Goal: Task Accomplishment & Management: Manage account settings

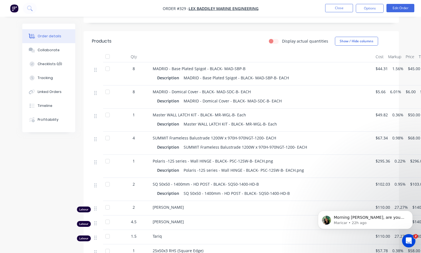
click at [346, 223] on p "Maricar • 22h ago" at bounding box center [370, 223] width 72 height 5
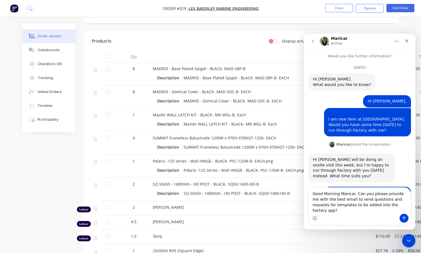
type textarea "Good Morning Maricar. Can you please provide me with the best email to send que…"
click at [405, 216] on icon "Send a message…" at bounding box center [404, 218] width 4 height 4
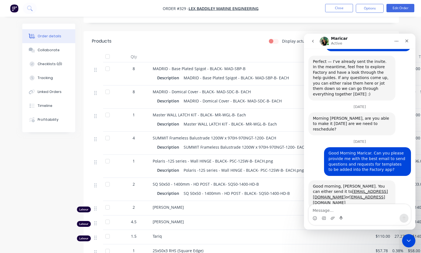
scroll to position [197, 0]
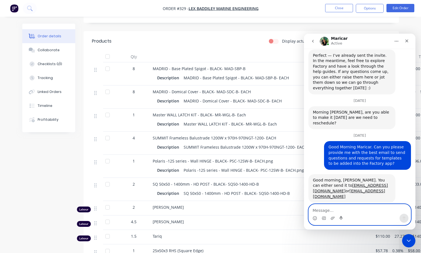
click at [337, 206] on textarea "Message…" at bounding box center [360, 209] width 102 height 9
type textarea "Thanks [PERSON_NAME]"
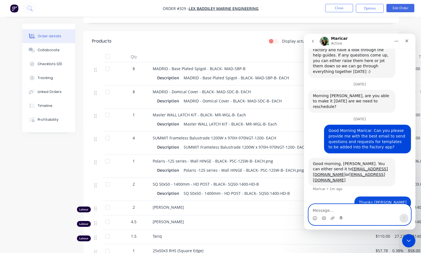
scroll to position [214, 0]
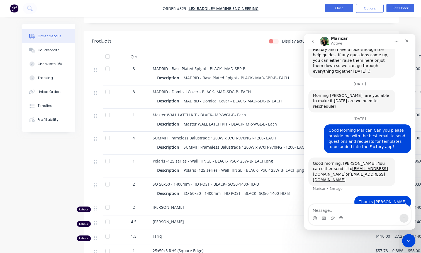
click at [334, 7] on button "Close" at bounding box center [339, 8] width 28 height 8
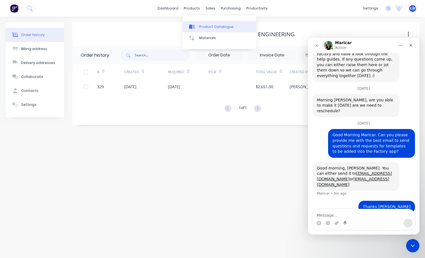
click at [199, 26] on link "Product Catalogue" at bounding box center [220, 26] width 74 height 11
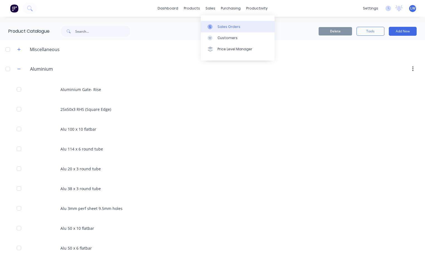
click at [220, 28] on div "Sales Orders" at bounding box center [229, 26] width 23 height 5
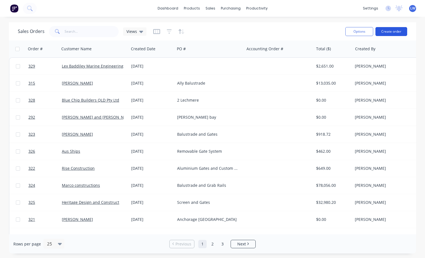
click at [390, 33] on button "Create order" at bounding box center [392, 31] width 32 height 9
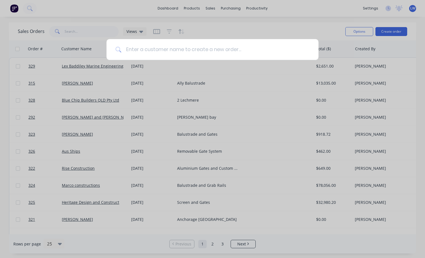
click at [171, 50] on input at bounding box center [216, 49] width 188 height 21
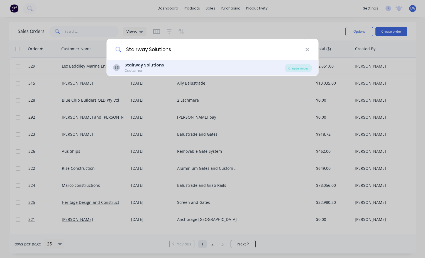
type input "Stairway Solutions"
click at [137, 61] on div "SS Stairway Solutions Customer Create order" at bounding box center [213, 68] width 212 height 16
click at [133, 68] on div "Customer" at bounding box center [145, 70] width 40 height 5
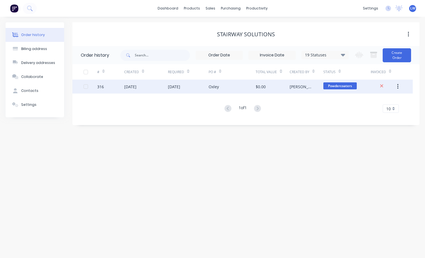
click at [137, 89] on div "[DATE]" at bounding box center [130, 87] width 12 height 6
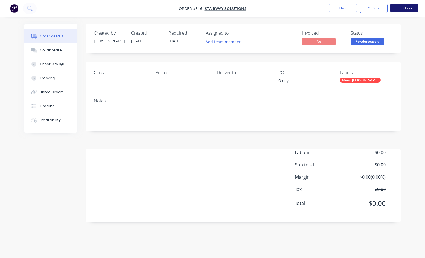
click at [399, 9] on button "Edit Order" at bounding box center [405, 8] width 28 height 8
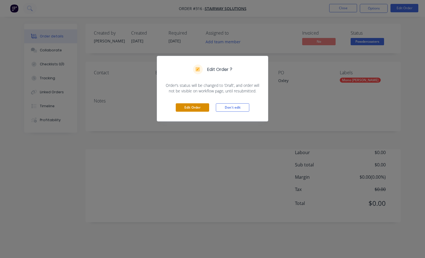
click at [193, 110] on button "Edit Order" at bounding box center [192, 107] width 33 height 8
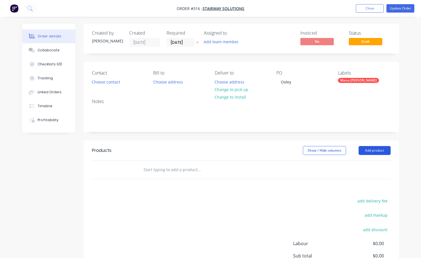
click at [370, 150] on button "Add product" at bounding box center [375, 150] width 32 height 9
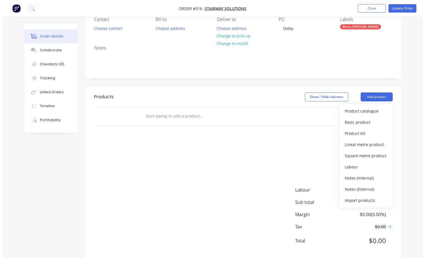
scroll to position [56, 0]
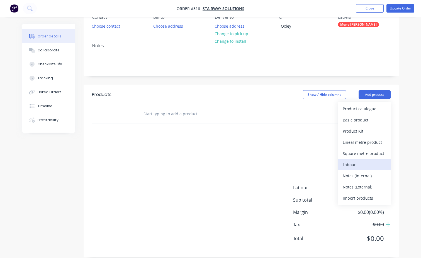
click at [349, 163] on div "Labour" at bounding box center [364, 164] width 43 height 8
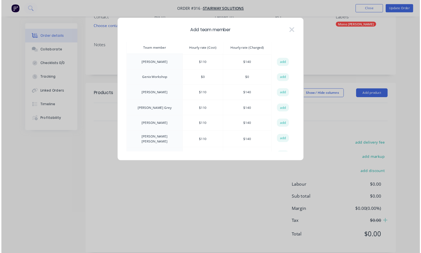
scroll to position [28, 0]
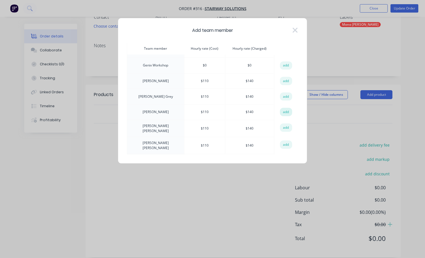
click at [284, 110] on button "add" at bounding box center [286, 112] width 12 height 8
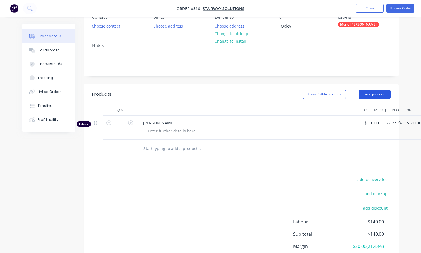
click at [374, 94] on button "Add product" at bounding box center [375, 94] width 32 height 9
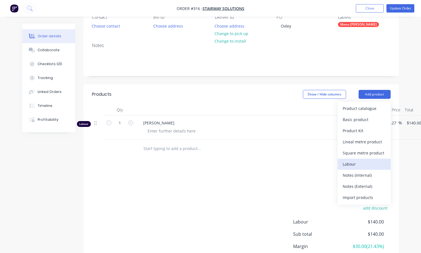
click at [365, 166] on div "Labour" at bounding box center [364, 164] width 43 height 8
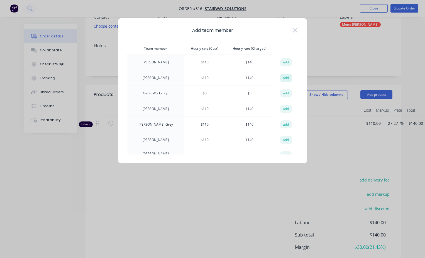
click at [282, 79] on button "add" at bounding box center [286, 78] width 12 height 8
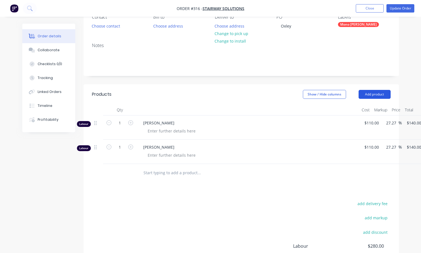
click at [363, 94] on button "Add product" at bounding box center [375, 94] width 32 height 9
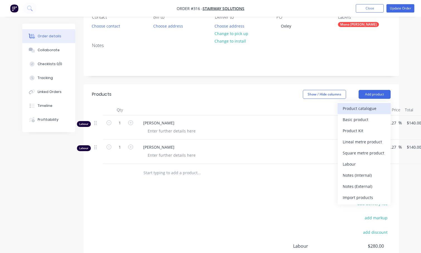
click at [351, 112] on div "Product catalogue" at bounding box center [364, 109] width 43 height 8
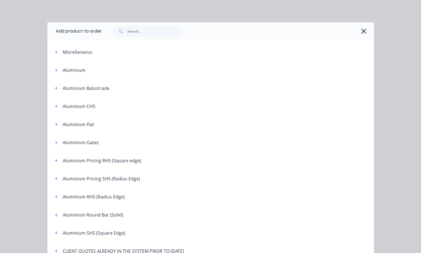
scroll to position [139, 0]
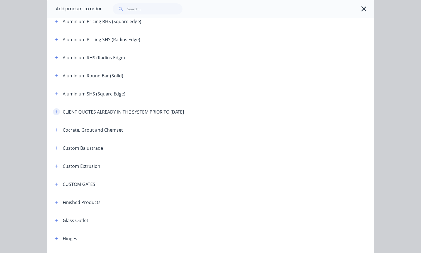
click at [55, 113] on icon "button" at bounding box center [56, 112] width 3 height 4
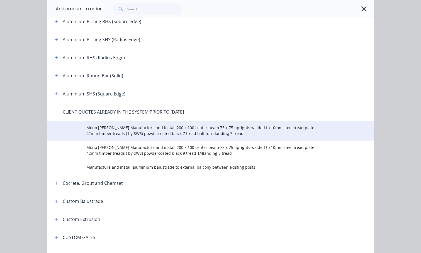
click at [104, 127] on span "Mono [PERSON_NAME] Manufacture and install 200 x 100 center beam 75 x 75 uprigh…" at bounding box center [201, 131] width 230 height 12
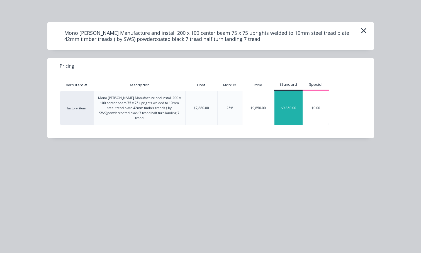
click at [288, 108] on div "$9,850.00" at bounding box center [289, 108] width 28 height 34
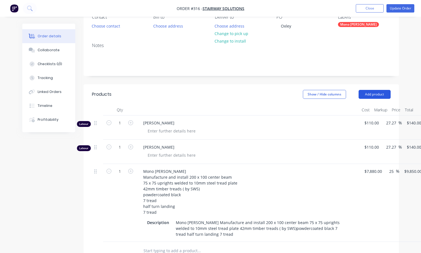
click at [376, 95] on button "Add product" at bounding box center [375, 94] width 32 height 9
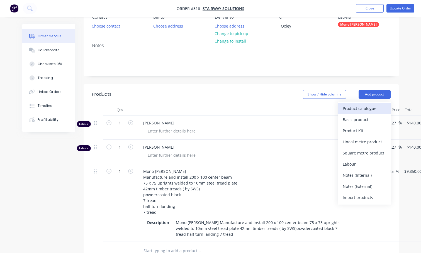
click at [365, 108] on div "Product catalogue" at bounding box center [364, 109] width 43 height 8
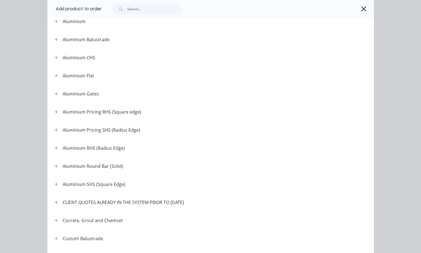
scroll to position [195, 0]
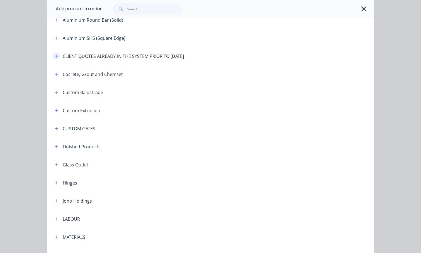
click at [55, 57] on icon "button" at bounding box center [56, 56] width 3 height 4
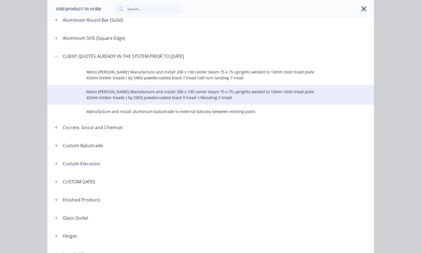
click at [112, 95] on span "Mono [PERSON_NAME] Manufacture and install 200 x 100 center beam 75 x 75 uprigh…" at bounding box center [201, 95] width 230 height 12
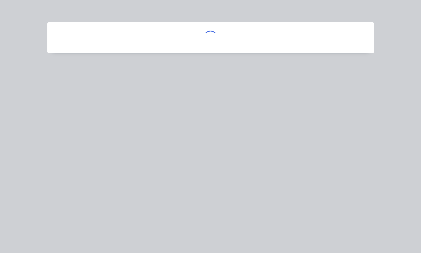
scroll to position [0, 0]
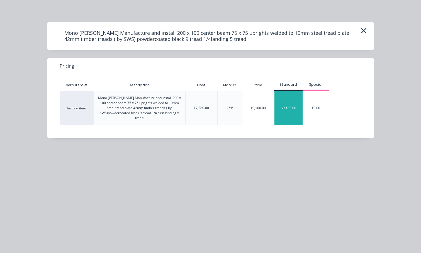
click at [288, 105] on div "$9,100.00" at bounding box center [289, 108] width 28 height 34
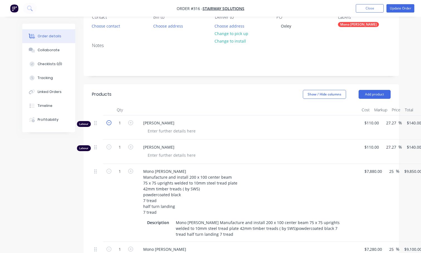
click at [108, 122] on icon "button" at bounding box center [108, 122] width 5 height 5
type input "0"
type input "$0.00"
click at [110, 146] on icon "button" at bounding box center [108, 147] width 5 height 5
type input "0"
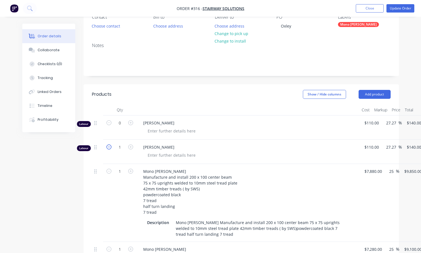
type input "$0.00"
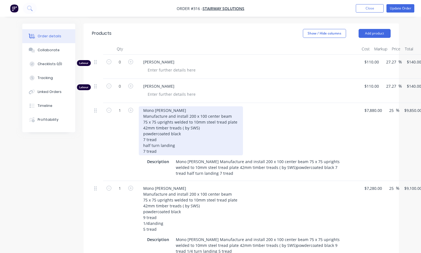
scroll to position [111, 0]
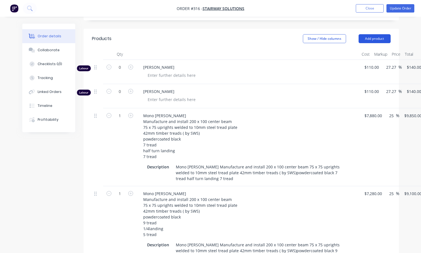
click at [374, 38] on button "Add product" at bounding box center [375, 38] width 32 height 9
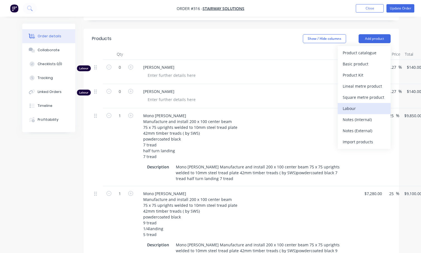
click at [351, 110] on div "Labour" at bounding box center [364, 109] width 43 height 8
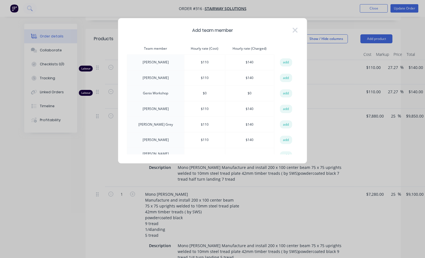
click at [285, 124] on button "add" at bounding box center [286, 124] width 12 height 8
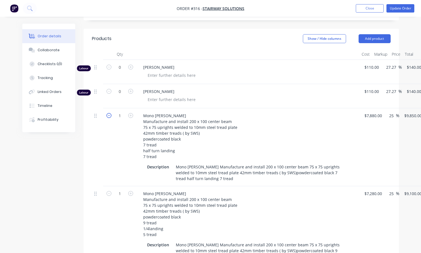
click at [109, 115] on icon "button" at bounding box center [108, 115] width 5 height 5
type input "0"
type input "$0.00"
click at [129, 115] on icon "button" at bounding box center [130, 115] width 5 height 5
type input "1"
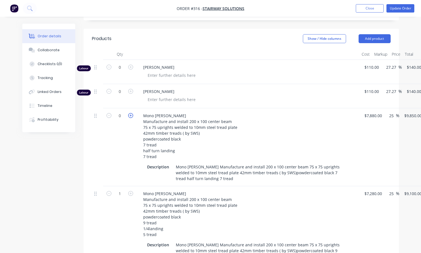
type input "$9,850.00"
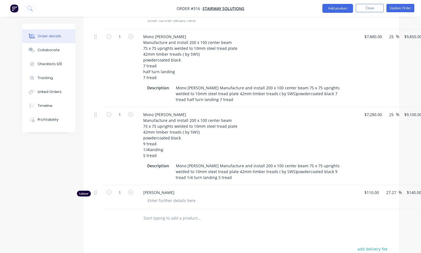
scroll to position [223, 0]
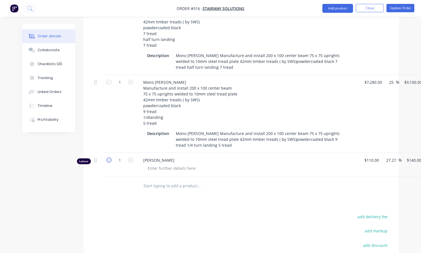
click at [108, 161] on icon "button" at bounding box center [108, 160] width 5 height 5
type input "0"
type input "$0.00"
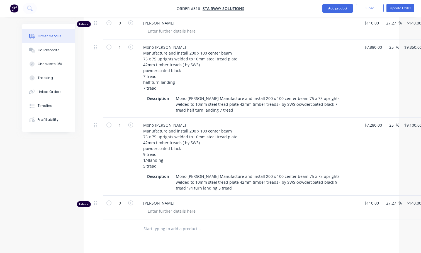
scroll to position [111, 0]
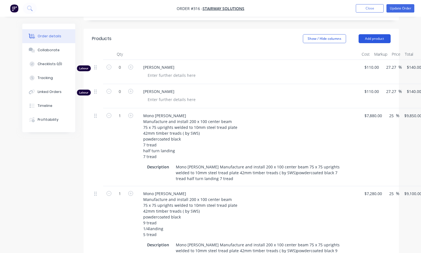
click at [371, 37] on button "Add product" at bounding box center [375, 38] width 32 height 9
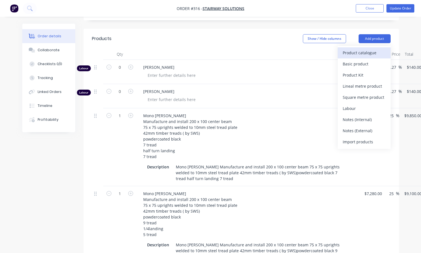
click at [359, 56] on div "Product catalogue" at bounding box center [364, 53] width 43 height 8
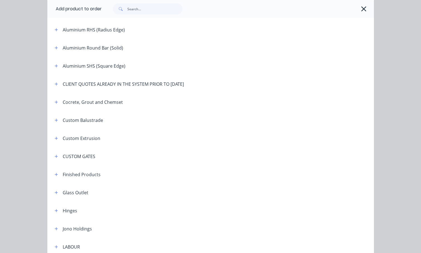
scroll to position [267, 0]
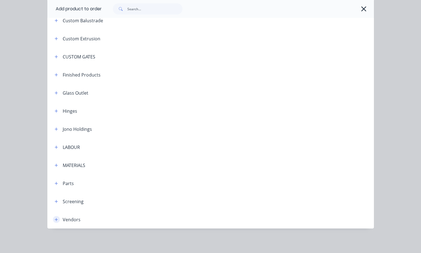
click at [55, 222] on icon "button" at bounding box center [56, 220] width 3 height 4
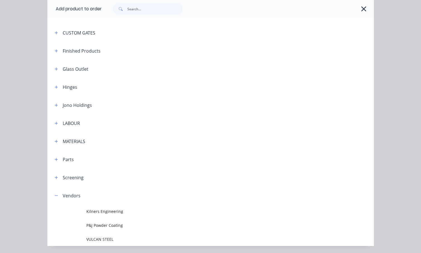
scroll to position [309, 0]
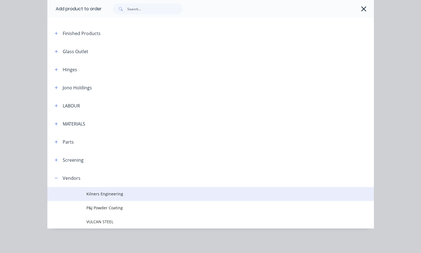
click at [99, 193] on span "Kilners Engineering" at bounding box center [201, 194] width 230 height 6
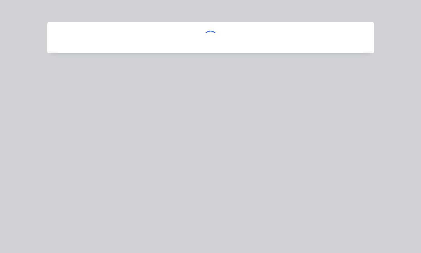
scroll to position [0, 0]
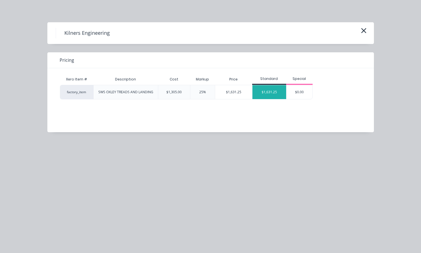
click at [268, 92] on div "$1,631.25" at bounding box center [269, 92] width 34 height 14
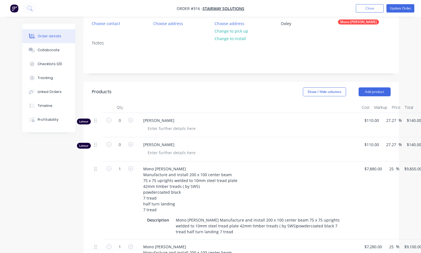
scroll to position [56, 0]
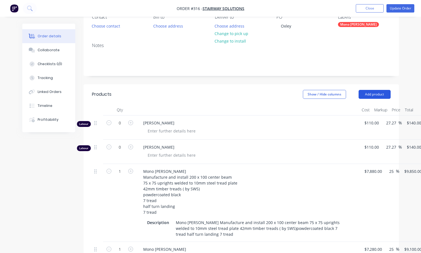
click at [378, 96] on button "Add product" at bounding box center [375, 94] width 32 height 9
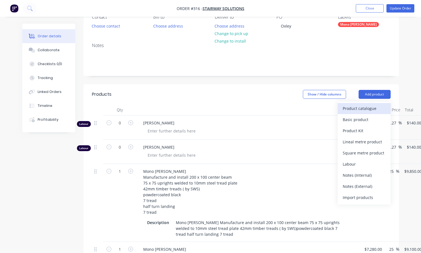
click at [349, 110] on div "Product catalogue" at bounding box center [364, 109] width 43 height 8
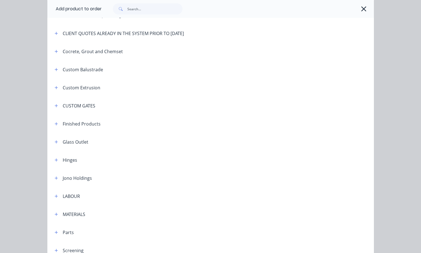
scroll to position [267, 0]
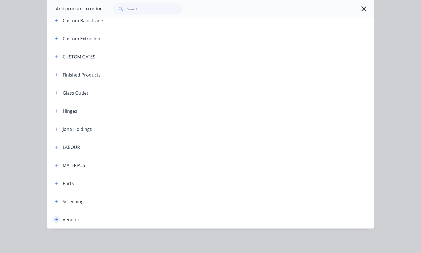
click at [55, 220] on icon "button" at bounding box center [56, 219] width 3 height 3
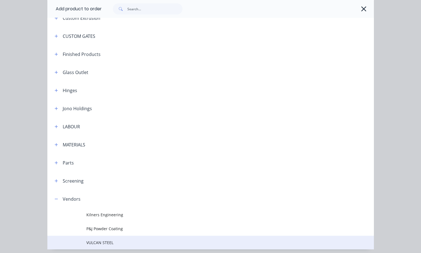
scroll to position [309, 0]
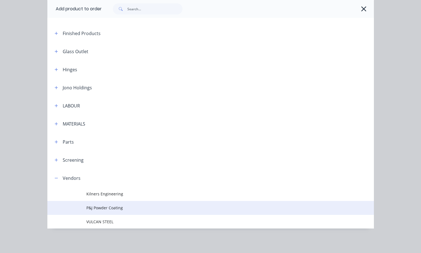
click at [112, 210] on span "P&J Powder Coating" at bounding box center [201, 208] width 230 height 6
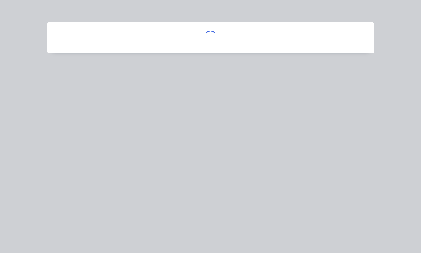
scroll to position [0, 0]
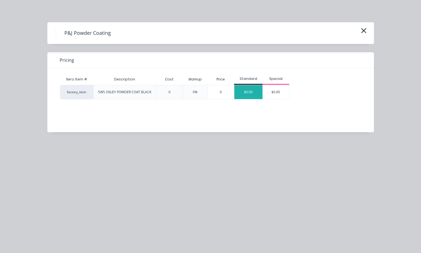
click at [242, 93] on div "$0.00" at bounding box center [248, 92] width 28 height 14
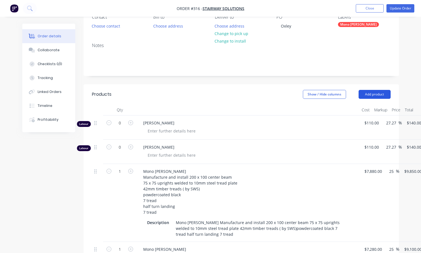
click at [373, 93] on button "Add product" at bounding box center [375, 94] width 32 height 9
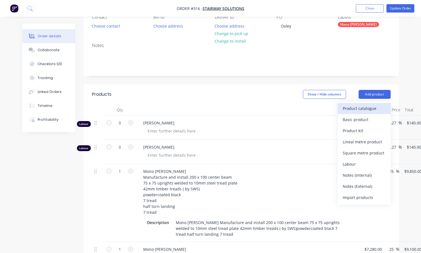
click at [353, 107] on div "Product catalogue" at bounding box center [364, 109] width 43 height 8
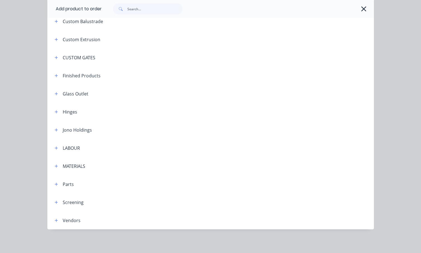
scroll to position [267, 0]
click at [55, 219] on icon "button" at bounding box center [56, 220] width 3 height 4
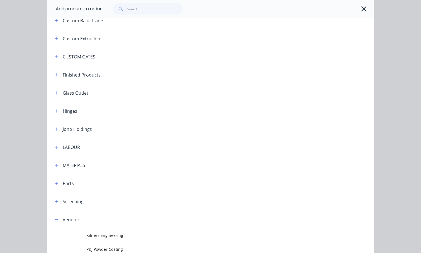
scroll to position [309, 0]
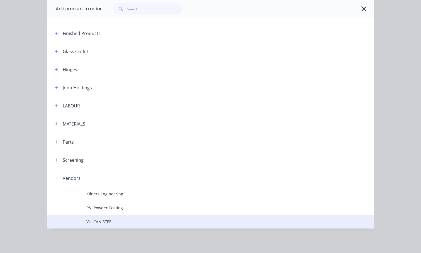
click at [106, 222] on span "VULCAN STEEL" at bounding box center [201, 222] width 230 height 6
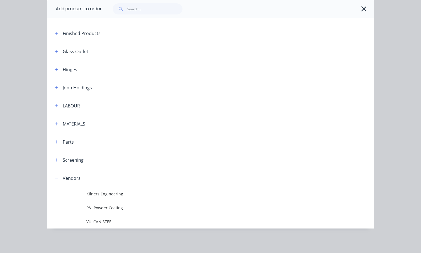
scroll to position [0, 0]
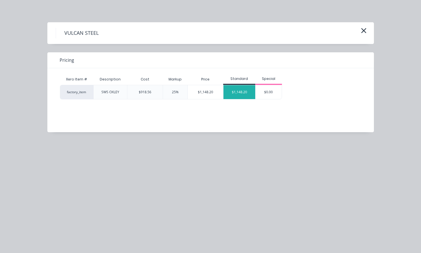
click at [243, 93] on div "$1,148.20" at bounding box center [240, 92] width 32 height 14
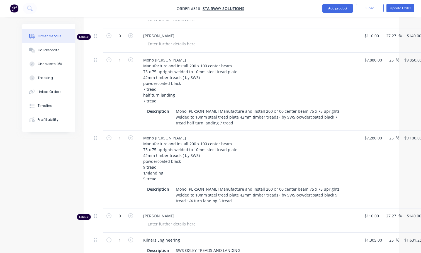
scroll to position [279, 0]
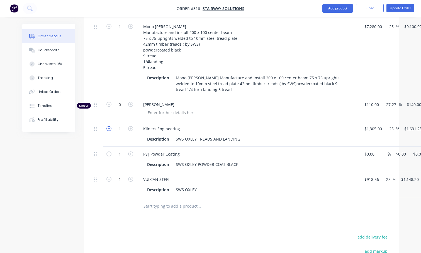
click at [109, 130] on icon "button" at bounding box center [108, 128] width 5 height 5
type input "0"
type input "$0.00"
click at [109, 154] on icon "button" at bounding box center [108, 154] width 5 height 5
type input "0"
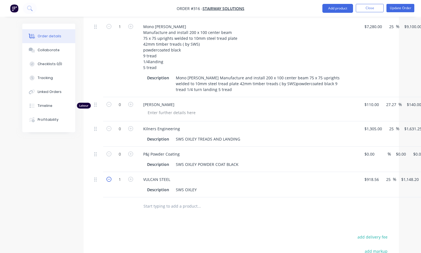
click at [110, 180] on icon "button" at bounding box center [108, 179] width 5 height 5
type input "0"
type input "$0.00"
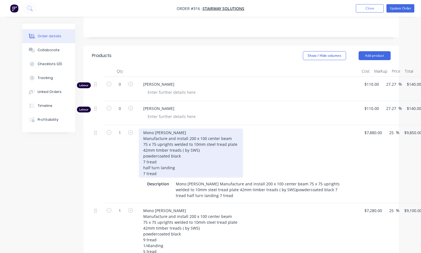
scroll to position [84, 0]
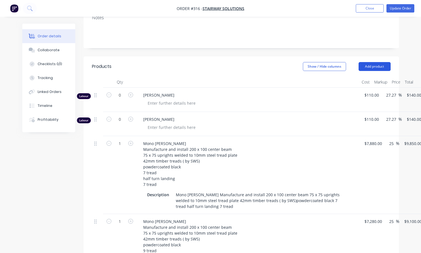
click at [375, 64] on button "Add product" at bounding box center [375, 66] width 32 height 9
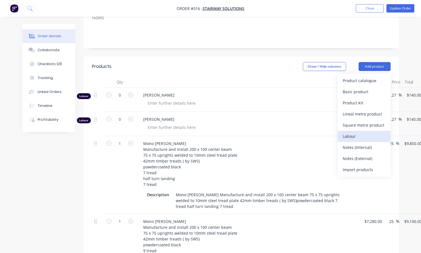
click at [353, 136] on div "Labour" at bounding box center [364, 136] width 43 height 8
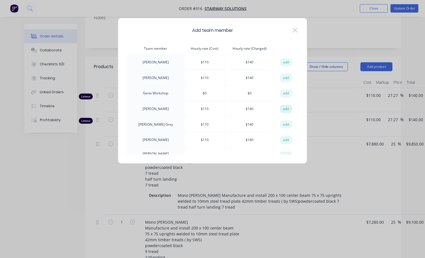
click at [282, 110] on button "add" at bounding box center [286, 109] width 12 height 8
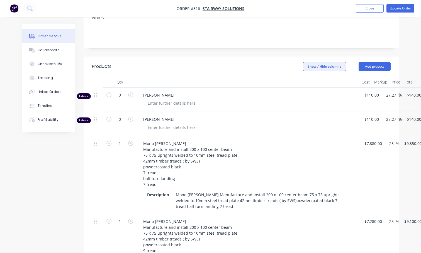
click at [330, 64] on button "Show / Hide columns" at bounding box center [324, 66] width 43 height 9
click at [407, 8] on button "Update Order" at bounding box center [401, 8] width 28 height 8
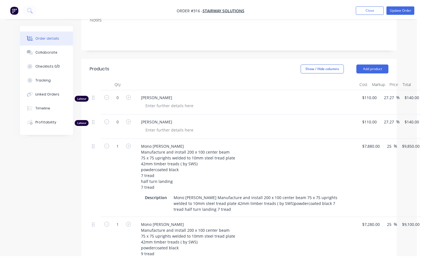
scroll to position [0, 0]
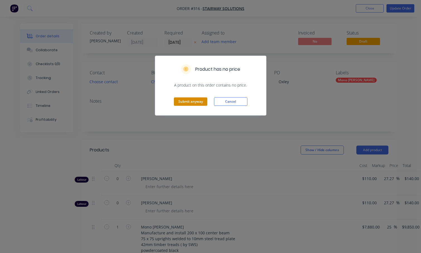
click at [195, 103] on button "Submit anyway" at bounding box center [190, 102] width 33 height 8
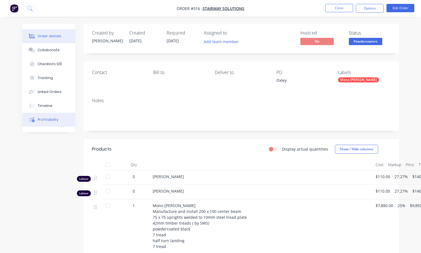
click at [47, 121] on div "Profitability" at bounding box center [48, 119] width 21 height 5
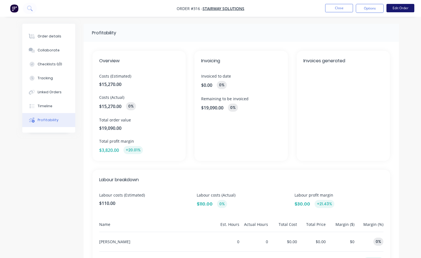
click at [394, 8] on button "Edit Order" at bounding box center [401, 8] width 28 height 8
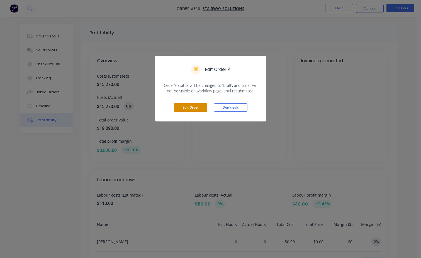
click at [202, 104] on button "Edit Order" at bounding box center [190, 107] width 33 height 8
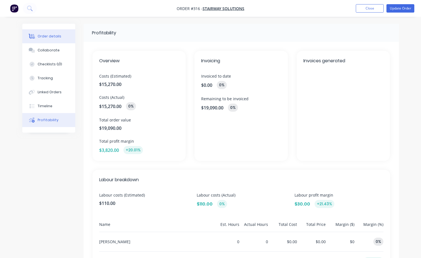
click at [47, 35] on div "Order details" at bounding box center [50, 36] width 24 height 5
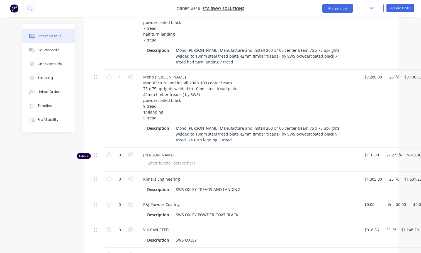
scroll to position [279, 0]
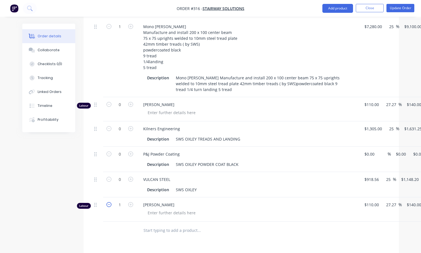
click at [108, 205] on icon "button" at bounding box center [108, 204] width 5 height 5
type input "0"
type input "$0.00"
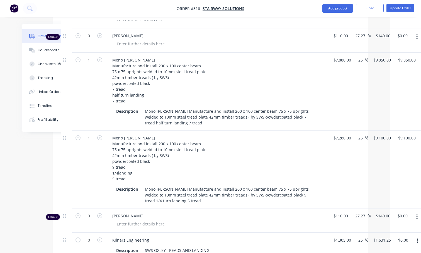
scroll to position [167, 42]
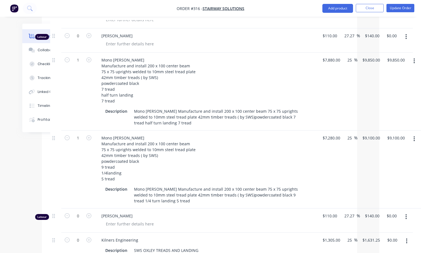
click at [414, 63] on icon "button" at bounding box center [414, 61] width 1 height 6
click at [383, 110] on div "Delete" at bounding box center [394, 109] width 43 height 8
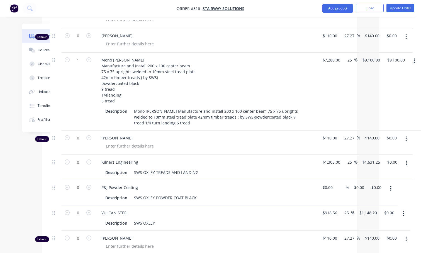
click at [413, 61] on button "button" at bounding box center [414, 61] width 13 height 10
click at [386, 111] on div "Delete" at bounding box center [394, 109] width 43 height 8
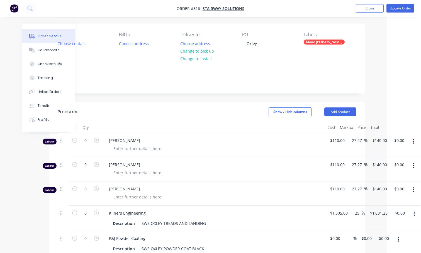
scroll to position [28, 34]
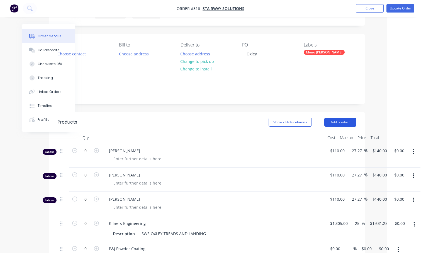
click at [331, 121] on button "Add product" at bounding box center [340, 122] width 32 height 9
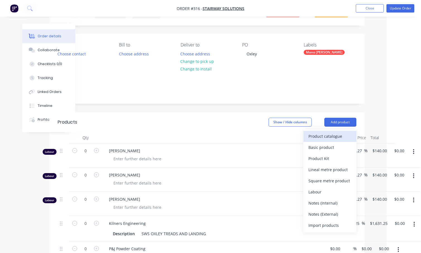
click at [327, 137] on div "Product catalogue" at bounding box center [330, 136] width 43 height 8
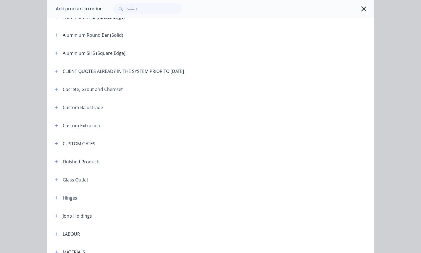
scroll to position [267, 0]
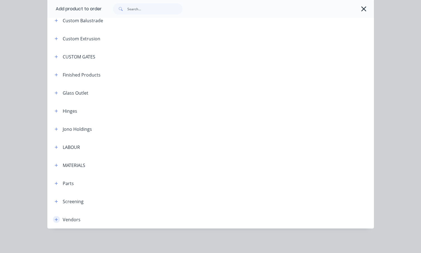
click at [55, 219] on icon "button" at bounding box center [56, 220] width 3 height 4
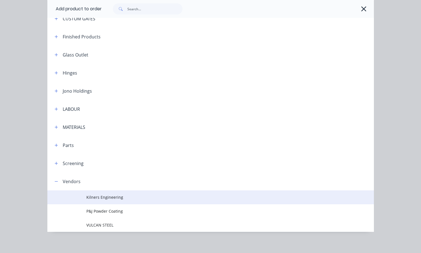
scroll to position [309, 0]
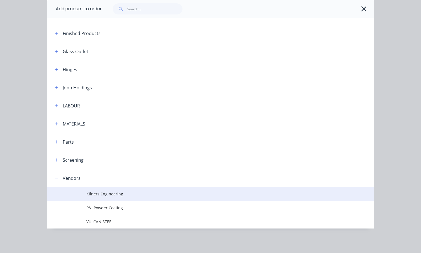
click at [106, 195] on span "Kilners Engineering" at bounding box center [201, 194] width 230 height 6
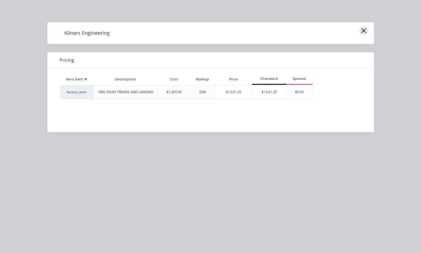
click at [363, 31] on icon "button" at bounding box center [363, 30] width 5 height 5
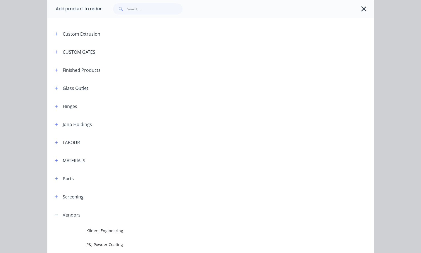
scroll to position [197, 0]
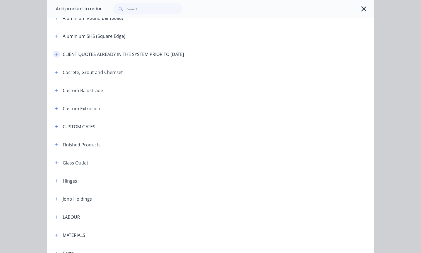
click at [53, 54] on button "button" at bounding box center [56, 54] width 7 height 7
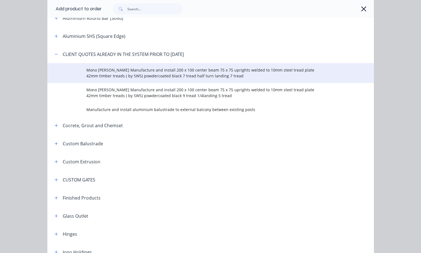
click at [98, 76] on span "Mono [PERSON_NAME] Manufacture and install 200 x 100 center beam 75 x 75 uprigh…" at bounding box center [201, 73] width 230 height 12
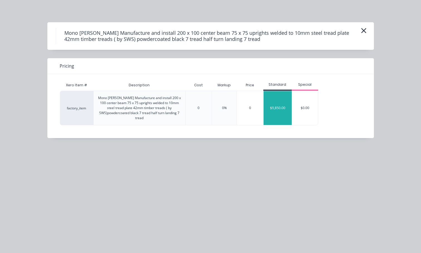
click at [281, 103] on div "$9,850.00" at bounding box center [278, 108] width 28 height 34
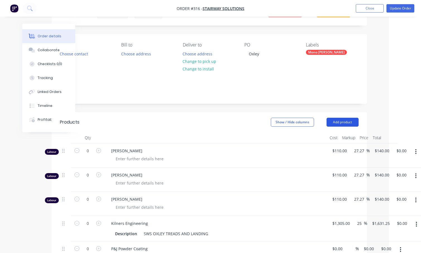
click at [338, 119] on button "Add product" at bounding box center [343, 122] width 32 height 9
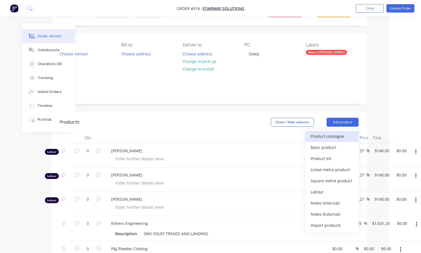
click at [319, 137] on div "Product catalogue" at bounding box center [332, 136] width 43 height 8
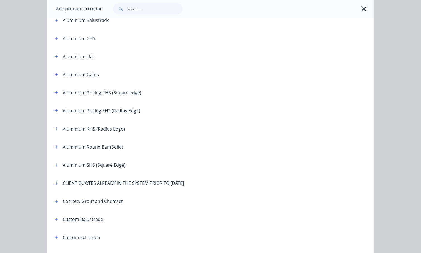
scroll to position [139, 0]
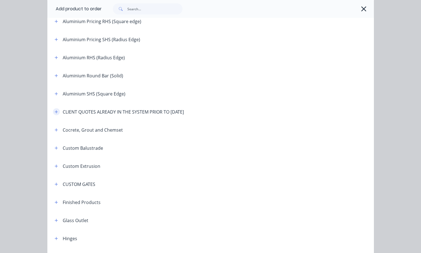
click at [55, 113] on icon "button" at bounding box center [56, 111] width 3 height 3
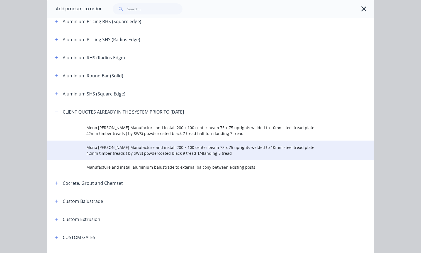
click at [113, 150] on span "Mono [PERSON_NAME] Manufacture and install 200 x 100 center beam 75 x 75 uprigh…" at bounding box center [201, 151] width 230 height 12
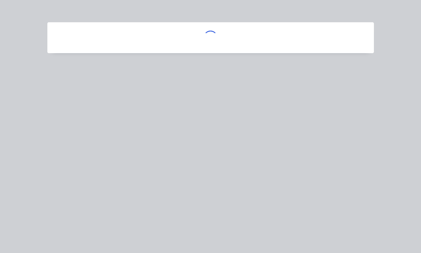
scroll to position [0, 0]
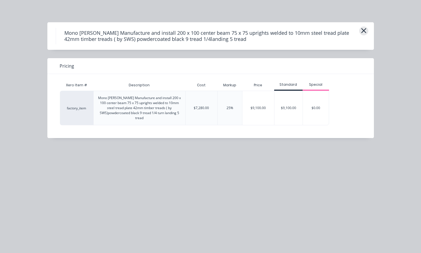
click at [363, 30] on icon "button" at bounding box center [363, 30] width 5 height 5
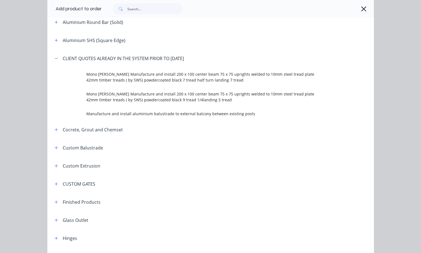
scroll to position [186, 0]
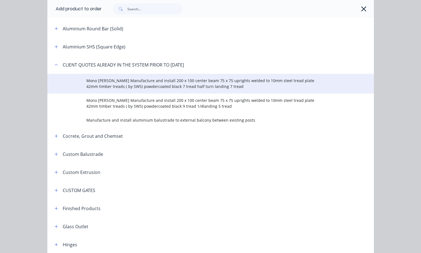
click at [132, 82] on span "Mono [PERSON_NAME] Manufacture and install 200 x 100 center beam 75 x 75 uprigh…" at bounding box center [201, 84] width 230 height 12
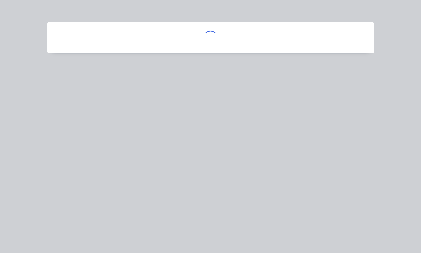
scroll to position [0, 0]
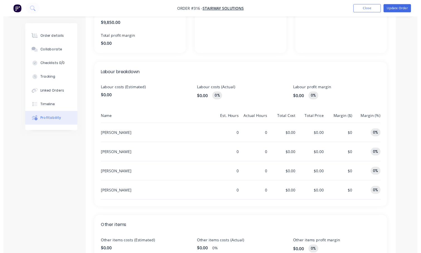
scroll to position [100, 0]
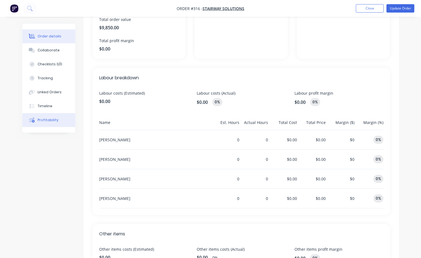
click at [44, 37] on div "Order details" at bounding box center [50, 36] width 24 height 5
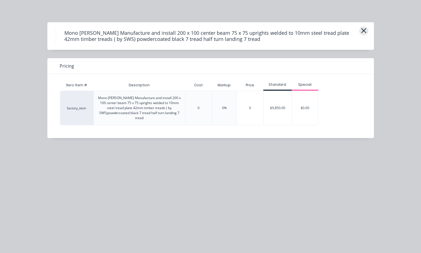
click at [365, 31] on icon "button" at bounding box center [364, 31] width 6 height 8
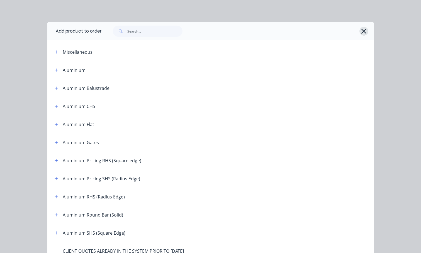
click at [362, 30] on icon "button" at bounding box center [364, 31] width 6 height 8
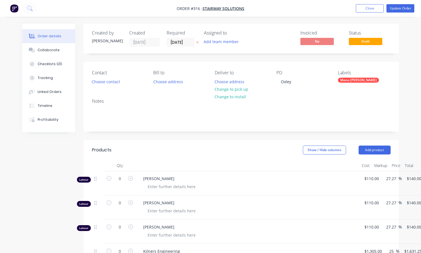
click at [51, 34] on div "Order details" at bounding box center [50, 36] width 24 height 5
click at [397, 7] on button "Update Order" at bounding box center [401, 8] width 28 height 8
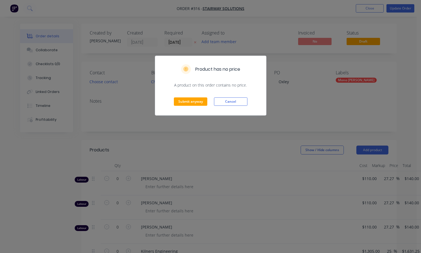
drag, startPoint x: 225, startPoint y: 102, endPoint x: 236, endPoint y: 101, distance: 10.9
click at [225, 101] on button "Cancel" at bounding box center [230, 102] width 33 height 8
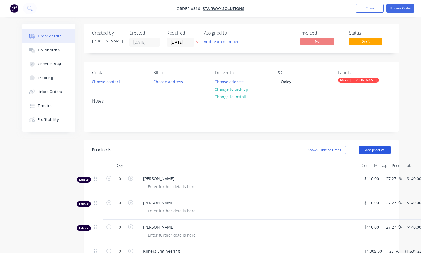
click at [368, 150] on button "Add product" at bounding box center [375, 150] width 32 height 9
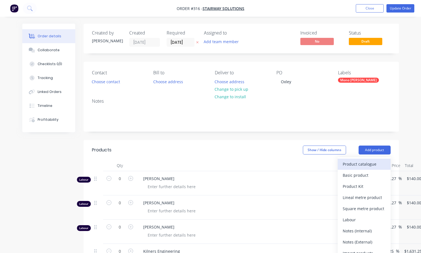
click at [363, 163] on div "Product catalogue" at bounding box center [364, 164] width 43 height 8
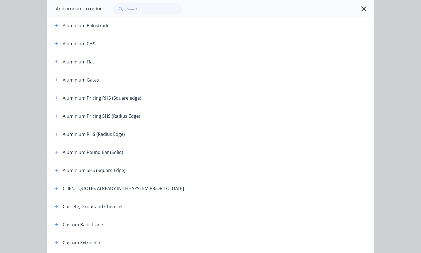
scroll to position [139, 0]
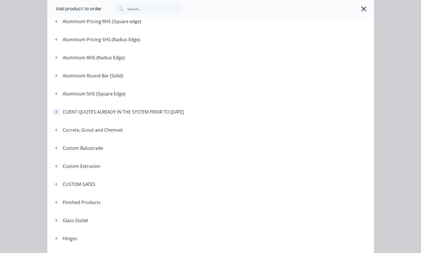
click at [55, 112] on icon "button" at bounding box center [56, 111] width 3 height 3
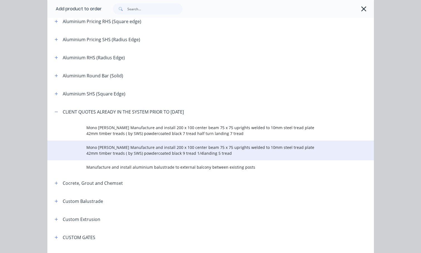
click at [116, 145] on span "Mono [PERSON_NAME] Manufacture and install 200 x 100 center beam 75 x 75 uprigh…" at bounding box center [201, 151] width 230 height 12
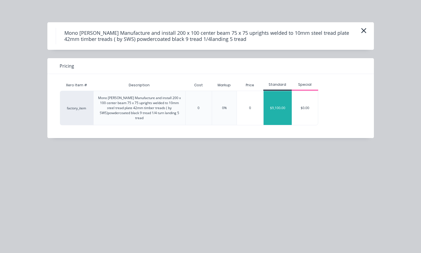
click at [281, 110] on div "$9,100.00" at bounding box center [278, 108] width 28 height 34
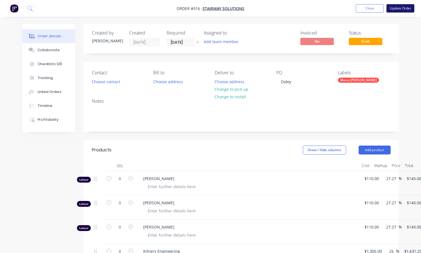
click at [409, 8] on button "Update Order" at bounding box center [401, 8] width 28 height 8
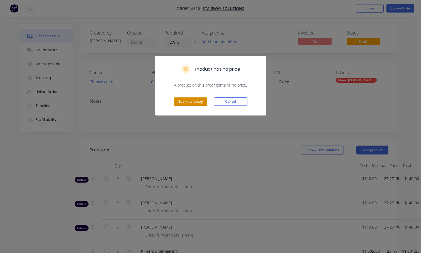
click at [186, 101] on button "Submit anyway" at bounding box center [190, 102] width 33 height 8
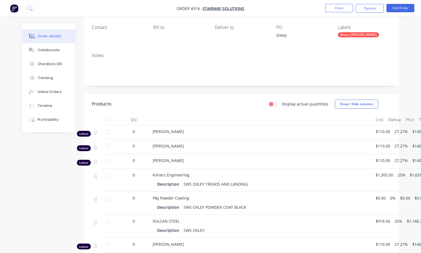
scroll to position [45, 0]
click at [49, 120] on div "Profitability" at bounding box center [48, 119] width 21 height 5
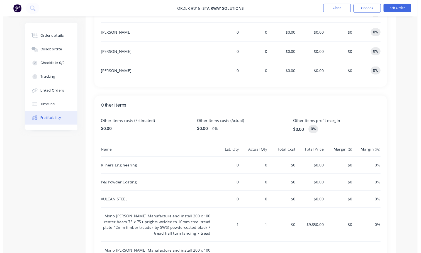
scroll to position [275, 0]
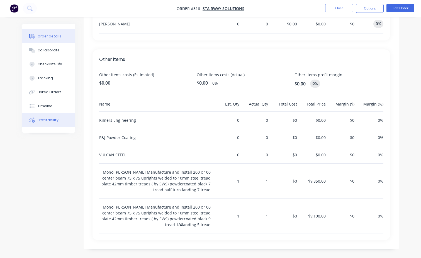
click at [52, 37] on div "Order details" at bounding box center [50, 36] width 24 height 5
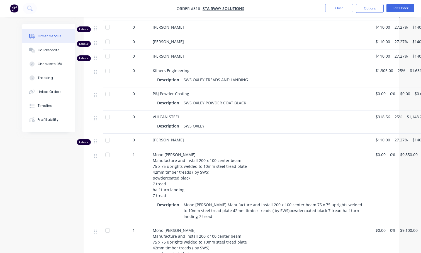
scroll to position [79, 0]
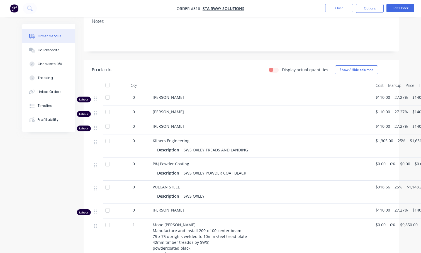
click at [107, 99] on div at bounding box center [107, 97] width 11 height 11
click at [107, 97] on div at bounding box center [107, 97] width 11 height 11
click at [134, 98] on span "0" at bounding box center [134, 97] width 2 height 6
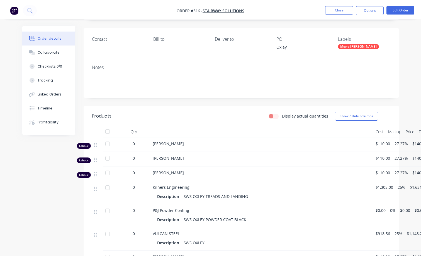
scroll to position [0, 0]
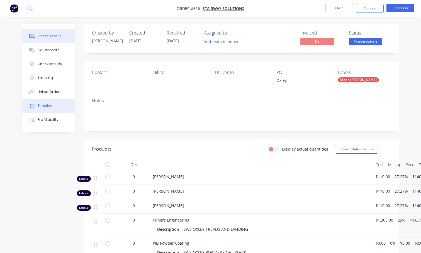
click at [51, 108] on button "Timeline" at bounding box center [48, 106] width 53 height 14
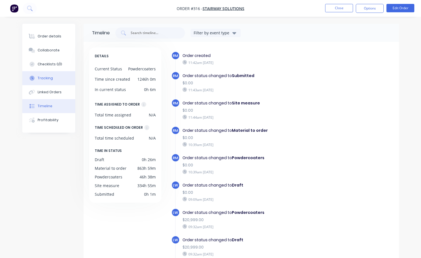
click at [47, 80] on div "Tracking" at bounding box center [45, 78] width 15 height 5
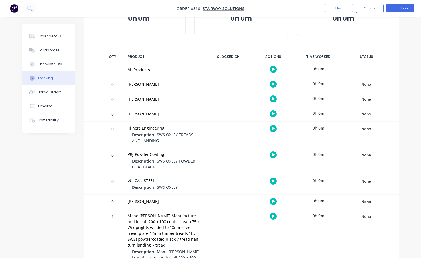
scroll to position [56, 0]
click at [273, 128] on icon "button" at bounding box center [273, 128] width 3 height 3
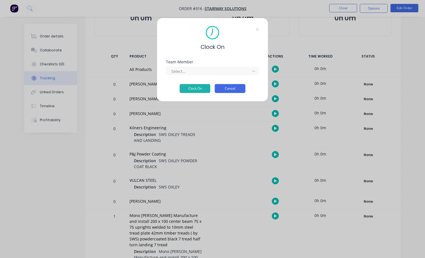
click at [232, 89] on button "Cancel" at bounding box center [230, 88] width 31 height 9
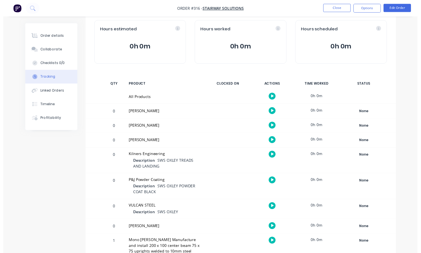
scroll to position [0, 0]
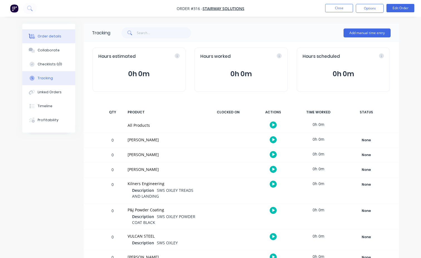
click at [42, 36] on div "Order details" at bounding box center [50, 36] width 24 height 5
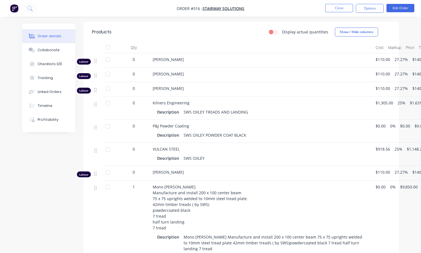
scroll to position [45, 0]
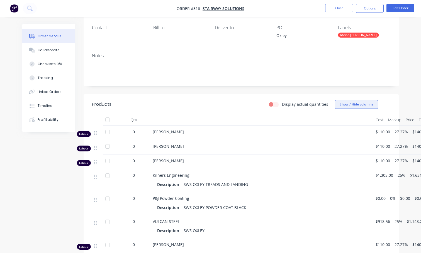
click at [367, 106] on button "Show / Hide columns" at bounding box center [356, 104] width 43 height 9
click at [343, 131] on span at bounding box center [344, 130] width 5 height 5
click at [337, 128] on input "Markup" at bounding box center [337, 128] width 0 height 0
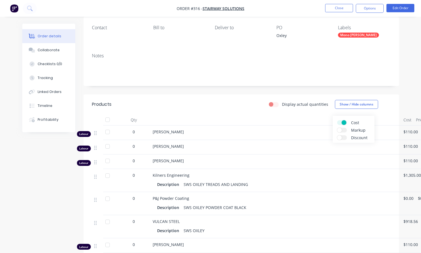
click at [345, 123] on span at bounding box center [344, 122] width 5 height 5
click at [337, 120] on input "Cost" at bounding box center [337, 120] width 0 height 0
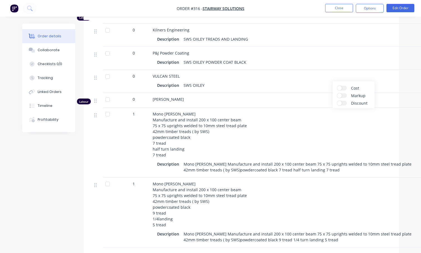
scroll to position [188, 0]
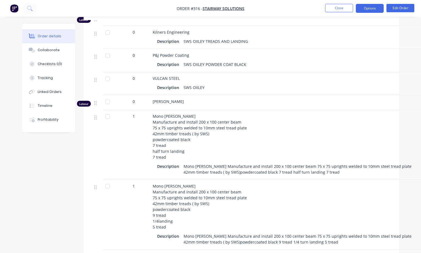
click at [372, 7] on button "Options" at bounding box center [370, 8] width 28 height 9
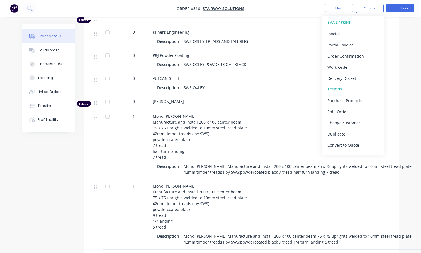
click at [279, 62] on div "Description SWS OXLEY POWDER COAT BLACK" at bounding box center [289, 64] width 265 height 8
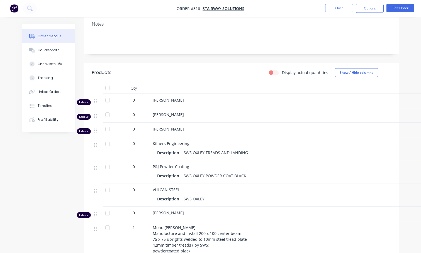
scroll to position [49, 0]
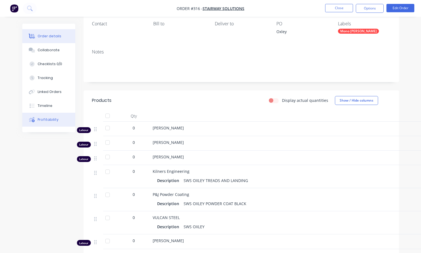
click at [49, 120] on div "Profitability" at bounding box center [48, 119] width 21 height 5
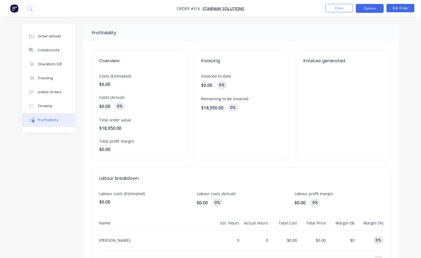
click at [376, 9] on button "Options" at bounding box center [370, 8] width 28 height 9
click at [390, 9] on button "Edit Order" at bounding box center [401, 8] width 28 height 8
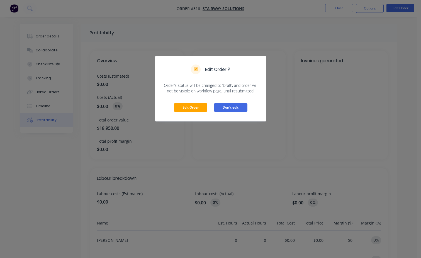
click at [231, 107] on button "Don't edit" at bounding box center [230, 107] width 33 height 8
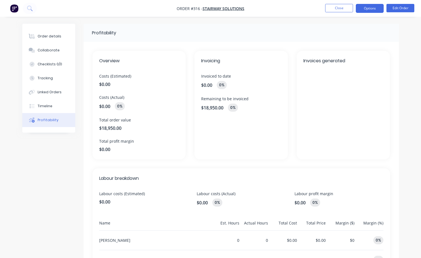
click at [371, 10] on button "Options" at bounding box center [370, 8] width 28 height 9
click at [51, 7] on nav "Order #316 - Stairway Solutions Close Options Edit Order" at bounding box center [210, 8] width 421 height 17
click at [29, 7] on icon at bounding box center [29, 8] width 5 height 5
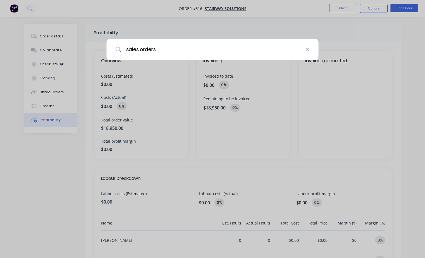
type input "sales orders"
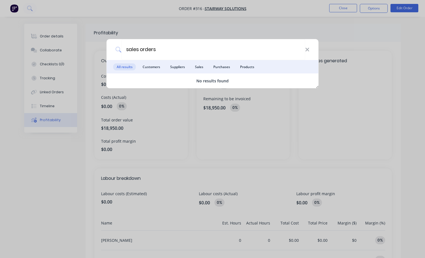
click at [312, 50] on div "sales orders" at bounding box center [213, 49] width 212 height 21
click at [307, 49] on icon at bounding box center [308, 50] width 4 height 4
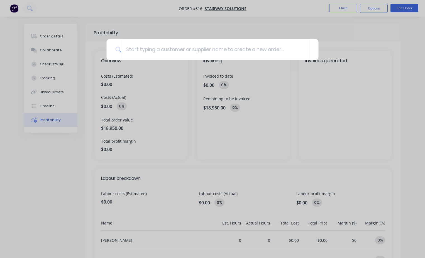
click at [242, 28] on div at bounding box center [212, 129] width 425 height 258
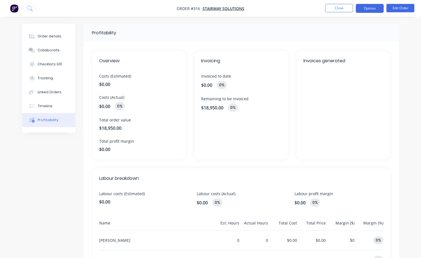
click at [367, 11] on button "Options" at bounding box center [370, 8] width 28 height 9
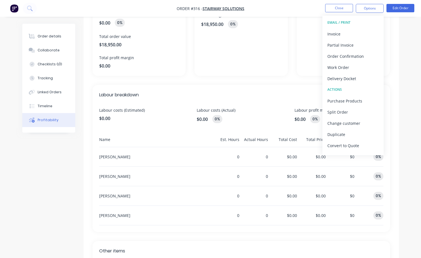
scroll to position [84, 0]
drag, startPoint x: 173, startPoint y: 168, endPoint x: 177, endPoint y: 168, distance: 4.2
click at [173, 168] on div "[PERSON_NAME]" at bounding box center [154, 175] width 111 height 19
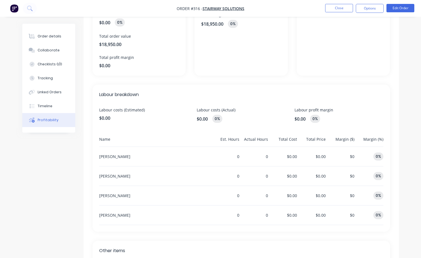
click at [209, 119] on div "$0.00 0%" at bounding box center [241, 119] width 89 height 8
drag, startPoint x: 203, startPoint y: 120, endPoint x: 221, endPoint y: 120, distance: 18.1
click at [203, 120] on span "$0.00" at bounding box center [202, 118] width 11 height 7
click at [269, 156] on div "Justin 0 0 $0.00 $0.00 $0 0%" at bounding box center [241, 157] width 284 height 20
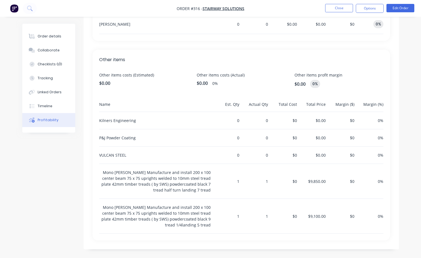
scroll to position [275, 0]
click at [397, 6] on button "Edit Order" at bounding box center [401, 8] width 28 height 8
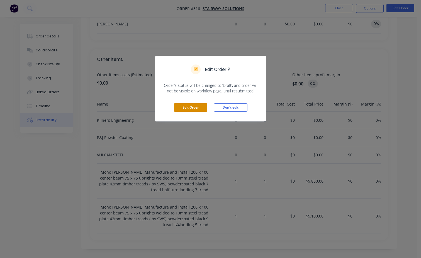
click at [190, 107] on button "Edit Order" at bounding box center [190, 107] width 33 height 8
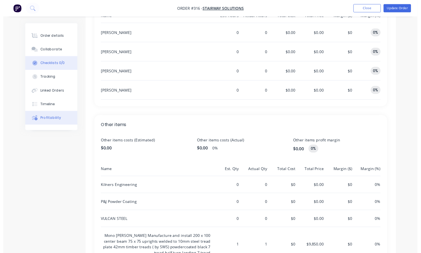
scroll to position [191, 0]
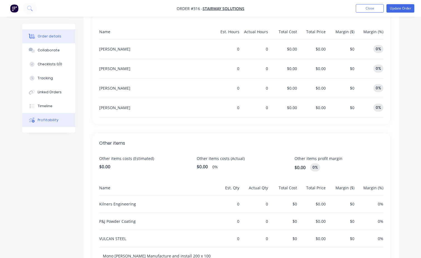
click at [51, 36] on div "Order details" at bounding box center [50, 36] width 24 height 5
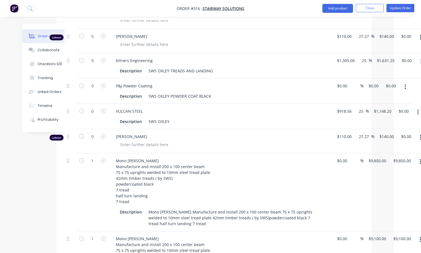
scroll to position [191, 34]
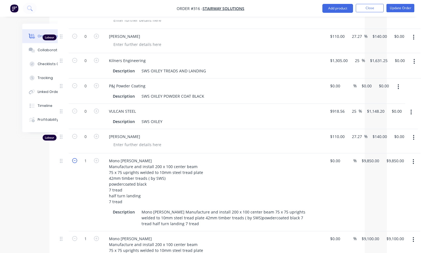
click at [75, 162] on icon "button" at bounding box center [74, 160] width 5 height 5
type input "0"
type input "$0.00"
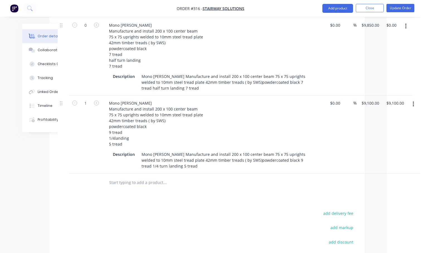
scroll to position [324, 34]
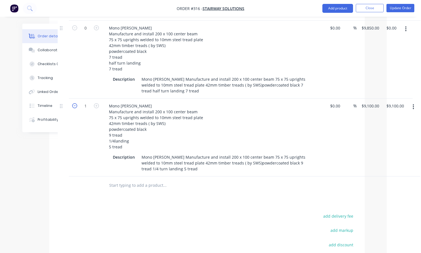
click at [73, 107] on icon "button" at bounding box center [74, 105] width 5 height 5
type input "0"
type input "$0.00"
click at [98, 106] on icon "button" at bounding box center [96, 105] width 5 height 5
type input "1"
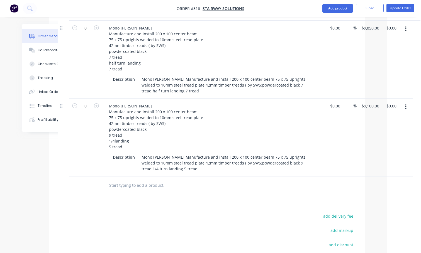
type input "$9,100.00"
click at [96, 26] on icon "button" at bounding box center [96, 27] width 5 height 5
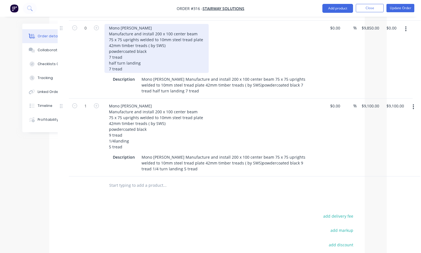
type input "1"
type input "$9,850.00"
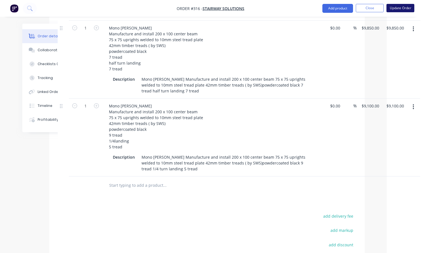
click at [395, 7] on button "Update Order" at bounding box center [401, 8] width 28 height 8
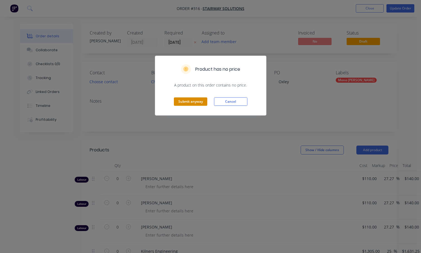
click at [198, 104] on button "Submit anyway" at bounding box center [190, 102] width 33 height 8
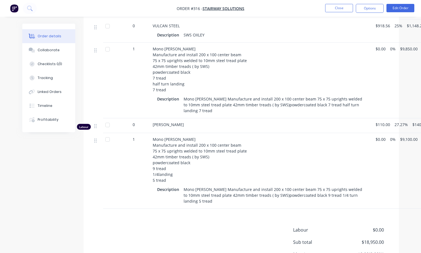
scroll to position [251, 0]
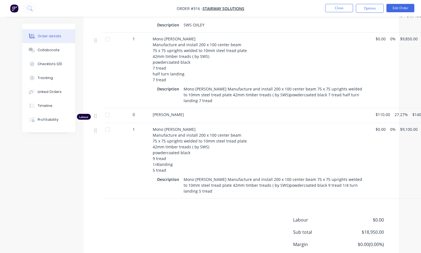
click at [15, 9] on img "button" at bounding box center [14, 8] width 8 height 8
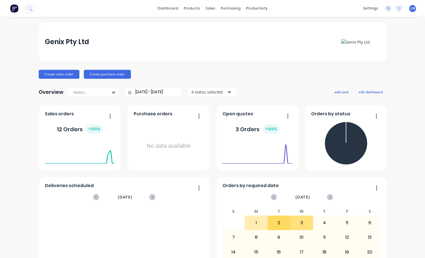
click at [47, 5] on div "dashboard products sales purchasing productivity dashboard products Product Cat…" at bounding box center [212, 8] width 425 height 17
click at [210, 9] on div "sales" at bounding box center [210, 8] width 15 height 8
click at [224, 27] on div "Sales Orders" at bounding box center [229, 26] width 23 height 5
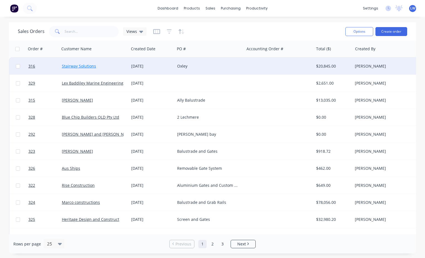
click at [83, 67] on link "Stairway Solutions" at bounding box center [79, 65] width 34 height 5
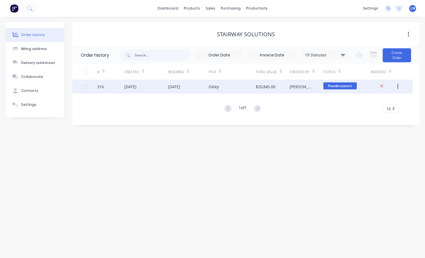
click at [121, 86] on div "316" at bounding box center [110, 86] width 27 height 14
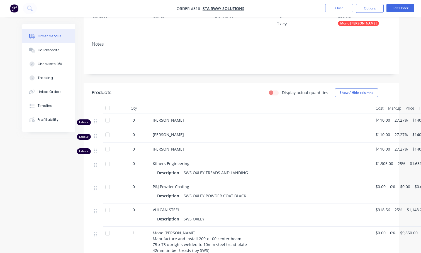
scroll to position [56, 0]
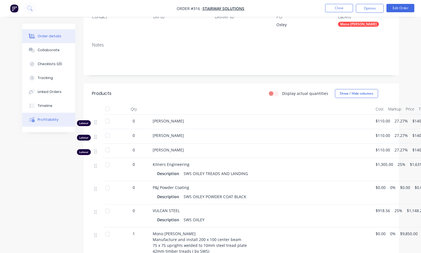
click at [45, 118] on div "Profitability" at bounding box center [48, 119] width 21 height 5
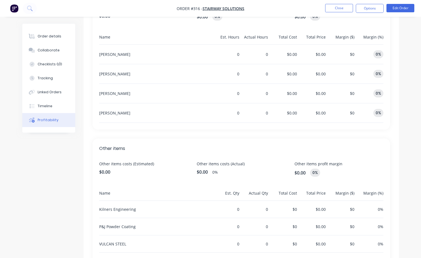
scroll to position [275, 0]
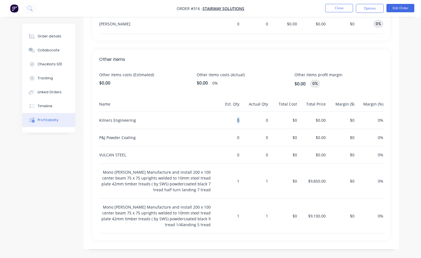
click at [238, 119] on div "0" at bounding box center [226, 119] width 26 height 17
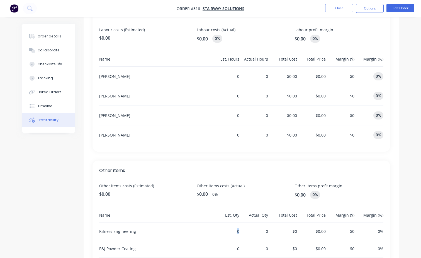
scroll to position [163, 0]
click at [244, 186] on span "Other items costs (Actual)" at bounding box center [241, 186] width 89 height 6
drag, startPoint x: 241, startPoint y: 187, endPoint x: 200, endPoint y: 188, distance: 41.0
click at [200, 188] on span "Other items costs (Actual)" at bounding box center [241, 186] width 89 height 6
drag, startPoint x: 200, startPoint y: 188, endPoint x: 238, endPoint y: 186, distance: 38.5
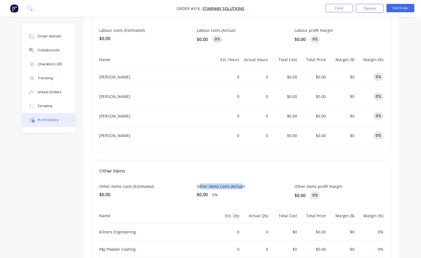
click at [238, 186] on span "Other items costs (Actual)" at bounding box center [241, 186] width 89 height 6
click at [372, 9] on button "Options" at bounding box center [370, 8] width 28 height 9
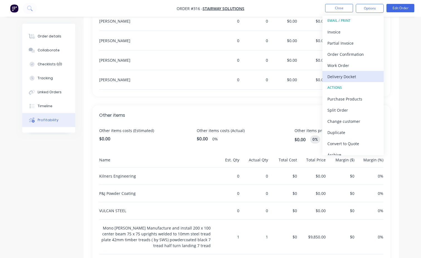
scroll to position [0, 0]
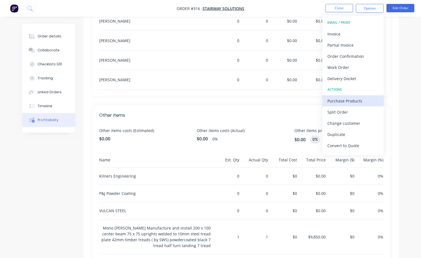
click at [331, 100] on div "Purchase Products" at bounding box center [352, 101] width 51 height 8
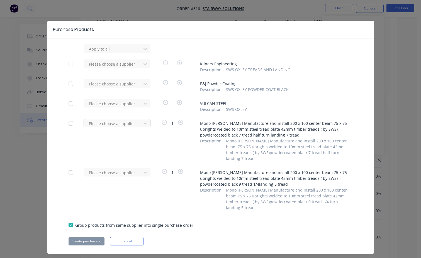
scroll to position [2, 0]
click at [285, 9] on div "Purchase Products Apply to all Please choose a supplier Kilners Engineering Des…" at bounding box center [210, 129] width 421 height 258
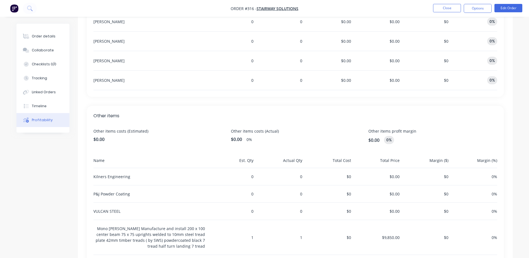
scroll to position [231, 0]
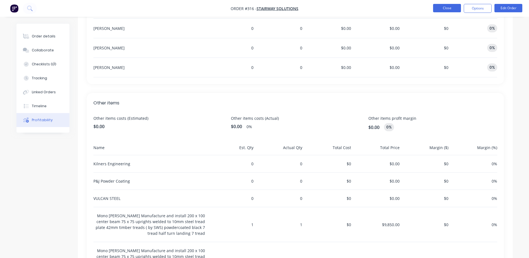
click at [425, 9] on button "Close" at bounding box center [447, 8] width 28 height 8
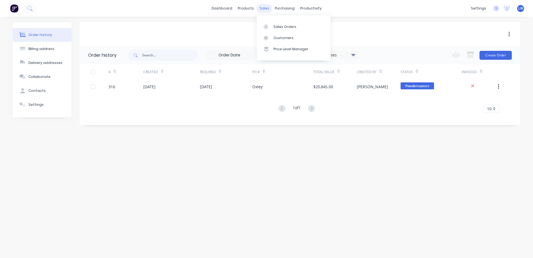
click at [265, 9] on div "sales" at bounding box center [264, 8] width 15 height 8
click at [273, 26] on div "Sales Orders" at bounding box center [284, 26] width 23 height 5
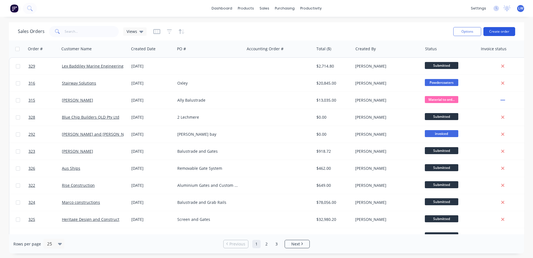
click at [425, 33] on button "Create order" at bounding box center [499, 31] width 32 height 9
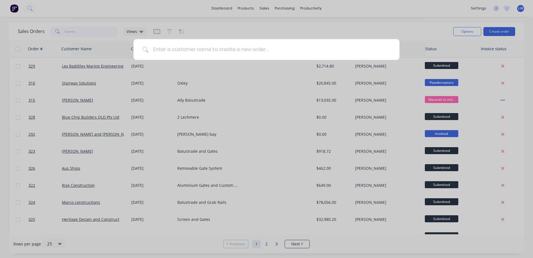
click at [209, 50] on input at bounding box center [270, 49] width 242 height 21
click at [218, 47] on input at bounding box center [270, 49] width 242 height 21
click at [241, 49] on input at bounding box center [270, 49] width 242 height 21
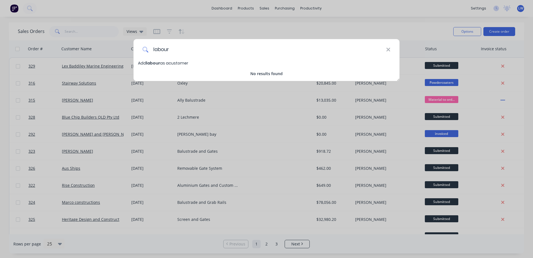
type input "labour"
click at [389, 50] on icon at bounding box center [388, 50] width 4 height 4
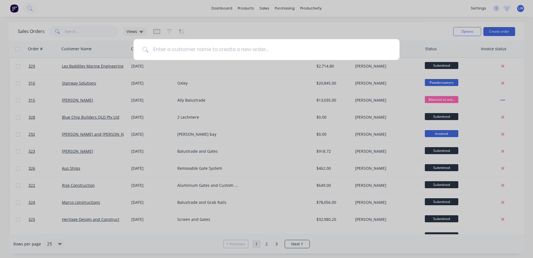
click at [284, 8] on div at bounding box center [266, 129] width 533 height 258
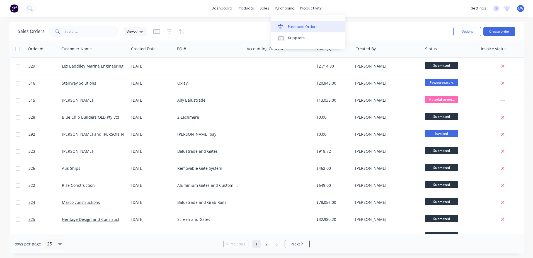
click at [288, 27] on div "Purchase Orders" at bounding box center [303, 26] width 30 height 5
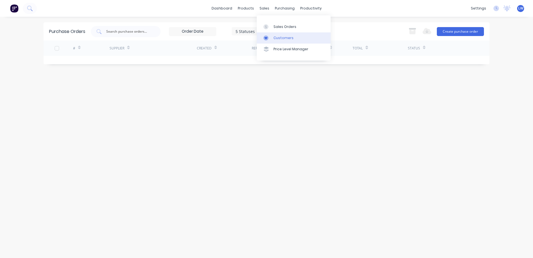
click at [279, 35] on div "Customers" at bounding box center [283, 37] width 20 height 5
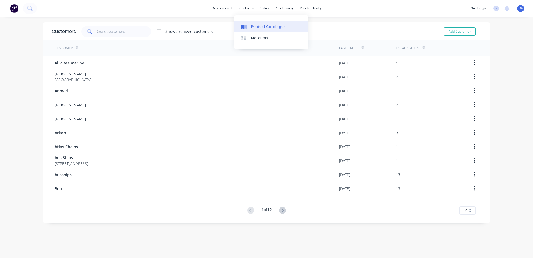
click at [250, 26] on link "Product Catalogue" at bounding box center [271, 26] width 74 height 11
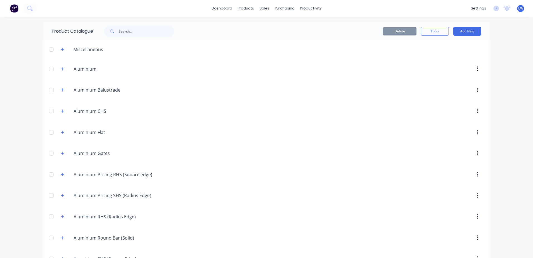
click at [231, 54] on header "Miscellaneous" at bounding box center [266, 49] width 446 height 18
click at [425, 31] on button "Add New" at bounding box center [467, 31] width 28 height 9
click at [425, 57] on div "Product" at bounding box center [454, 57] width 43 height 8
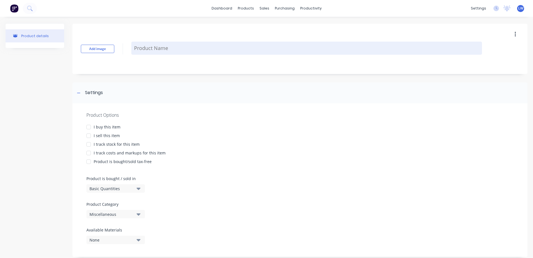
click at [181, 44] on textarea at bounding box center [306, 48] width 351 height 13
click at [139, 46] on textarea at bounding box center [306, 48] width 351 height 13
paste textarea "Manufacture aluminium balustrade panels to match spiral 38 top and bottom rails…"
type textarea "x"
type textarea "Manufacture aluminium balustrade panels to match spiral 38 top and bottom rails…"
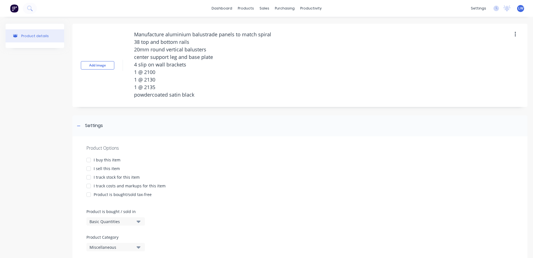
click at [88, 169] on div at bounding box center [88, 168] width 11 height 11
click at [88, 186] on div at bounding box center [88, 185] width 11 height 11
type textarea "x"
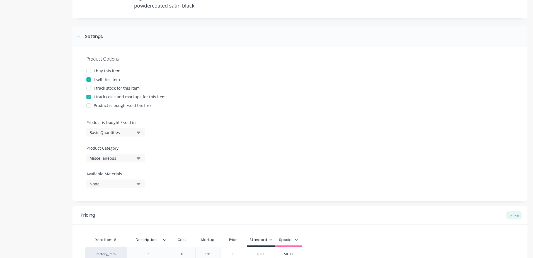
scroll to position [111, 0]
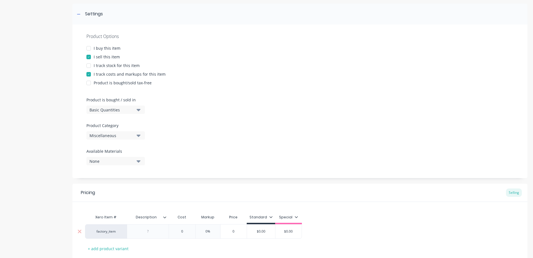
type textarea "Manufacture aluminium balustrade panels to match spiral 38 top and bottom rails…"
type textarea "x"
type textarea "Manufacture aluminium balustrade panels to match spiral 38 top and bottom rails…"
click at [149, 233] on div at bounding box center [148, 230] width 28 height 7
paste div
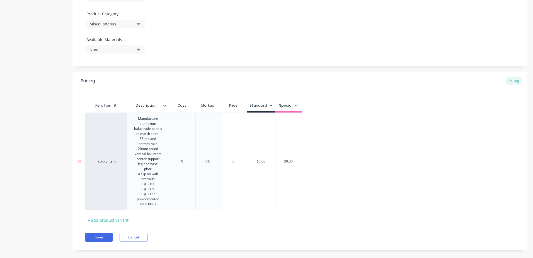
type textarea "x"
type input "0"
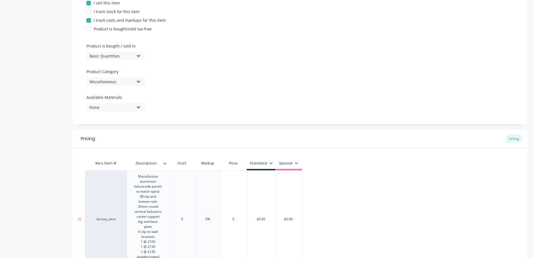
click at [183, 161] on div "Xero Item # Description Cost Markup Price Standard Special factory_item Manufac…" at bounding box center [300, 219] width 430 height 124
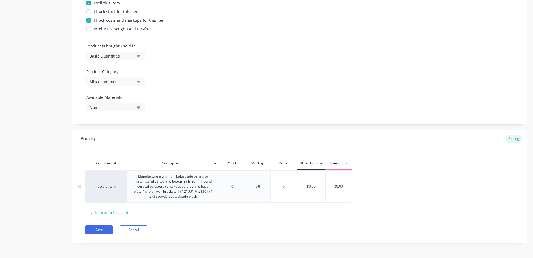
click at [234, 183] on div "0" at bounding box center [232, 186] width 28 height 14
drag, startPoint x: 232, startPoint y: 187, endPoint x: 228, endPoint y: 187, distance: 3.6
click at [228, 187] on input "0" at bounding box center [232, 186] width 28 height 5
click at [239, 185] on input "0" at bounding box center [232, 186] width 28 height 5
type input "0%"
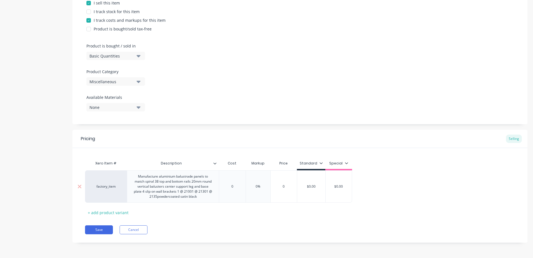
click at [261, 184] on input "0%" at bounding box center [258, 186] width 28 height 5
click at [233, 187] on input "0" at bounding box center [232, 186] width 28 height 5
type textarea "x"
type input "1"
type textarea "x"
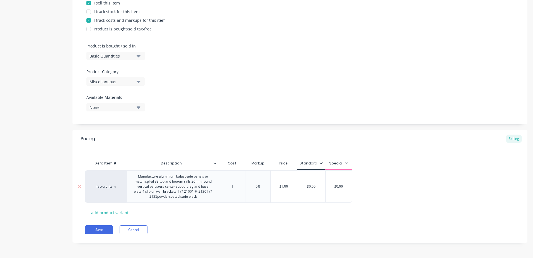
type input "13"
type textarea "x"
type input "138"
type textarea "x"
type input "1387."
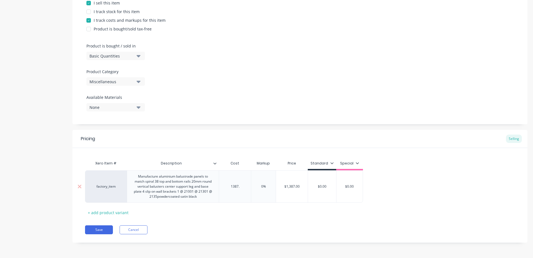
type textarea "x"
type input "1387.5"
drag, startPoint x: 275, startPoint y: 184, endPoint x: 262, endPoint y: 189, distance: 13.1
click at [262, 189] on div "0% 0%" at bounding box center [267, 186] width 28 height 14
type textarea "x"
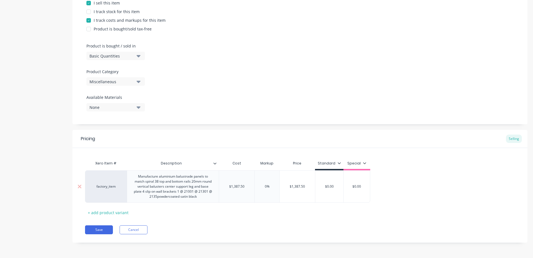
type input "2"
type textarea "x"
type input "25"
click at [274, 214] on div "Xero Item # Description Cost Markup Price Standard Special factory_item Manufac…" at bounding box center [300, 186] width 430 height 59
type input "$1,387.50"
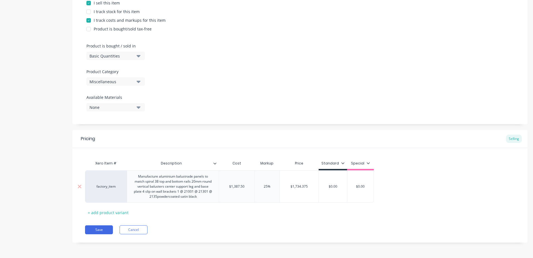
drag, startPoint x: 244, startPoint y: 186, endPoint x: 225, endPoint y: 186, distance: 19.2
click at [225, 186] on input "$1,387.50" at bounding box center [236, 186] width 35 height 5
type textarea "x"
type input "1"
type textarea "x"
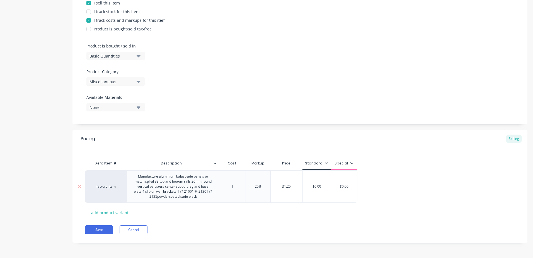
type input "14"
type textarea "x"
type input "148"
type textarea "x"
type input "1480"
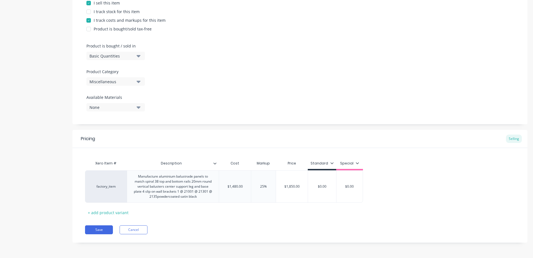
click at [256, 217] on div "Pricing Selling Xero Item # Description Cost Markup Price Standard Special fact…" at bounding box center [299, 186] width 455 height 113
type input "$0.00"
drag, startPoint x: 328, startPoint y: 186, endPoint x: 311, endPoint y: 186, distance: 16.7
click at [311, 186] on input "$0.00" at bounding box center [322, 186] width 28 height 5
type textarea "x"
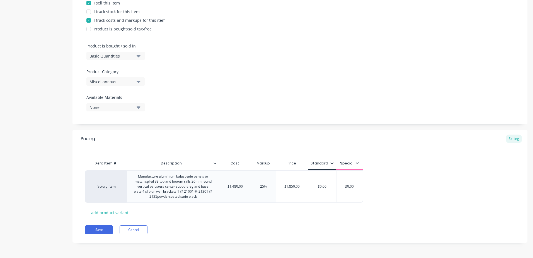
type input "1"
type textarea "x"
type input "18"
type textarea "x"
type input "185"
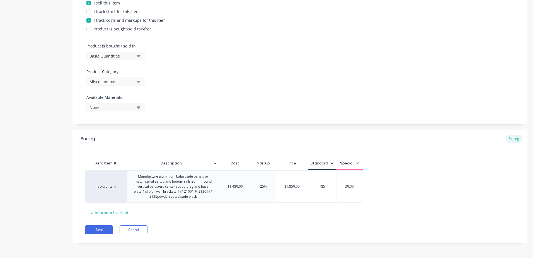
type textarea "x"
type input "1850"
click at [326, 212] on div "Xero Item # Description Cost Markup Price Standard Special factory_item Manufac…" at bounding box center [300, 186] width 430 height 59
click at [139, 79] on icon "button" at bounding box center [139, 81] width 4 height 6
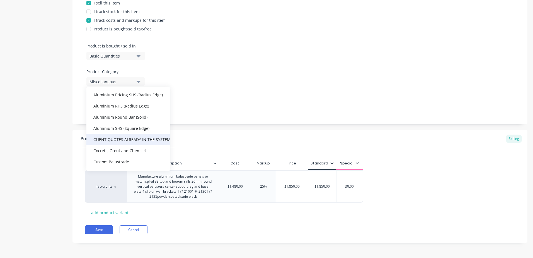
scroll to position [111, 0]
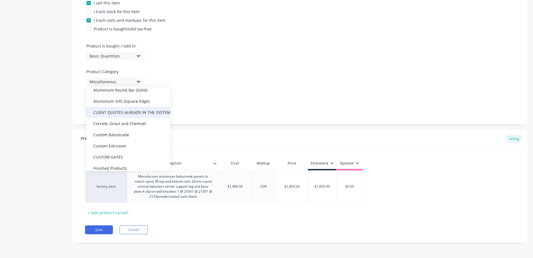
click at [116, 113] on div "CLIENT QUOTES ALREADY IN THE SYSTEM PRIOR TO 1/9/2025" at bounding box center [128, 111] width 84 height 11
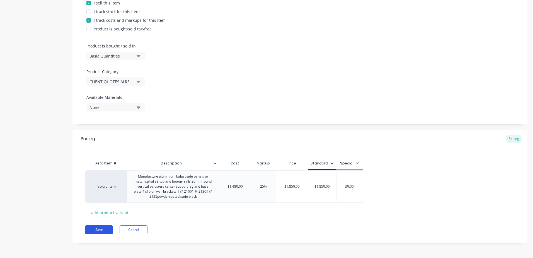
click at [98, 230] on button "Save" at bounding box center [99, 229] width 28 height 9
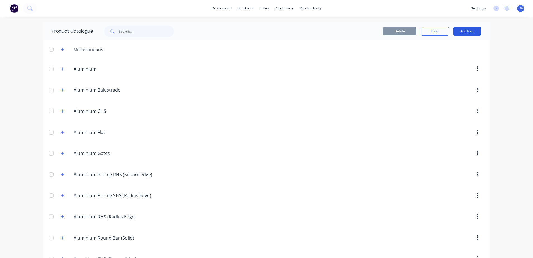
click at [425, 33] on button "Add New" at bounding box center [467, 31] width 28 height 9
click at [425, 59] on div "Product" at bounding box center [454, 57] width 43 height 8
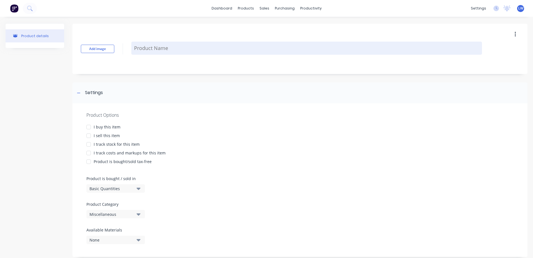
click at [148, 44] on textarea at bounding box center [306, 48] width 351 height 13
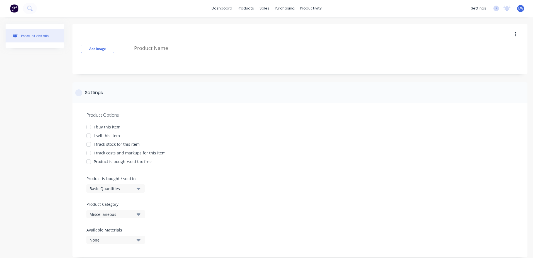
paste textarea "Supply and install frameless glass pool fencing as per plans 1200mm high glass …"
type textarea "x"
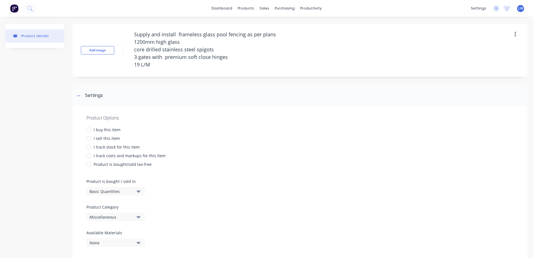
type textarea "Supply and install frameless glass pool fencing as per plans 1200mm high glass …"
type textarea "x"
type textarea "Supply and install frameless glass pool fencing as per plans 1200mm high glass …"
click at [194, 116] on div "Product Options" at bounding box center [299, 117] width 427 height 7
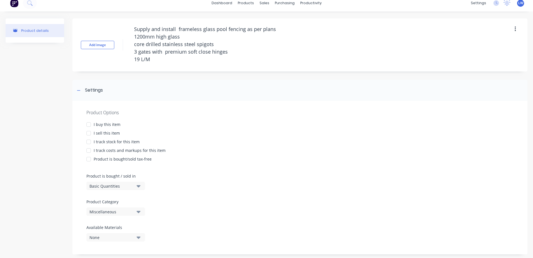
scroll to position [14, 0]
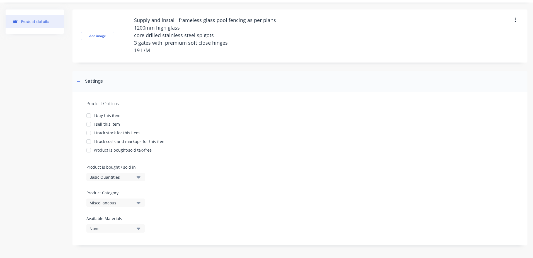
click at [88, 124] on div at bounding box center [88, 123] width 11 height 11
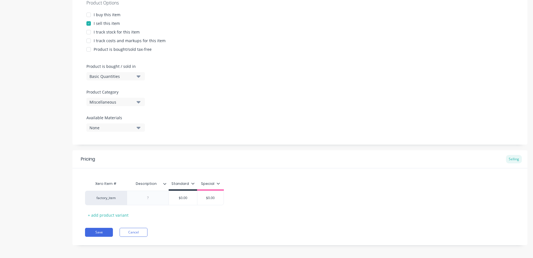
scroll to position [117, 0]
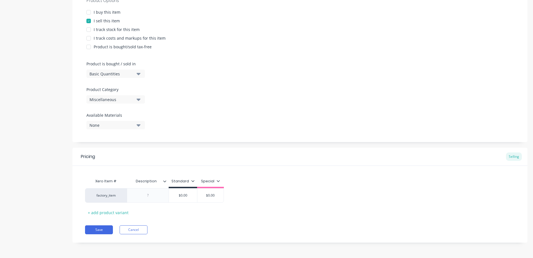
click at [89, 38] on div at bounding box center [88, 38] width 11 height 11
click at [138, 100] on icon "button" at bounding box center [139, 99] width 4 height 2
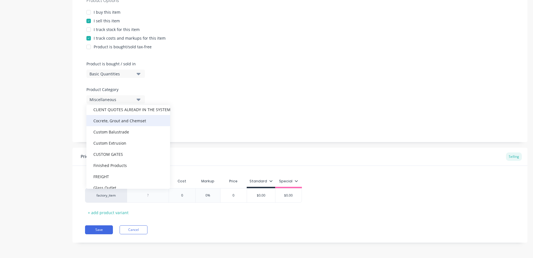
scroll to position [111, 0]
click at [125, 128] on div "CLIENT QUOTES ALREADY IN THE SYSTEM PRIOR TO 1/9/2025" at bounding box center [128, 129] width 84 height 11
type textarea "x"
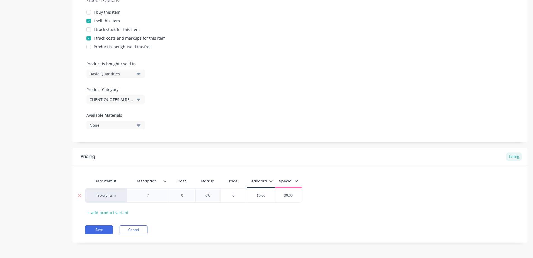
click at [155, 197] on div at bounding box center [148, 194] width 28 height 7
paste div
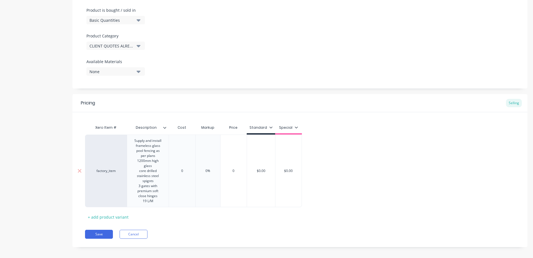
scroll to position [175, 0]
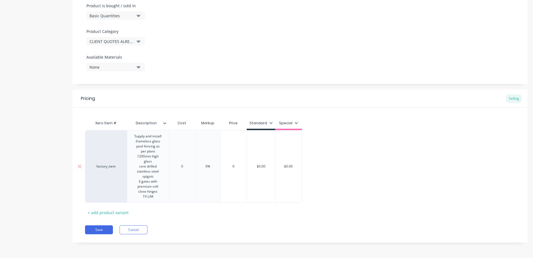
type textarea "x"
type input "0"
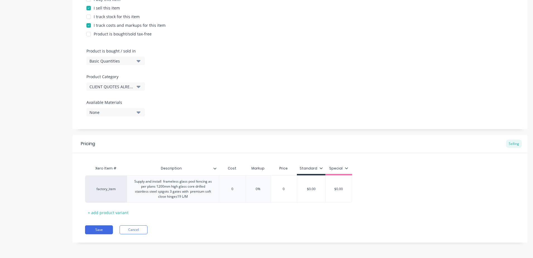
drag, startPoint x: 239, startPoint y: 166, endPoint x: 223, endPoint y: 166, distance: 16.2
click at [222, 166] on div "Xero Item # Description Cost Markup Price Standard Special factory_item Supply …" at bounding box center [300, 189] width 430 height 54
drag, startPoint x: 293, startPoint y: 188, endPoint x: 271, endPoint y: 189, distance: 22.3
click at [271, 189] on input "0" at bounding box center [284, 188] width 28 height 5
type textarea "x"
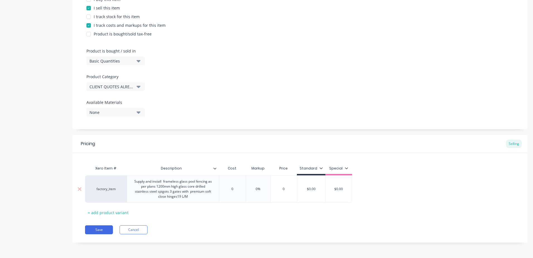
type input "1"
type textarea "x"
type input "19"
type textarea "x"
type input "195"
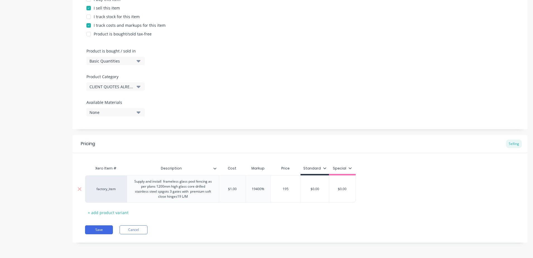
type textarea "x"
type input "1950"
drag, startPoint x: 273, startPoint y: 210, endPoint x: 273, endPoint y: 207, distance: 2.8
click at [273, 210] on div "Xero Item # Description Cost Markup Price Standard Special factory_item Supply …" at bounding box center [300, 189] width 430 height 54
type input "194900%"
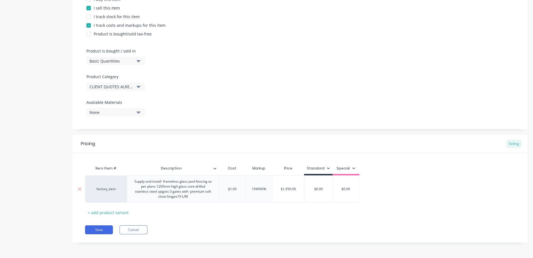
drag, startPoint x: 246, startPoint y: 188, endPoint x: 234, endPoint y: 187, distance: 12.0
click at [234, 187] on div "factory_item Supply and install frameless glass pool fencing as per plans 1200m…" at bounding box center [222, 188] width 274 height 27
type textarea "x"
type input "2"
type textarea "x"
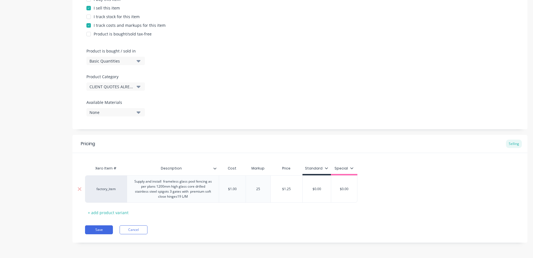
type input "25"
click at [247, 207] on div "Xero Item # Description Cost Markup Price Standard Special factory_item Supply …" at bounding box center [300, 189] width 430 height 54
type input "$1.00"
drag, startPoint x: 233, startPoint y: 190, endPoint x: 215, endPoint y: 188, distance: 17.6
click at [215, 188] on div "factory_item Supply and install frameless glass pool fencing as per plans 1200m…" at bounding box center [221, 188] width 272 height 27
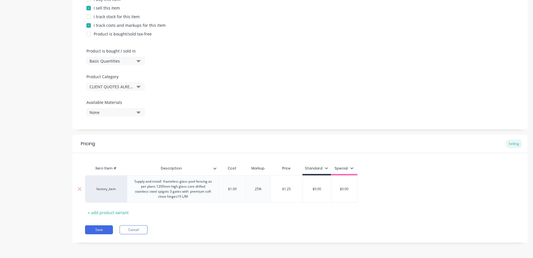
drag, startPoint x: 240, startPoint y: 189, endPoint x: 224, endPoint y: 189, distance: 15.9
click at [224, 189] on input "$1.00" at bounding box center [232, 188] width 28 height 5
type textarea "x"
type input "7"
type textarea "x"
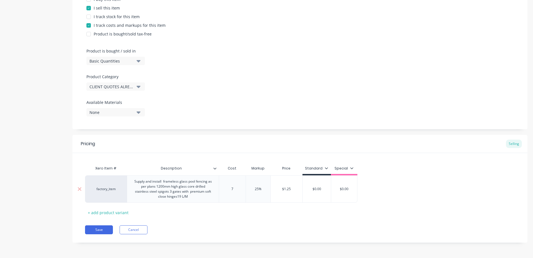
type input "78"
type textarea "x"
type input "780"
type textarea "x"
type input "7800"
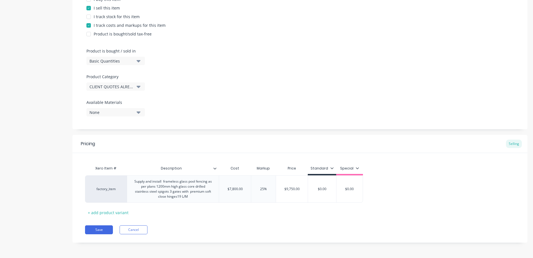
click at [232, 229] on div "Save Cancel" at bounding box center [306, 229] width 442 height 9
click at [101, 227] on button "Save" at bounding box center [99, 229] width 28 height 9
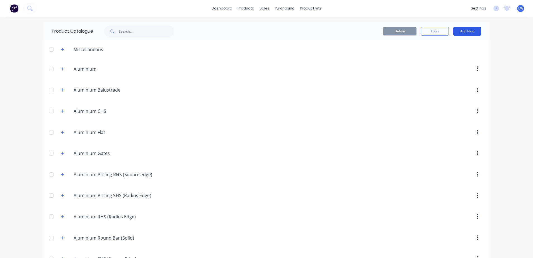
click at [425, 32] on button "Add New" at bounding box center [467, 31] width 28 height 9
click at [425, 56] on div "Product" at bounding box center [454, 57] width 43 height 8
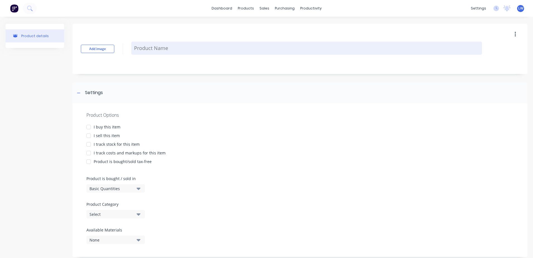
click at [143, 46] on textarea at bounding box center [306, 48] width 351 height 13
paste textarea "Manufacture and install aluminium fencing 65 x 65 posts core drilled into block…"
type textarea "x"
type textarea "Manufacture and install aluminium fencing 65 x 65 posts core drilled into block…"
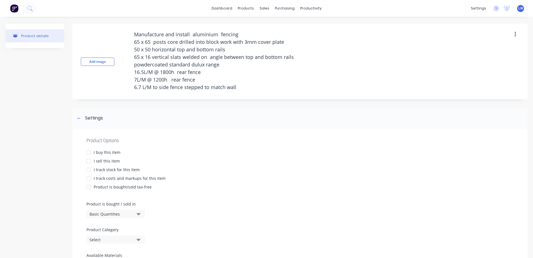
click at [89, 160] on div at bounding box center [88, 160] width 11 height 11
type textarea "x"
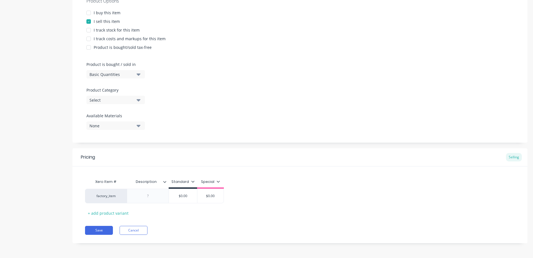
scroll to position [140, 0]
type textarea "Manufacture and install aluminium fencing 65 x 65 posts core drilled into block…"
type textarea "x"
type textarea "Manufacture and install aluminium fencing 65 x 65 posts core drilled into block…"
click at [138, 101] on div "Product Options I buy this item I sell this item I track stock for this item I …" at bounding box center [299, 65] width 455 height 153
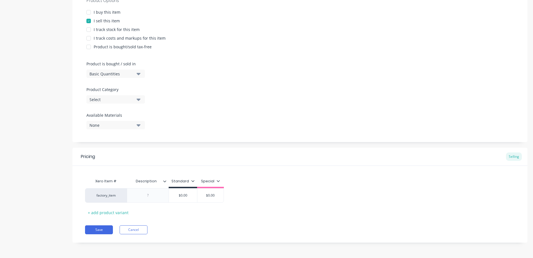
scroll to position [115, 0]
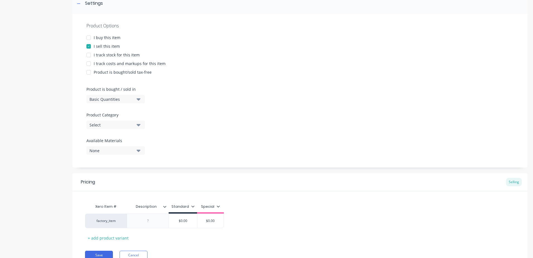
click at [136, 126] on button "Select" at bounding box center [115, 124] width 59 height 8
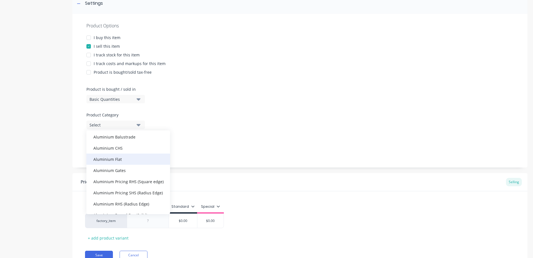
scroll to position [84, 0]
click at [112, 182] on div "CLIENT QUOTES ALREADY IN THE SYSTEM PRIOR TO 1/9/2025" at bounding box center [128, 183] width 84 height 11
type textarea "x"
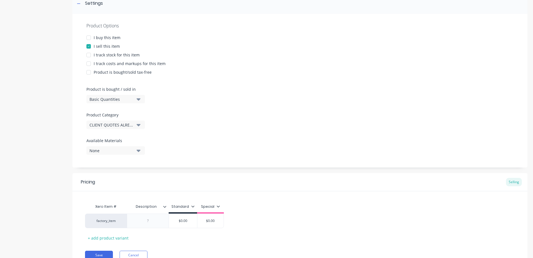
scroll to position [140, 0]
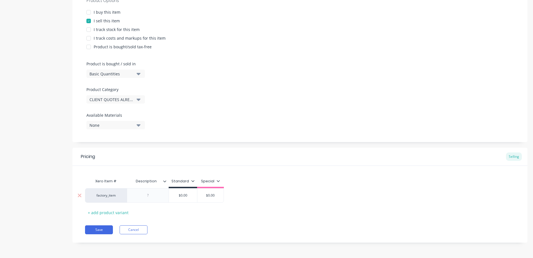
click at [145, 192] on div at bounding box center [148, 194] width 28 height 7
paste div
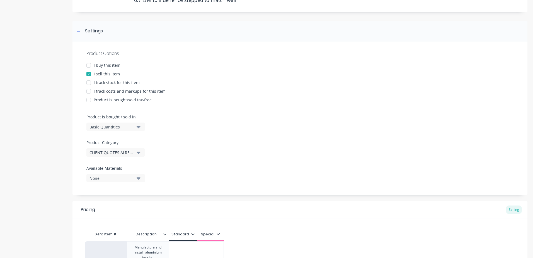
scroll to position [28, 0]
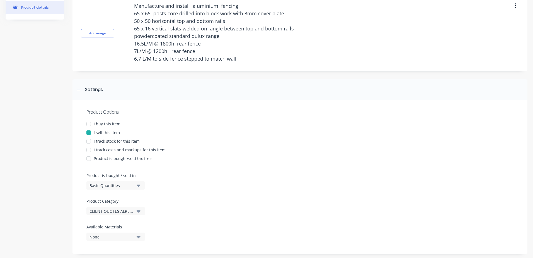
click at [89, 150] on div at bounding box center [88, 149] width 11 height 11
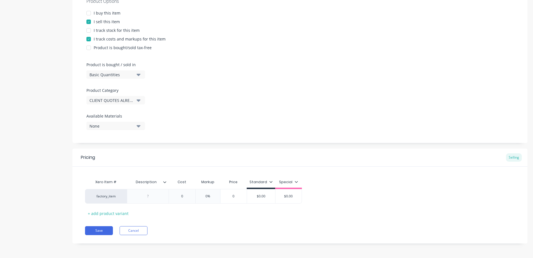
scroll to position [140, 0]
drag, startPoint x: 140, startPoint y: 195, endPoint x: 180, endPoint y: 208, distance: 41.4
click at [141, 196] on div at bounding box center [148, 194] width 28 height 7
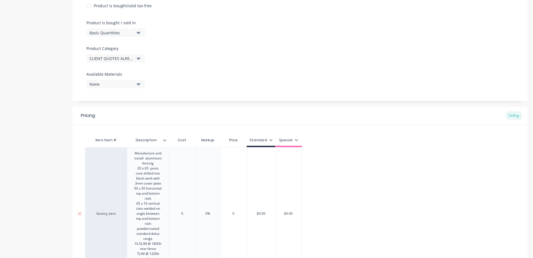
scroll to position [251, 0]
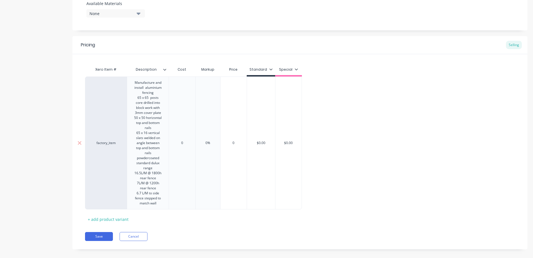
type textarea "x"
type input "0"
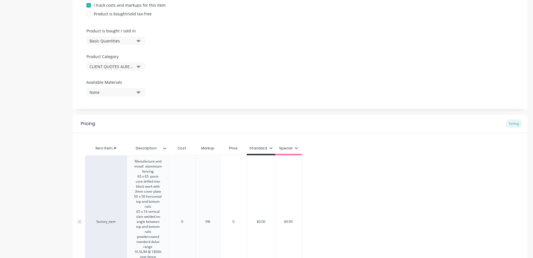
click at [185, 147] on div "Xero Item # Description Cost Markup Price Standard Special factory_item Manufac…" at bounding box center [300, 221] width 430 height 159
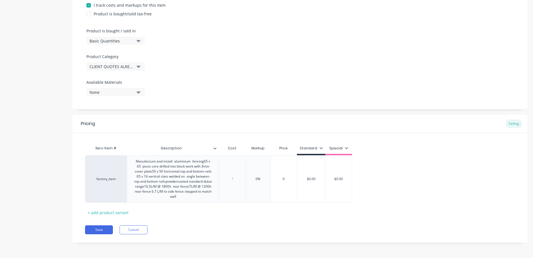
type textarea "x"
type input "2"
type textarea "x"
type input "23"
type textarea "x"
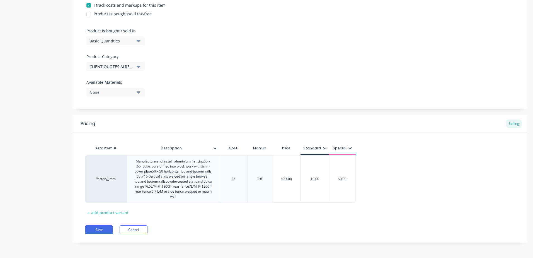
type input "236"
type textarea "x"
type input "2368"
type textarea "x"
type input "23680"
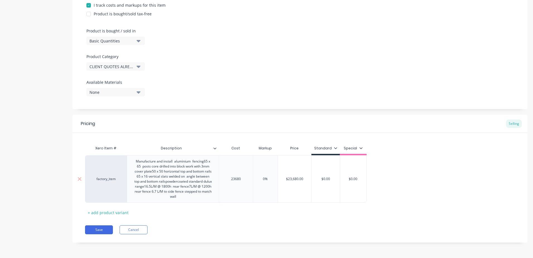
type input "0%"
click at [263, 178] on input "0%" at bounding box center [265, 178] width 28 height 5
drag, startPoint x: 267, startPoint y: 177, endPoint x: 259, endPoint y: 178, distance: 8.2
click at [259, 178] on input "0%" at bounding box center [265, 178] width 28 height 5
type textarea "x"
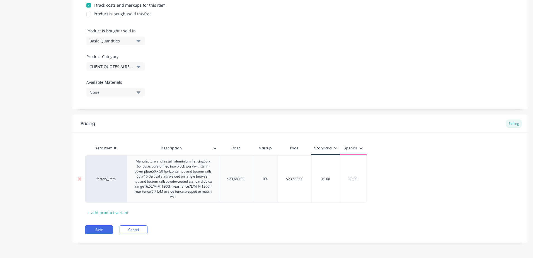
type input "2"
type textarea "x"
type input "25"
click at [252, 215] on div "Xero Item # Description Cost Markup Price Standard Special factory_item Manufac…" at bounding box center [300, 179] width 430 height 74
click at [100, 230] on button "Save" at bounding box center [99, 229] width 28 height 9
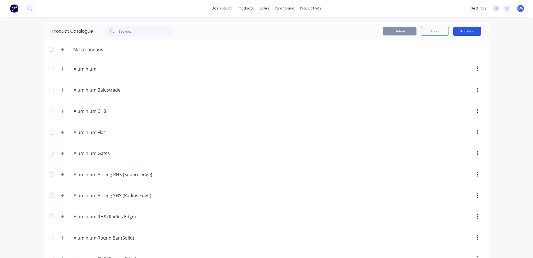
click at [425, 32] on button "Add New" at bounding box center [467, 31] width 28 height 9
click at [425, 55] on div "Product" at bounding box center [454, 57] width 43 height 8
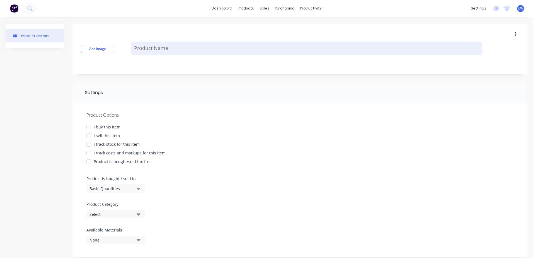
click at [178, 49] on textarea at bounding box center [306, 48] width 351 height 13
paste textarea "Front sliding gate Manufacture and install sliding driveway gate 50 x 50 outer …"
type textarea "x"
type textarea "Front sliding gate Manufacture and install sliding driveway gate 50 x 50 outer …"
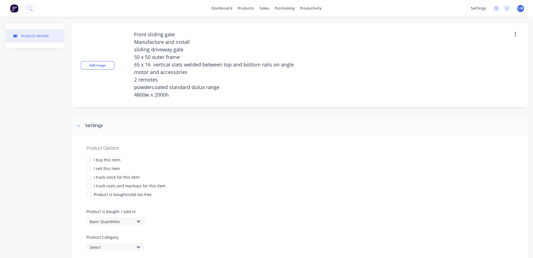
click at [88, 167] on div at bounding box center [88, 168] width 11 height 11
click at [88, 186] on div at bounding box center [88, 185] width 11 height 11
type textarea "x"
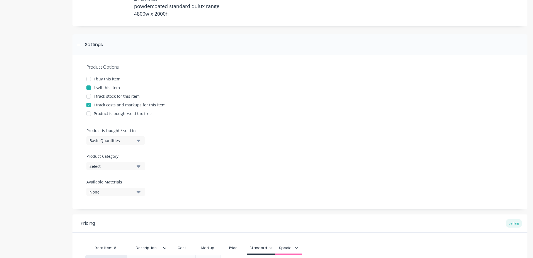
scroll to position [84, 0]
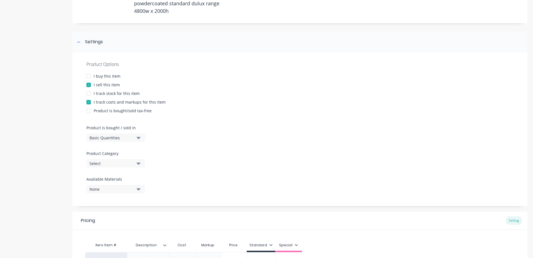
type textarea "Front sliding gate Manufacture and install sliding driveway gate 50 x 50 outer …"
type textarea "x"
type textarea "Front sliding gate Manufacture and install sliding driveway gate 50 x 50 outer …"
click at [136, 163] on button "Select" at bounding box center [115, 163] width 59 height 8
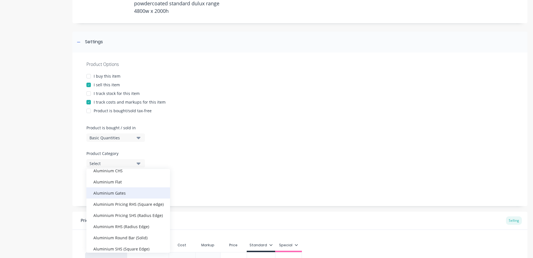
scroll to position [111, 0]
click at [119, 194] on div "CLIENT QUOTES ALREADY IN THE SYSTEM PRIOR TO 1/9/2025" at bounding box center [128, 193] width 84 height 11
type textarea "x"
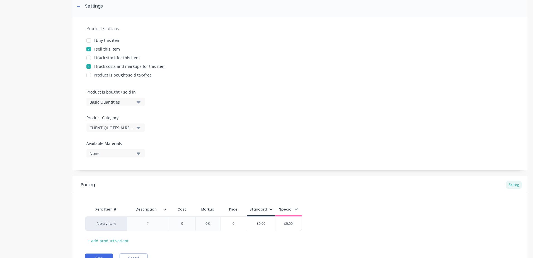
scroll to position [147, 0]
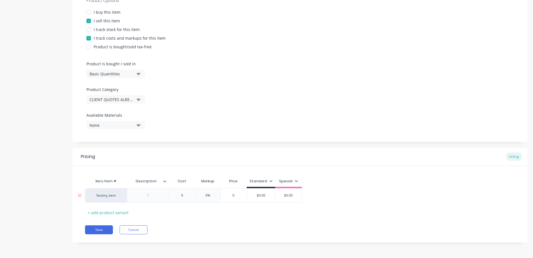
click at [146, 198] on div at bounding box center [148, 194] width 28 height 7
paste div
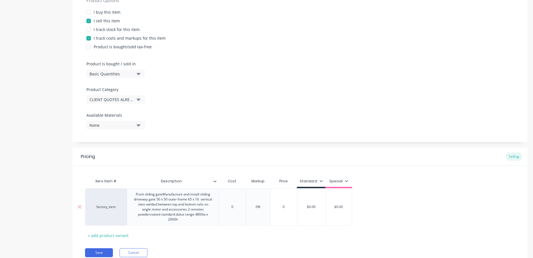
type textarea "x"
type input "0"
click at [230, 208] on input "0" at bounding box center [232, 206] width 28 height 5
drag, startPoint x: 233, startPoint y: 206, endPoint x: 224, endPoint y: 206, distance: 9.2
click at [224, 206] on input "0" at bounding box center [232, 206] width 28 height 5
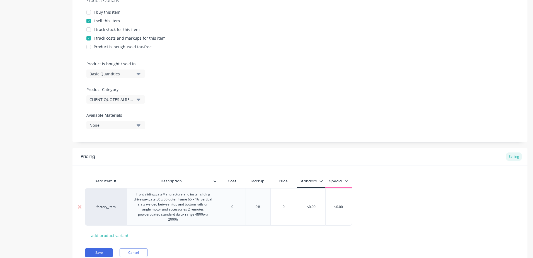
type textarea "x"
type input "03"
type textarea "x"
type input "030"
type textarea "x"
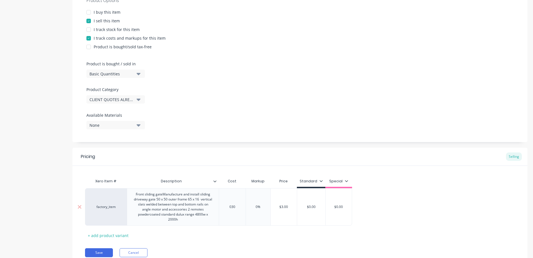
type input "0300"
type textarea "x"
type input "030"
type textarea "x"
type input "03"
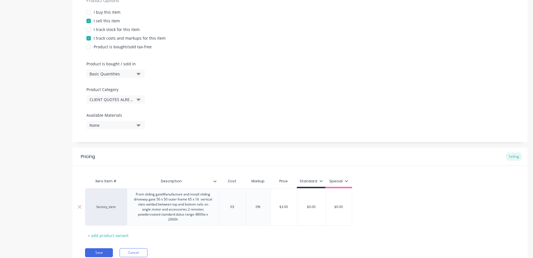
type textarea "x"
type input "0"
type textarea "x"
type input "1"
type textarea "x"
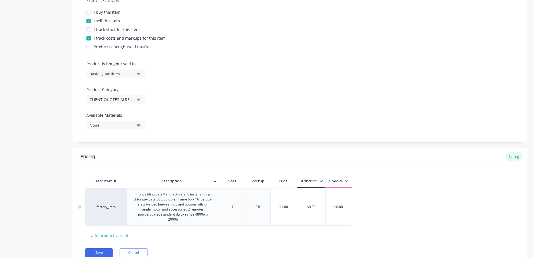
type input "10"
type textarea "x"
type input "103"
type textarea "x"
type input "1030"
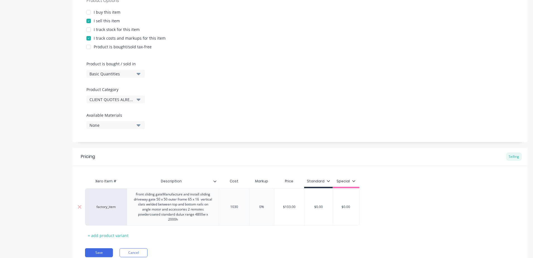
type textarea "x"
type input "10300"
type input "0%"
drag, startPoint x: 268, startPoint y: 207, endPoint x: 255, endPoint y: 205, distance: 13.7
click at [255, 205] on input "0%" at bounding box center [265, 206] width 28 height 5
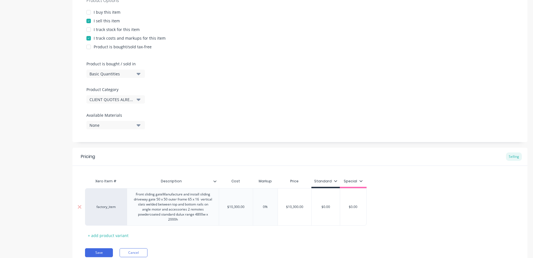
type textarea "x"
type input "2"
type textarea "x"
type input "25"
click at [209, 237] on div "Xero Item # Description Cost Markup Price Standard Special factory_item Front s…" at bounding box center [300, 207] width 430 height 64
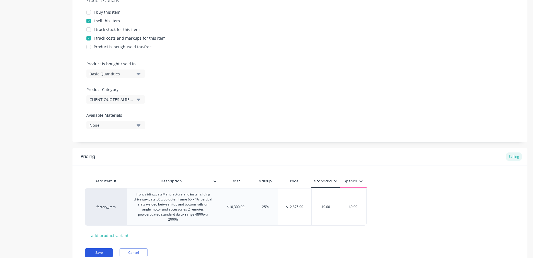
click at [94, 251] on button "Save" at bounding box center [99, 252] width 28 height 9
type textarea "x"
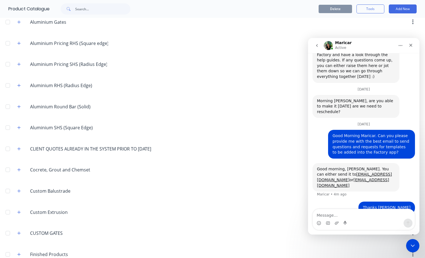
scroll to position [124, 0]
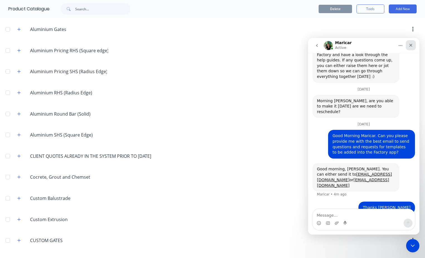
click at [408, 45] on div "Close" at bounding box center [411, 45] width 10 height 10
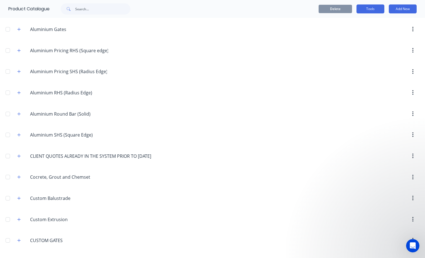
scroll to position [214, 0]
click at [394, 8] on button "Add New" at bounding box center [403, 8] width 28 height 9
click at [370, 32] on div "Product" at bounding box center [390, 34] width 43 height 8
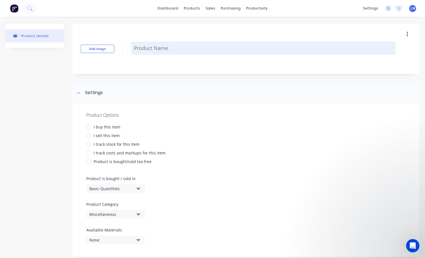
click at [157, 47] on textarea at bounding box center [263, 48] width 264 height 13
paste textarea "Mono [PERSON_NAME] Manufacture and install 200 x 100 center beam 75 x 75 uprigh…"
type textarea "x"
type textarea "Mono [PERSON_NAME] Manufacture and install 200 x 100 center beam 75 x 75 uprigh…"
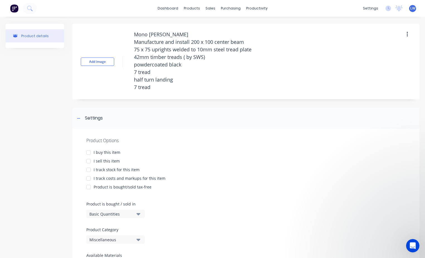
click at [89, 162] on div at bounding box center [88, 160] width 11 height 11
type textarea "x"
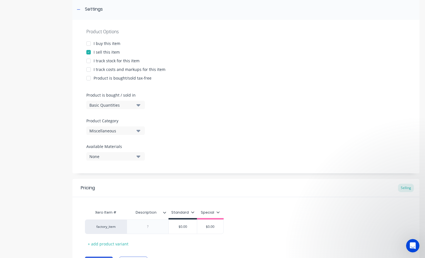
scroll to position [111, 0]
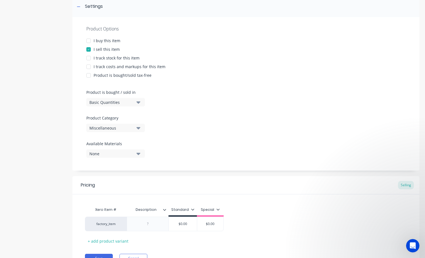
type textarea "Mono [PERSON_NAME] Manufacture and install 200 x 100 center beam 75 x 75 uprigh…"
type textarea "x"
type textarea "Mono [PERSON_NAME] Manufacture and install 200 x 100 center beam 75 x 75 uprigh…"
click at [139, 127] on icon "button" at bounding box center [139, 128] width 4 height 2
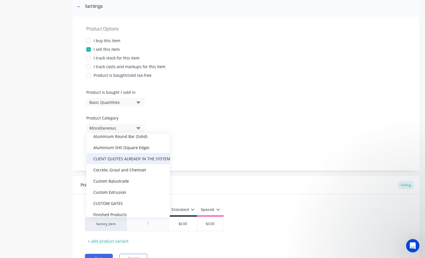
click at [116, 159] on div "CLIENT QUOTES ALREADY IN THE SYSTEM PRIOR TO 1/9/2025" at bounding box center [128, 158] width 84 height 11
type textarea "x"
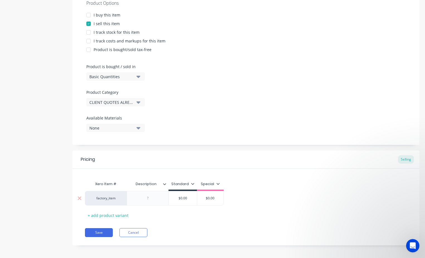
scroll to position [140, 0]
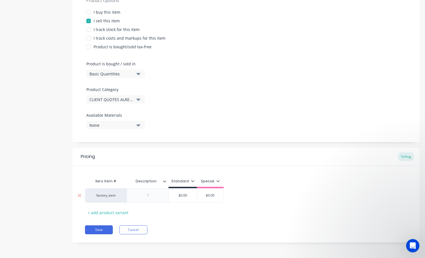
click at [156, 196] on div at bounding box center [148, 194] width 28 height 7
paste div
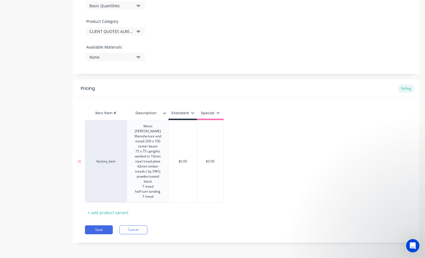
type textarea "x"
type input "$0.00"
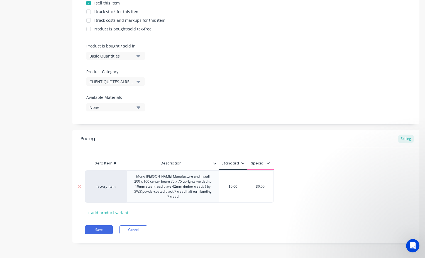
click at [186, 161] on div "Xero Item # Description Standard Special factory_item Mono stringer Manufacture…" at bounding box center [246, 186] width 322 height 59
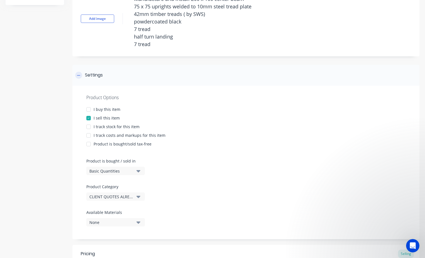
scroll to position [18, 0]
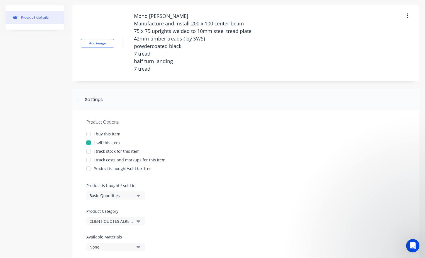
click at [90, 159] on div at bounding box center [88, 159] width 11 height 11
type textarea "x"
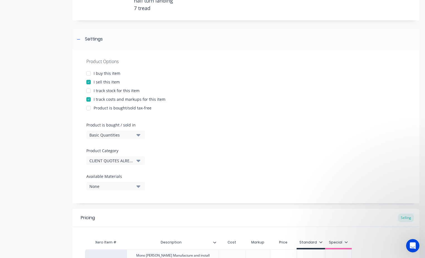
scroll to position [158, 0]
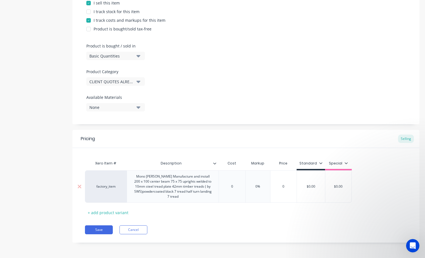
type input "0"
click at [235, 188] on input "0" at bounding box center [232, 186] width 28 height 5
type input "0"
click at [285, 188] on input "0" at bounding box center [284, 186] width 28 height 5
type textarea "x"
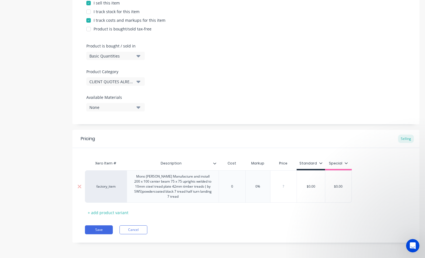
type input "9"
type textarea "x"
type input "98"
type textarea "x"
type input "985"
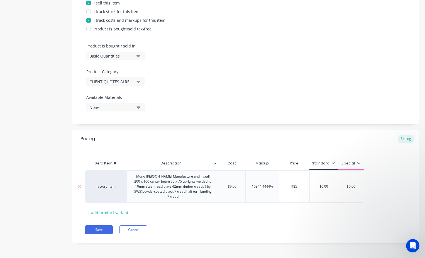
type textarea "x"
click at [304, 198] on div "$9,850.00 9850" at bounding box center [297, 186] width 32 height 32
type input "9850"
type input "$9.00"
drag, startPoint x: 237, startPoint y: 186, endPoint x: 201, endPoint y: 186, distance: 36.0
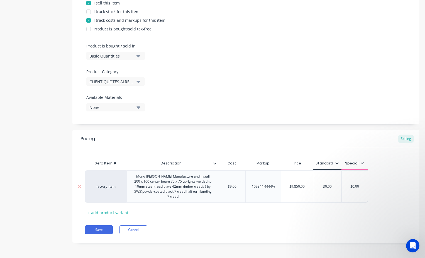
click at [201, 186] on div "factory_item Mono stringer Manufacture and install 200 x 100 center beam 75 x 7…" at bounding box center [226, 186] width 283 height 32
type textarea "x"
type input "0"
click at [296, 185] on input "0" at bounding box center [295, 186] width 28 height 5
drag, startPoint x: 296, startPoint y: 185, endPoint x: 294, endPoint y: 187, distance: 3.0
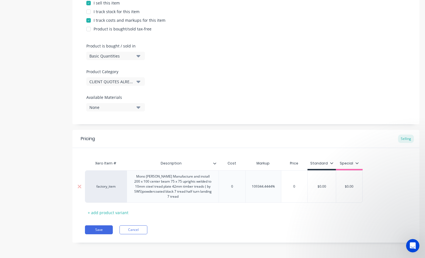
click at [294, 187] on input "0" at bounding box center [295, 186] width 28 height 5
type textarea "x"
type input "9"
type textarea "x"
type input "98"
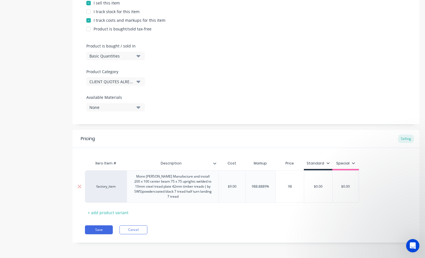
type textarea "x"
type input "985"
type textarea "x"
click at [234, 194] on div "$9.00" at bounding box center [232, 186] width 27 height 32
type input "9850"
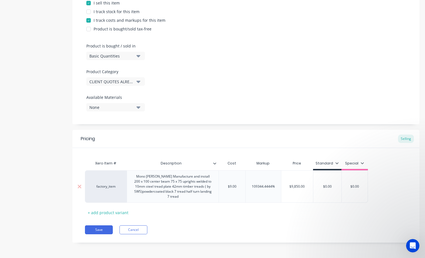
click at [329, 187] on input "$0.00" at bounding box center [328, 186] width 28 height 5
drag, startPoint x: 333, startPoint y: 186, endPoint x: 322, endPoint y: 186, distance: 10.9
click at [322, 186] on input "$0.00" at bounding box center [328, 186] width 28 height 5
type textarea "x"
type input "9"
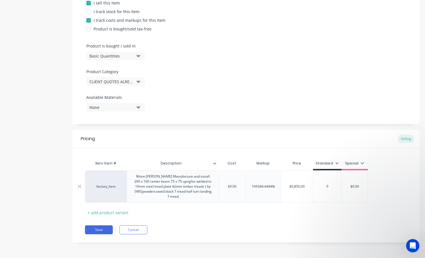
type textarea "x"
type input "98"
type textarea "x"
type input "985"
type textarea "x"
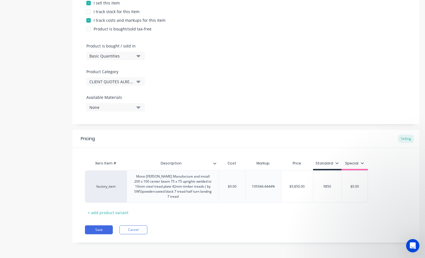
type input "9850"
click at [297, 202] on div "Xero Item # Description Cost Markup Price Standard Special factory_item Mono st…" at bounding box center [246, 186] width 322 height 59
type input "$9.00"
click at [237, 187] on input "$9.00" at bounding box center [232, 186] width 28 height 5
drag, startPoint x: 237, startPoint y: 187, endPoint x: 234, endPoint y: 187, distance: 3.3
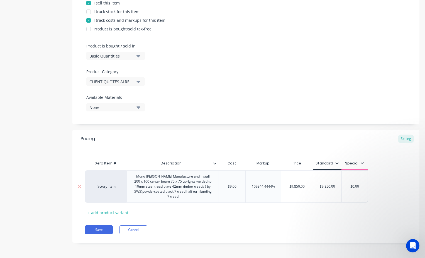
click at [234, 187] on input "$9.00" at bounding box center [232, 186] width 28 height 5
type textarea "x"
type input "$7"
type textarea "x"
type input "$78"
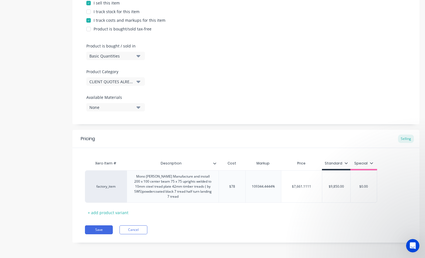
type textarea "x"
type input "$788"
type textarea "x"
type input "$7880"
click at [260, 206] on div "Xero Item # Description Cost Markup Price Standard Special factory_item Mono st…" at bounding box center [246, 186] width 322 height 59
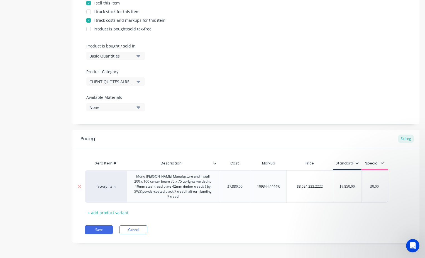
type input "$8,624,222.2222"
drag, startPoint x: 322, startPoint y: 185, endPoint x: 290, endPoint y: 184, distance: 32.1
click at [290, 184] on input "$8,624,222.2222" at bounding box center [310, 186] width 46 height 5
type textarea "x"
type input "9"
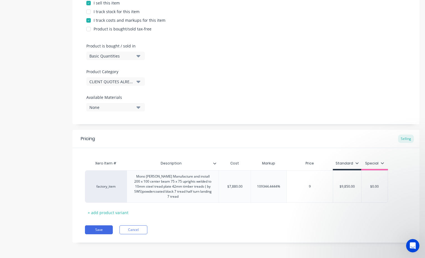
type textarea "x"
type input "98"
type textarea "x"
type input "985"
type textarea "x"
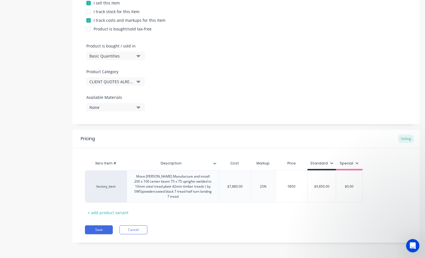
type input "9850"
click at [264, 221] on div "Pricing Selling Xero Item # Description Cost Markup Price Standard Special fact…" at bounding box center [245, 186] width 347 height 113
click at [94, 227] on button "Save" at bounding box center [99, 229] width 28 height 9
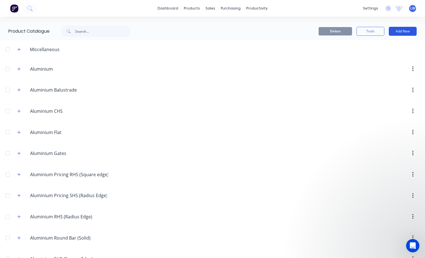
click at [398, 33] on button "Add New" at bounding box center [403, 31] width 28 height 9
click at [374, 56] on div "Product" at bounding box center [390, 57] width 43 height 8
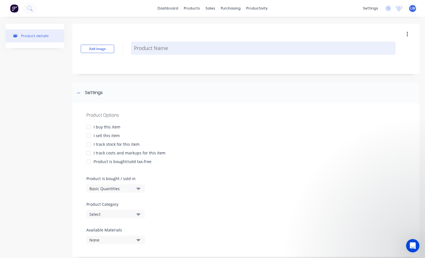
click at [134, 49] on textarea at bounding box center [263, 48] width 264 height 13
paste textarea "Mono [PERSON_NAME] Manufacture and install 200 x 100 center beam 75 x 75 uprigh…"
type textarea "x"
type textarea "Mono [PERSON_NAME] Manufacture and install 200 x 100 center beam 75 x 75 uprigh…"
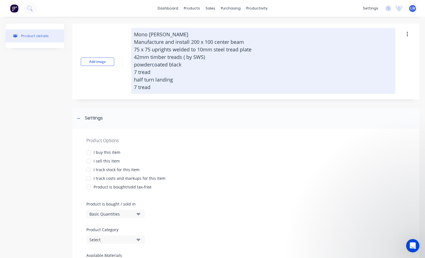
click at [135, 71] on textarea "Mono [PERSON_NAME] Manufacture and install 200 x 100 center beam 75 x 75 uprigh…" at bounding box center [263, 61] width 264 height 66
click at [136, 71] on textarea "Mono [PERSON_NAME] Manufacture and install 200 x 100 center beam 75 x 75 uprigh…" at bounding box center [263, 61] width 264 height 66
type textarea "x"
type textarea "Mono stringer Manufacture and install 200 x 100 center beam 75 x 75 uprights we…"
type textarea "x"
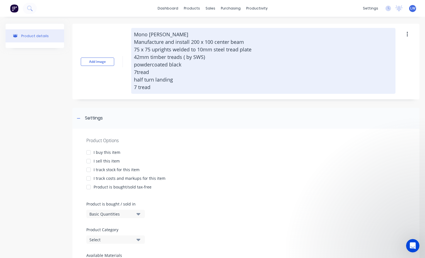
type textarea "Mono stringer Manufacture and install 200 x 100 center beam 75 x 75 uprights we…"
type textarea "x"
type textarea "Mono stringer Manufacture and install 200 x 100 center beam 75 x 75 uprights we…"
type textarea "x"
type textarea "Mono stringer Manufacture and install 200 x 100 center beam 75 x 75 uprights we…"
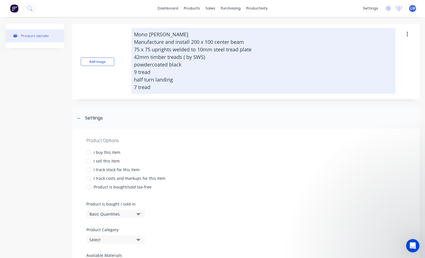
click at [153, 81] on textarea "Mono stringer Manufacture and install 200 x 100 center beam 75 x 75 uprights we…" at bounding box center [263, 61] width 264 height 66
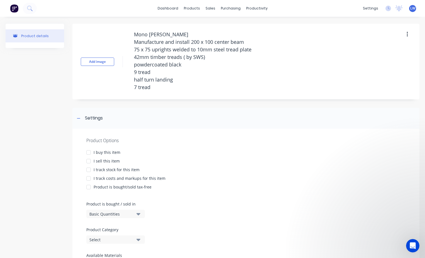
drag, startPoint x: 153, startPoint y: 81, endPoint x: 129, endPoint y: 80, distance: 24.0
click at [129, 80] on div "Add image Mono stringer Manufacture and install 200 x 100 center beam 75 x 75 u…" at bounding box center [245, 62] width 347 height 76
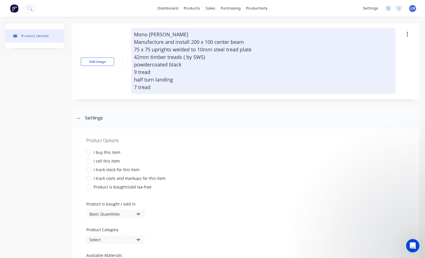
type textarea "x"
type textarea "Mono stringer Manufacture and install 200 x 100 center beam 75 x 75 uprights we…"
type textarea "x"
type textarea "Mono stringer Manufacture and install 200 x 100 center beam 75 x 75 uprights we…"
type textarea "x"
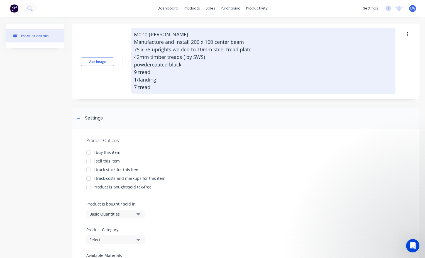
type textarea "Mono stringer Manufacture and install 200 x 100 center beam 75 x 75 uprights we…"
click at [137, 85] on textarea "Mono stringer Manufacture and install 200 x 100 center beam 75 x 75 uprights we…" at bounding box center [263, 61] width 264 height 66
type textarea "x"
type textarea "Mono stringer Manufacture and install 200 x 100 center beam 75 x 75 uprights we…"
type textarea "x"
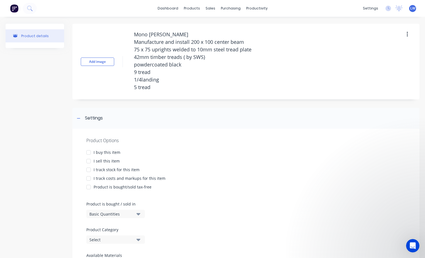
type textarea "Mono [PERSON_NAME] Manufacture and install 200 x 100 center beam 75 x 75 uprigh…"
type textarea "x"
type textarea "Mono [PERSON_NAME] Manufacture and install 200 x 100 center beam 75 x 75 uprigh…"
click at [164, 155] on div "I buy this item" at bounding box center [245, 152] width 319 height 6
drag, startPoint x: 89, startPoint y: 160, endPoint x: 106, endPoint y: 159, distance: 16.8
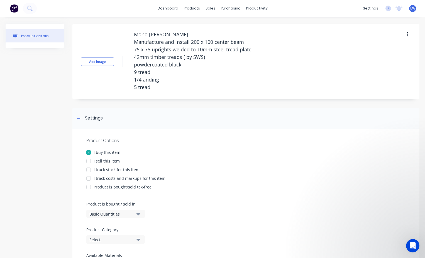
click at [89, 160] on div at bounding box center [88, 160] width 11 height 11
click at [195, 139] on div "Product Options" at bounding box center [245, 140] width 319 height 7
click at [88, 150] on div at bounding box center [88, 152] width 11 height 11
click at [89, 179] on div at bounding box center [88, 178] width 11 height 11
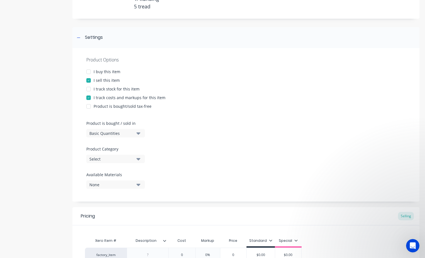
scroll to position [84, 0]
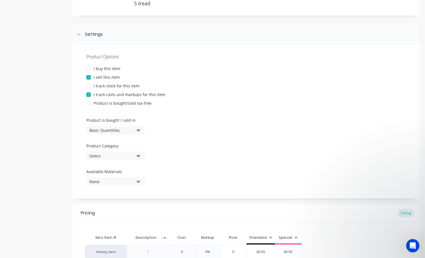
click at [140, 155] on icon "button" at bounding box center [139, 156] width 4 height 2
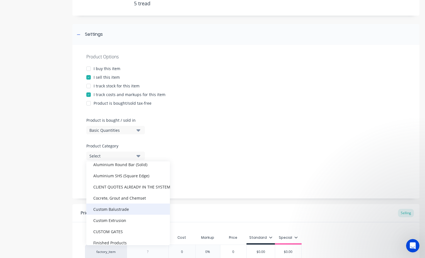
scroll to position [111, 0]
click at [120, 185] on div "CLIENT QUOTES ALREADY IN THE SYSTEM PRIOR TO [DATE]" at bounding box center [128, 186] width 84 height 11
type textarea "x"
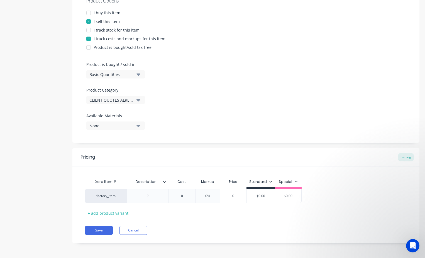
scroll to position [140, 0]
click at [158, 194] on div at bounding box center [148, 194] width 28 height 7
paste div
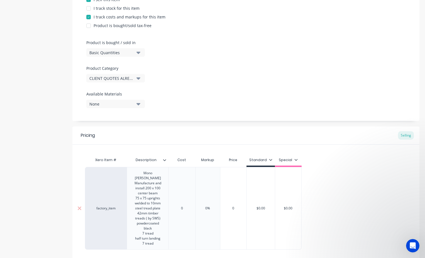
scroll to position [208, 0]
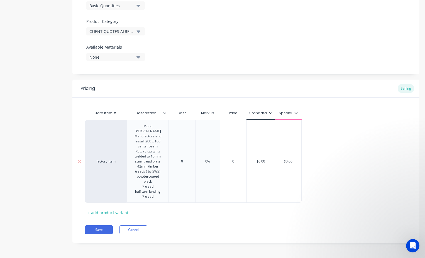
click at [143, 186] on div "7 tread" at bounding box center [148, 186] width 28 height 5
click at [147, 192] on div "half turn landing" at bounding box center [148, 191] width 28 height 5
click at [139, 191] on div "half turn landing" at bounding box center [148, 191] width 28 height 5
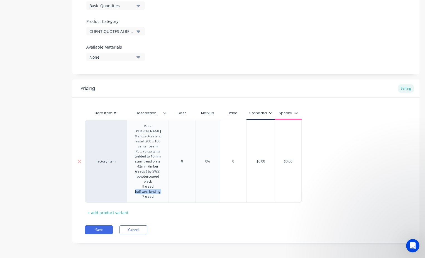
click at [139, 191] on div "half turn landing" at bounding box center [148, 191] width 28 height 5
click at [137, 192] on div "half turn landing" at bounding box center [148, 191] width 28 height 5
click at [140, 192] on div "half turn landing" at bounding box center [148, 191] width 28 height 5
click at [144, 197] on div "7 tread" at bounding box center [148, 196] width 28 height 5
click at [204, 179] on div "0%" at bounding box center [207, 161] width 25 height 82
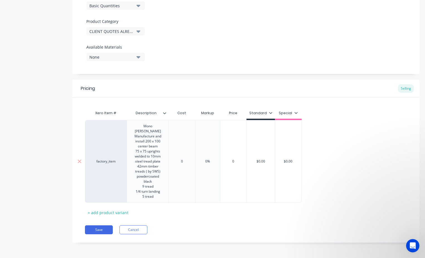
type textarea "x"
type input "0"
click at [233, 162] on div "Xero Item # Description Cost Markup Price Standard Special factory_item Mono st…" at bounding box center [246, 161] width 322 height 109
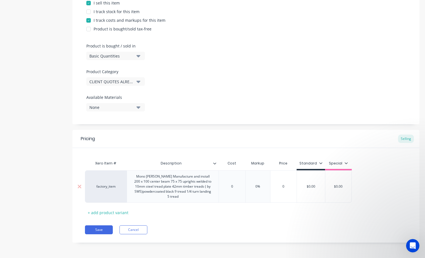
type input "0%"
click at [257, 186] on input "0%" at bounding box center [258, 186] width 28 height 5
type textarea "x"
type input "02%"
type textarea "x"
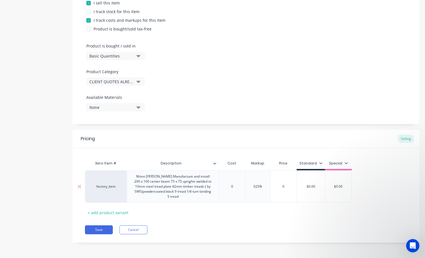
type input "025%"
click at [288, 187] on input "0" at bounding box center [284, 186] width 28 height 5
type textarea "x"
type input "9"
type textarea "x"
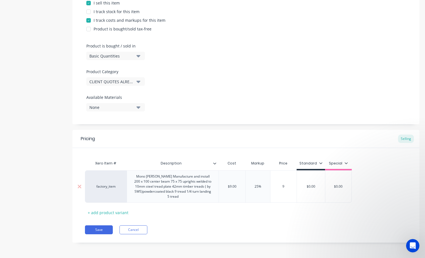
type input "91"
type textarea "x"
type input "910"
type textarea "x"
type input "9100"
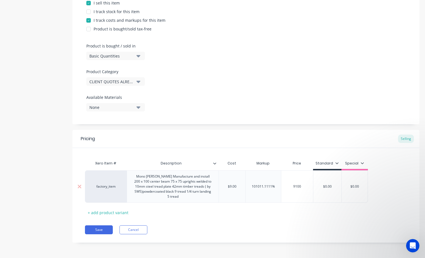
click at [294, 196] on div "$9,100.00 9100" at bounding box center [297, 186] width 32 height 32
click at [241, 212] on div "Xero Item # Description Cost Markup Price Standard Special factory_item Mono st…" at bounding box center [246, 186] width 322 height 59
type input "$9.00"
click at [234, 187] on input "$9.00" at bounding box center [232, 186] width 28 height 5
drag, startPoint x: 236, startPoint y: 185, endPoint x: 222, endPoint y: 184, distance: 14.5
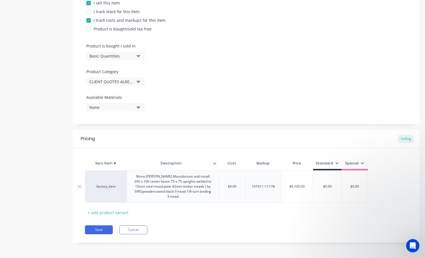
click at [222, 184] on input "$9.00" at bounding box center [232, 186] width 28 height 5
type textarea "x"
type input "6"
type textarea "x"
type input "68"
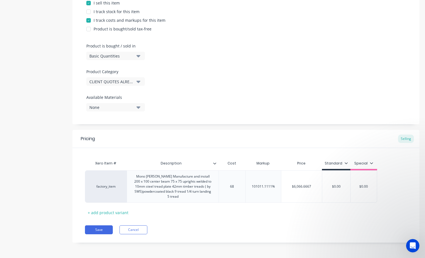
type textarea "x"
type input "682"
type textarea "x"
type input "6825"
click at [306, 220] on div "Pricing Selling Xero Item # Description Cost Markup Price Standard Special fact…" at bounding box center [245, 186] width 347 height 113
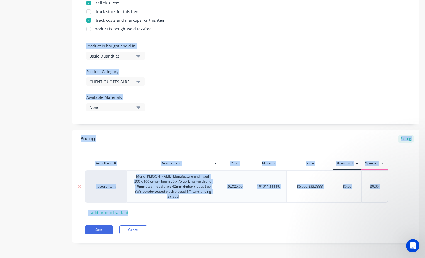
drag, startPoint x: 306, startPoint y: 220, endPoint x: 303, endPoint y: 186, distance: 34.1
click at [302, 184] on div "$6,900,833.3333 9100" at bounding box center [310, 186] width 46 height 14
type input "$6,900,833.3333"
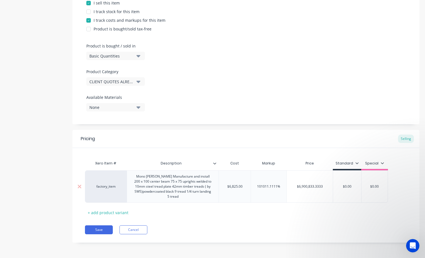
drag, startPoint x: 324, startPoint y: 187, endPoint x: 293, endPoint y: 187, distance: 30.4
click at [293, 187] on input "$6,900,833.3333" at bounding box center [310, 186] width 46 height 5
type textarea "x"
type input "9"
type textarea "x"
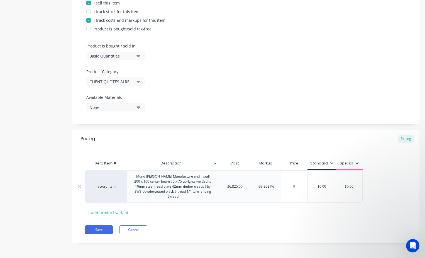
type input "91"
type textarea "x"
type input "910"
type textarea "x"
type input "9100"
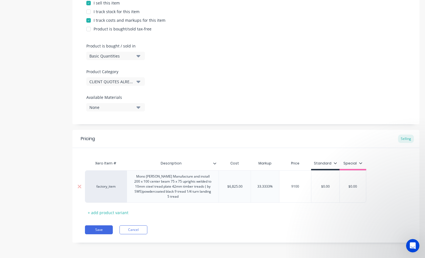
type input "$0.00"
click at [331, 188] on input "$0.00" at bounding box center [326, 186] width 28 height 5
drag, startPoint x: 331, startPoint y: 188, endPoint x: 314, endPoint y: 184, distance: 17.4
click at [314, 184] on input "$0.00" at bounding box center [326, 186] width 28 height 5
type textarea "x"
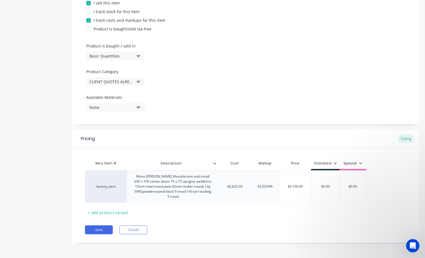
type input "9"
type textarea "x"
type input "91"
type textarea "x"
type input "910"
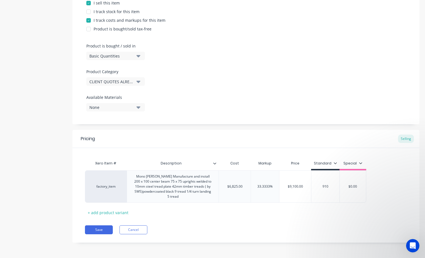
type textarea "x"
type input "9100"
click at [290, 218] on div "Pricing Selling Xero Item # Description Cost Markup Price Standard Special fact…" at bounding box center [245, 186] width 347 height 113
type input "33.3333%"
drag, startPoint x: 273, startPoint y: 186, endPoint x: 257, endPoint y: 185, distance: 16.2
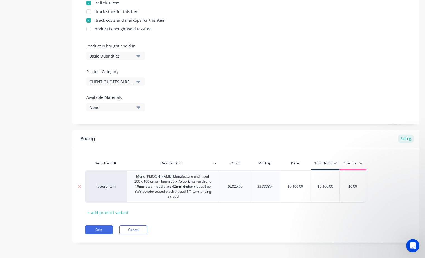
click at [257, 185] on input "33.3333%" at bounding box center [265, 186] width 28 height 5
type textarea "x"
type input "2"
type textarea "x"
type input "25"
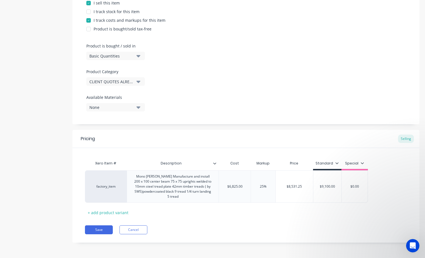
click at [261, 213] on div "Xero Item # Description Cost Markup Price Standard Special factory_item Mono st…" at bounding box center [246, 186] width 322 height 59
type input "$6,825.00"
drag, startPoint x: 244, startPoint y: 186, endPoint x: 222, endPoint y: 186, distance: 21.2
click at [222, 186] on input "$6,825.00" at bounding box center [235, 186] width 32 height 5
type textarea "x"
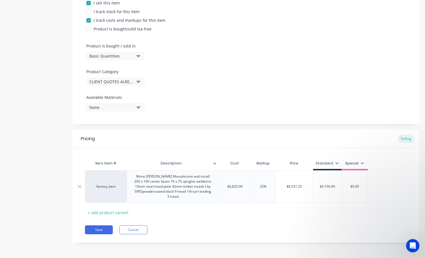
type input "7"
type textarea "x"
type input "72"
type textarea "x"
type input "728"
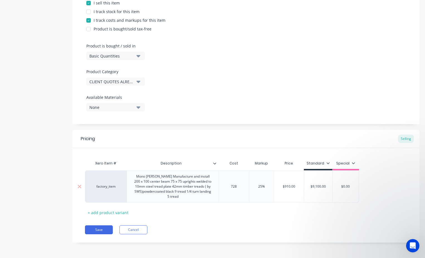
type textarea "x"
type input "7280"
click at [249, 222] on div "Pricing Selling Xero Item # Description Cost Markup Price Standard Special fact…" at bounding box center [245, 186] width 347 height 113
click at [102, 230] on button "Save" at bounding box center [99, 229] width 28 height 9
type textarea "x"
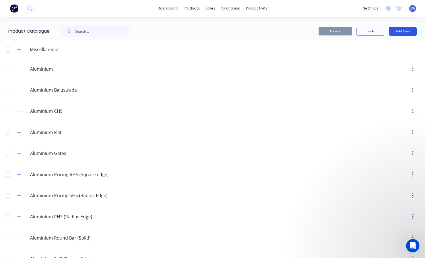
click at [402, 33] on button "Add New" at bounding box center [403, 31] width 28 height 9
click at [377, 46] on div "Category" at bounding box center [390, 46] width 43 height 8
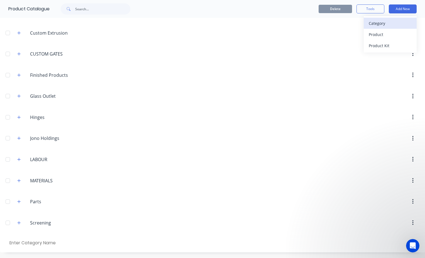
click at [370, 22] on div "Category" at bounding box center [390, 23] width 43 height 8
type input "Vendors"
click at [370, 33] on div "Product" at bounding box center [390, 34] width 43 height 8
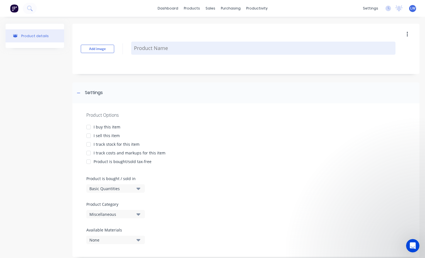
click at [145, 49] on textarea at bounding box center [263, 48] width 264 height 13
type textarea "x"
type textarea "K"
type textarea "x"
type textarea "Ki"
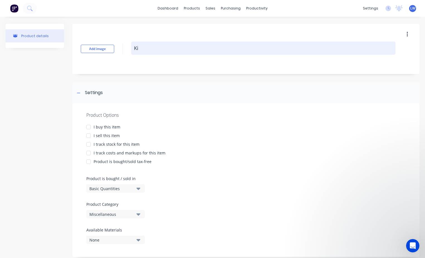
type textarea "x"
type textarea "Kil"
type textarea "x"
type textarea "Kiln"
type textarea "x"
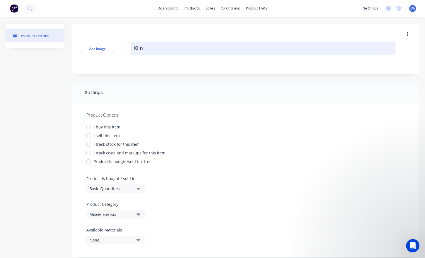
type textarea "Kilne"
type textarea "x"
type textarea "Kilner"
type textarea "x"
type textarea "Kilners"
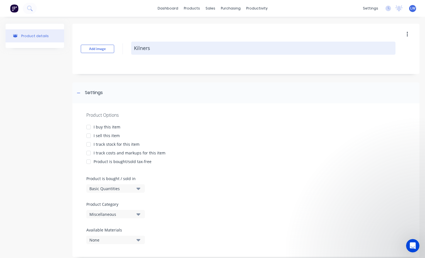
type textarea "x"
type textarea "Kilners"
type textarea "x"
type textarea "Kilners E"
type textarea "x"
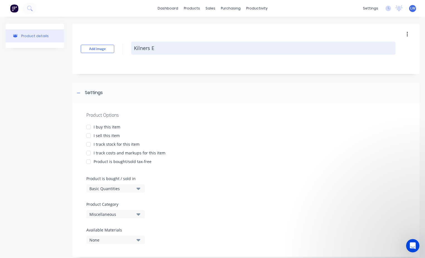
type textarea "Kilners En"
type textarea "x"
type textarea "Kilners Eng"
type textarea "x"
type textarea "Kilners Engi"
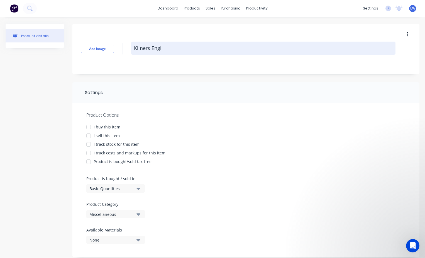
type textarea "x"
type textarea "Kilners Engin"
type textarea "x"
type textarea "Kilners Engine"
type textarea "x"
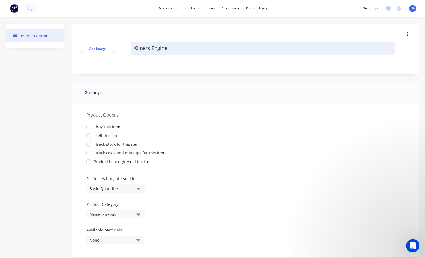
type textarea "Kilners Enginee"
type textarea "x"
type textarea "Kilners Engineer"
type textarea "x"
type textarea "Kilners Engineeri"
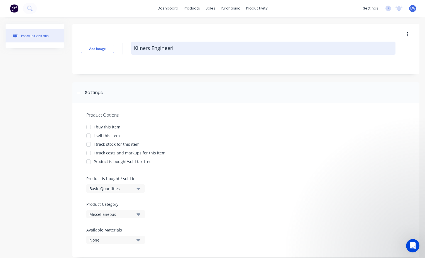
type textarea "x"
type textarea "Kilners Engineerin"
type textarea "x"
type textarea "Kilners Engineering"
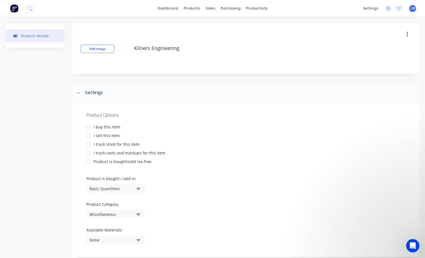
click at [88, 127] on div at bounding box center [88, 126] width 11 height 11
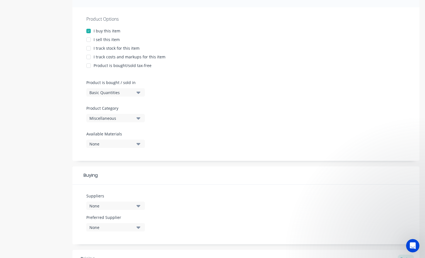
scroll to position [111, 0]
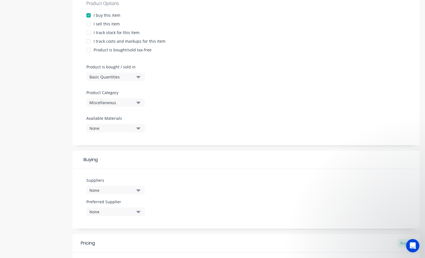
click at [89, 32] on div at bounding box center [88, 32] width 11 height 11
type textarea "x"
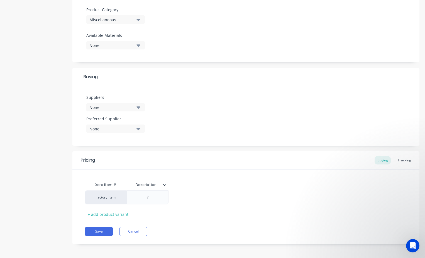
scroll to position [196, 0]
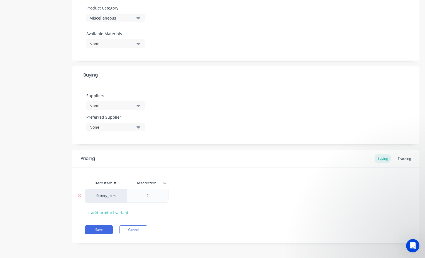
type textarea "Kilners Engineering"
type textarea "x"
type textarea "Kilners Engineering"
click at [157, 196] on div at bounding box center [148, 195] width 28 height 7
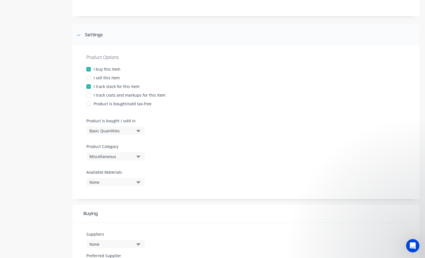
scroll to position [57, 0]
click at [88, 79] on div at bounding box center [88, 78] width 11 height 11
click at [88, 86] on div at bounding box center [88, 87] width 11 height 11
click at [87, 97] on div at bounding box center [88, 96] width 11 height 11
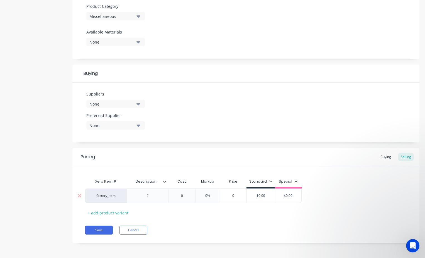
scroll to position [198, 0]
type textarea "x"
type input "0"
click at [185, 193] on input "0" at bounding box center [182, 195] width 28 height 5
type textarea "x"
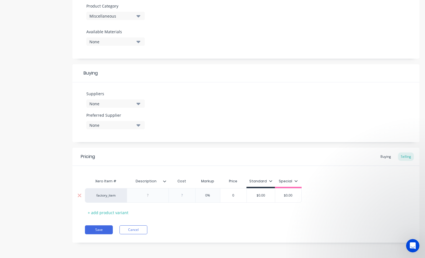
type input "1"
type textarea "x"
type input "14"
type textarea "x"
type input "143"
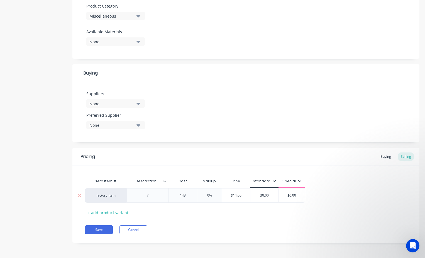
type textarea "x"
click at [195, 227] on div "Save Cancel" at bounding box center [252, 229] width 335 height 9
type input "$1,435.00"
drag, startPoint x: 194, startPoint y: 195, endPoint x: 173, endPoint y: 195, distance: 20.9
click at [173, 195] on input "$1,435.00" at bounding box center [185, 195] width 32 height 5
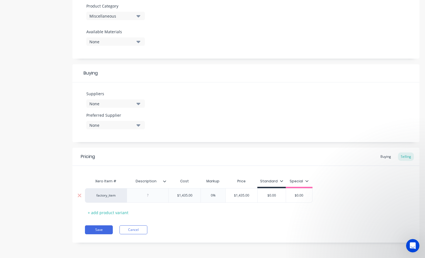
type textarea "x"
type input "1"
type textarea "x"
click at [217, 216] on div "Xero Item # Description Cost Markup Price Standard Special factory_item $1,148.…" at bounding box center [246, 195] width 322 height 41
click at [234, 195] on input "$1,148.00" at bounding box center [242, 195] width 32 height 5
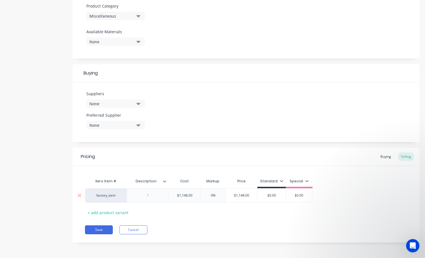
drag, startPoint x: 214, startPoint y: 195, endPoint x: 209, endPoint y: 195, distance: 5.3
click at [209, 195] on input "0%" at bounding box center [213, 195] width 28 height 5
click at [228, 218] on div "Pricing Buying Selling Xero Item # Description Cost Markup Price Standard Speci…" at bounding box center [245, 194] width 347 height 95
drag, startPoint x: 193, startPoint y: 195, endPoint x: 189, endPoint y: 195, distance: 3.9
click at [189, 195] on input "$1,148.00" at bounding box center [185, 195] width 32 height 5
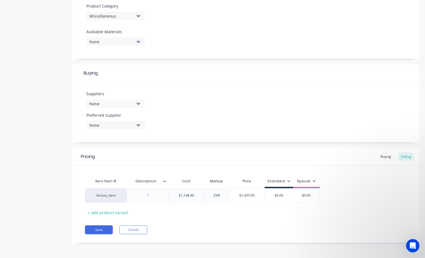
click at [185, 222] on div "Pricing Buying Selling Xero Item # Description Cost Markup Price Standard Speci…" at bounding box center [245, 194] width 347 height 95
click at [153, 198] on div at bounding box center [148, 194] width 28 height 7
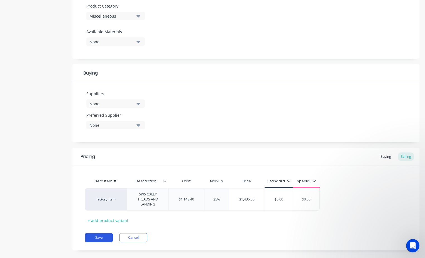
click at [105, 239] on div "Pricing Buying Selling Xero Item # Description Cost Markup Price Standard Speci…" at bounding box center [245, 198] width 347 height 103
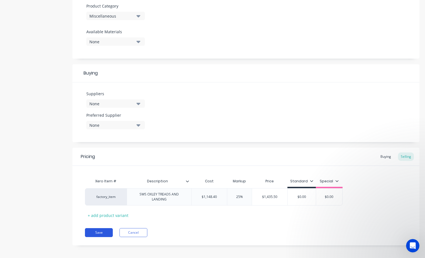
click at [102, 232] on button "Save" at bounding box center [99, 232] width 28 height 9
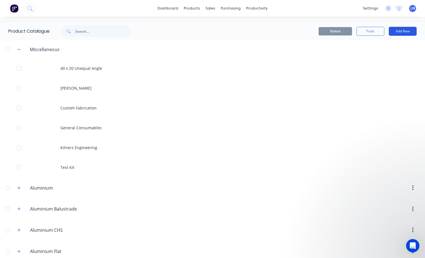
click at [392, 29] on button "Add New" at bounding box center [403, 31] width 28 height 9
click at [374, 58] on div "Product" at bounding box center [390, 57] width 43 height 8
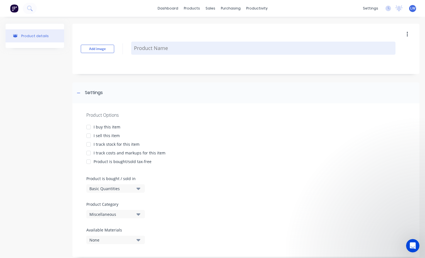
click at [166, 50] on textarea at bounding box center [263, 48] width 264 height 13
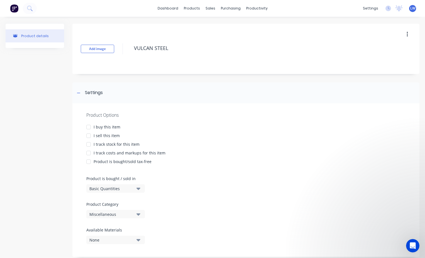
click at [87, 127] on div at bounding box center [88, 126] width 11 height 11
click at [89, 135] on div at bounding box center [88, 135] width 11 height 11
click at [88, 152] on div at bounding box center [88, 152] width 11 height 11
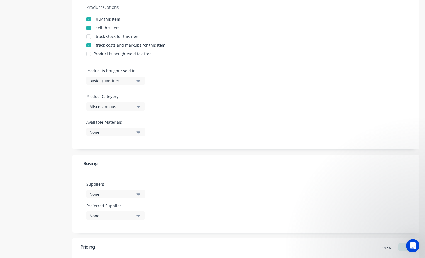
scroll to position [111, 0]
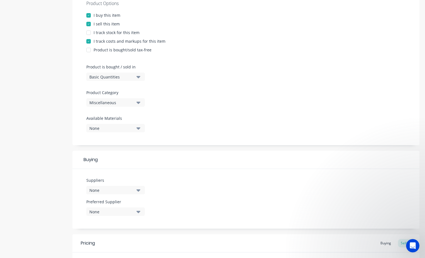
click at [138, 103] on icon "button" at bounding box center [139, 102] width 4 height 2
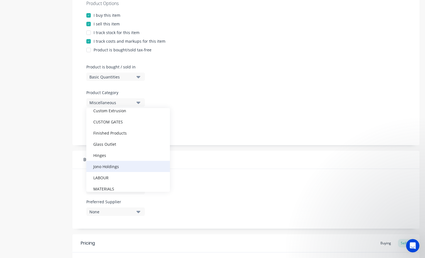
scroll to position [217, 0]
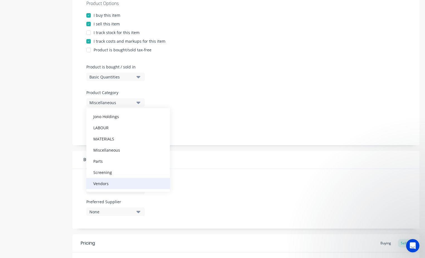
click at [111, 183] on div "Vendors" at bounding box center [128, 183] width 84 height 11
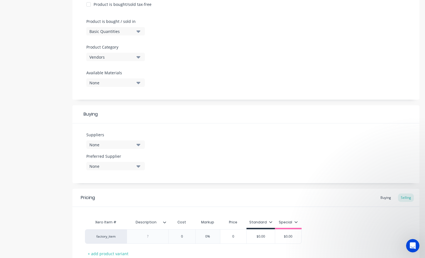
scroll to position [198, 0]
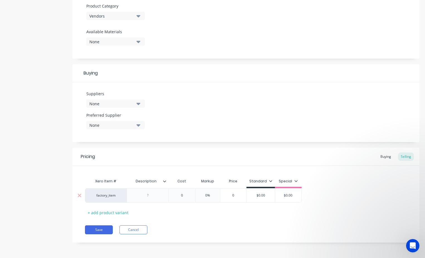
click at [155, 197] on div at bounding box center [148, 194] width 28 height 7
click at [189, 195] on input "0" at bounding box center [182, 195] width 28 height 5
click at [236, 196] on input "0" at bounding box center [234, 195] width 28 height 5
drag, startPoint x: 239, startPoint y: 195, endPoint x: 232, endPoint y: 195, distance: 7.3
click at [232, 195] on input "11" at bounding box center [234, 195] width 28 height 5
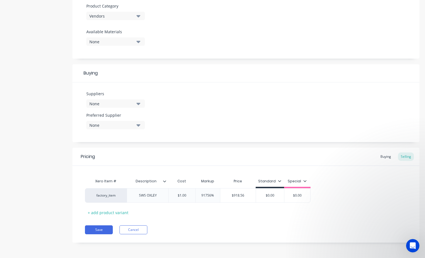
click at [234, 221] on div "Pricing Buying Selling Xero Item # Description Cost Markup Price Standard Speci…" at bounding box center [245, 194] width 347 height 95
click at [214, 195] on input "91756%" at bounding box center [208, 195] width 28 height 5
drag, startPoint x: 188, startPoint y: 195, endPoint x: 174, endPoint y: 194, distance: 13.7
click at [174, 194] on input "$1.00" at bounding box center [182, 195] width 28 height 5
click at [191, 216] on div "Pricing Buying Selling Xero Item # Description Cost Markup Price Standard Speci…" at bounding box center [245, 194] width 347 height 95
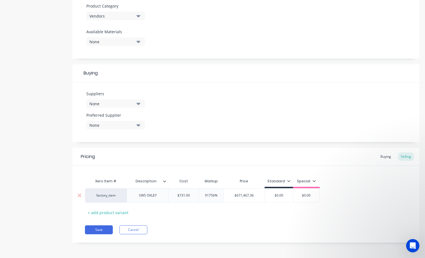
drag, startPoint x: 221, startPoint y: 195, endPoint x: 198, endPoint y: 195, distance: 22.9
click at [198, 195] on input "91756%" at bounding box center [212, 195] width 28 height 5
click at [215, 222] on div "Pricing Buying Selling Xero Item # Description Cost Markup Price Standard Speci…" at bounding box center [245, 194] width 347 height 95
click at [184, 194] on input "$731.00" at bounding box center [184, 195] width 30 height 5
click at [184, 193] on input "$736.7.00" at bounding box center [186, 195] width 34 height 5
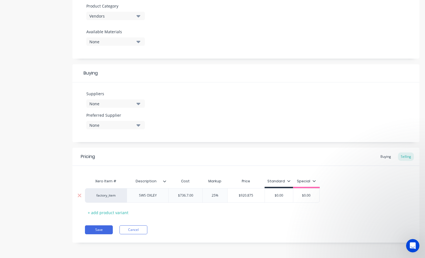
click at [185, 193] on input "$736.7.00" at bounding box center [186, 195] width 34 height 5
click at [188, 195] on input "$736.7.00" at bounding box center [186, 195] width 34 height 5
click at [188, 195] on input "$736.5.00" at bounding box center [186, 195] width 34 height 5
click at [185, 195] on input "$736.5.00" at bounding box center [186, 195] width 34 height 5
click at [186, 194] on input "$736.5.00" at bounding box center [186, 195] width 34 height 5
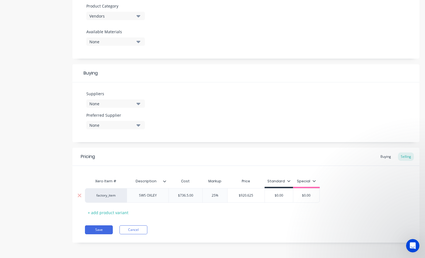
click at [185, 194] on input "$736.5.00" at bounding box center [186, 195] width 34 height 5
click at [188, 194] on input "$735.5.00" at bounding box center [186, 195] width 34 height 5
click at [188, 195] on input "$735.5.00" at bounding box center [186, 195] width 34 height 5
click at [192, 196] on input "$735.00" at bounding box center [184, 195] width 30 height 5
click at [185, 195] on input "$735.00" at bounding box center [184, 195] width 30 height 5
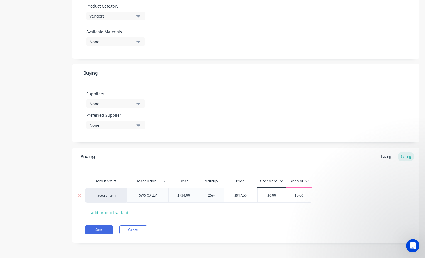
click at [190, 195] on input "$734.00" at bounding box center [184, 195] width 30 height 5
drag, startPoint x: 194, startPoint y: 195, endPoint x: 165, endPoint y: 195, distance: 28.7
click at [165, 195] on div "factory_item SWS OXLEY $734.90 $734.9 25% 25 $918.625 918.56 $0.00 $0.00" at bounding box center [202, 195] width 235 height 14
click at [218, 209] on div "Xero Item # Description Cost Markup Price Standard Special factory_item SWS OXL…" at bounding box center [246, 195] width 322 height 41
click at [101, 228] on button "Save" at bounding box center [99, 229] width 28 height 9
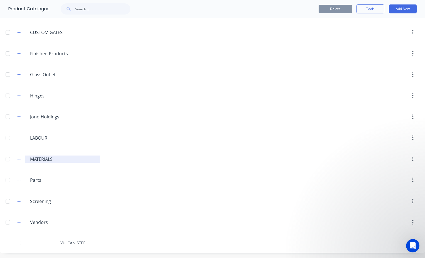
scroll to position [510, 0]
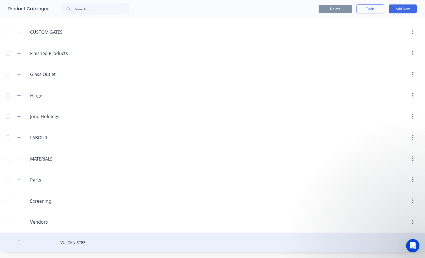
click at [67, 242] on div "VULCAN STEEL" at bounding box center [212, 242] width 425 height 20
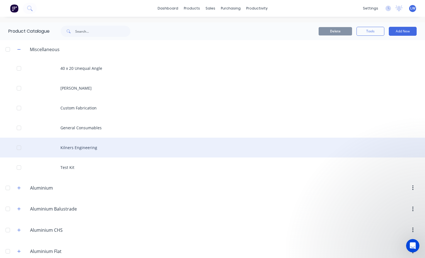
click at [91, 148] on div "Kilners Engineering" at bounding box center [212, 147] width 425 height 20
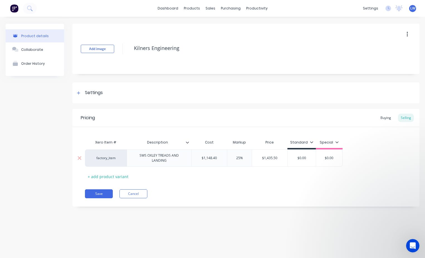
drag, startPoint x: 220, startPoint y: 157, endPoint x: 188, endPoint y: 154, distance: 31.9
click at [188, 154] on div "factory_item SWS OXLEY TREADS AND LANDING $1,148.40 $1,148.40 25% $1,435.50 $0.…" at bounding box center [214, 157] width 258 height 17
click at [231, 184] on div "Pricing Buying Selling Xero Item # Description Cost Markup Price Standard Speci…" at bounding box center [245, 158] width 347 height 98
drag, startPoint x: 308, startPoint y: 158, endPoint x: 290, endPoint y: 157, distance: 18.1
click at [290, 157] on input "$0.00" at bounding box center [300, 157] width 28 height 5
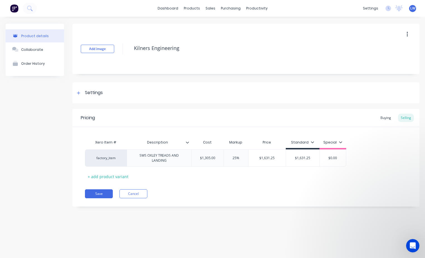
click at [268, 179] on div "Xero Item # Description Cost Markup Price Standard Special factory_item SWS OXL…" at bounding box center [246, 159] width 322 height 44
click at [94, 95] on div "Settings" at bounding box center [94, 92] width 18 height 7
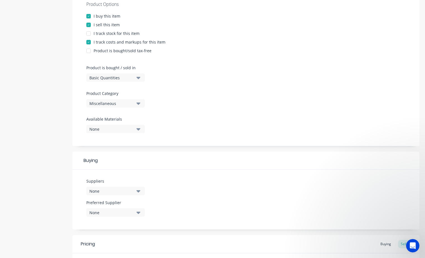
scroll to position [111, 0]
click at [137, 103] on icon "button" at bounding box center [139, 102] width 4 height 6
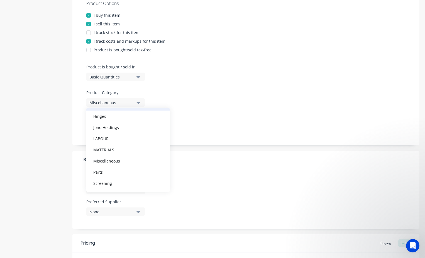
scroll to position [217, 0]
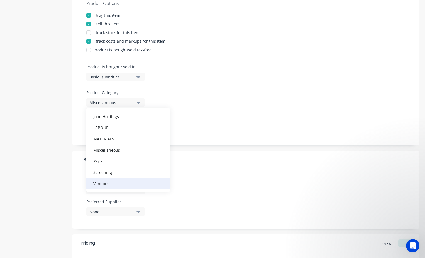
click at [113, 180] on div "Vendors" at bounding box center [128, 183] width 84 height 11
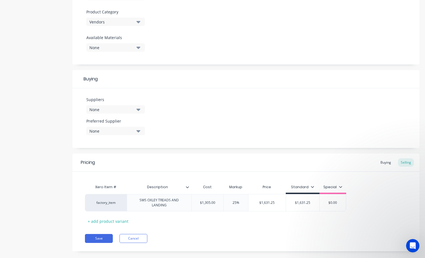
scroll to position [195, 0]
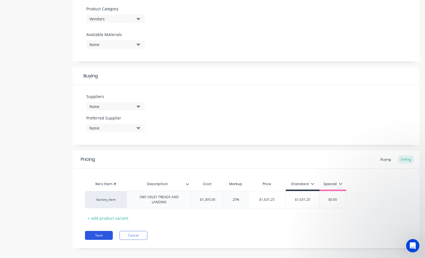
click at [106, 234] on button "Save" at bounding box center [99, 234] width 28 height 9
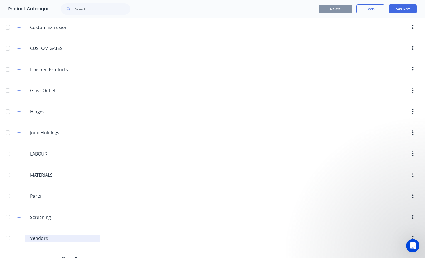
scroll to position [510, 0]
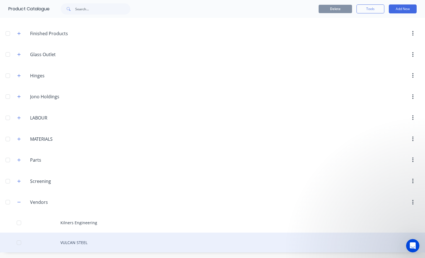
click at [71, 245] on div "VULCAN STEEL" at bounding box center [212, 242] width 425 height 20
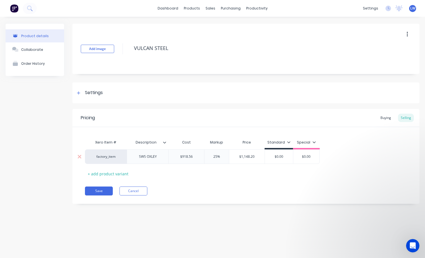
drag, startPoint x: 284, startPoint y: 156, endPoint x: 267, endPoint y: 156, distance: 17.0
click at [267, 156] on input "$0.00" at bounding box center [279, 156] width 28 height 5
click at [261, 188] on div "Save Cancel" at bounding box center [252, 190] width 335 height 9
click at [95, 188] on button "Save" at bounding box center [99, 190] width 28 height 9
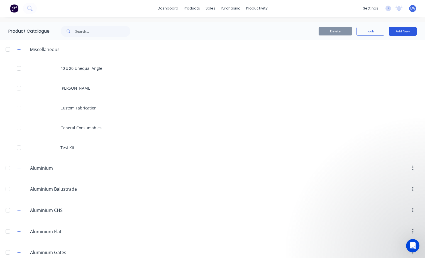
click at [395, 32] on button "Add New" at bounding box center [403, 31] width 28 height 9
click at [370, 58] on div "Product" at bounding box center [390, 57] width 43 height 8
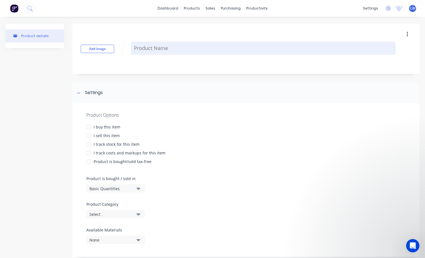
click at [146, 46] on textarea at bounding box center [263, 48] width 264 height 13
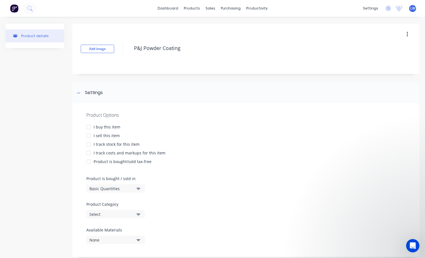
click at [88, 128] on div at bounding box center [88, 126] width 11 height 11
click at [89, 135] on div at bounding box center [88, 135] width 11 height 11
click at [89, 154] on div at bounding box center [88, 152] width 11 height 11
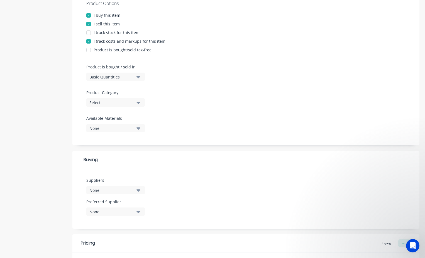
click at [139, 101] on icon "button" at bounding box center [139, 102] width 4 height 6
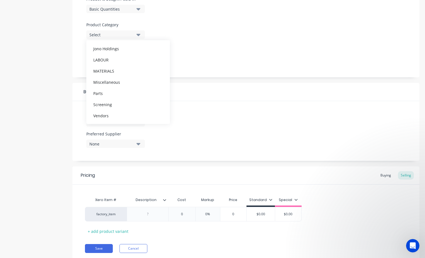
scroll to position [195, 0]
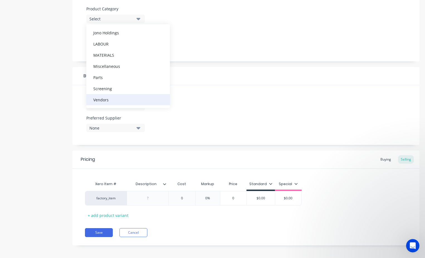
click at [101, 101] on div "Vendors" at bounding box center [128, 99] width 84 height 11
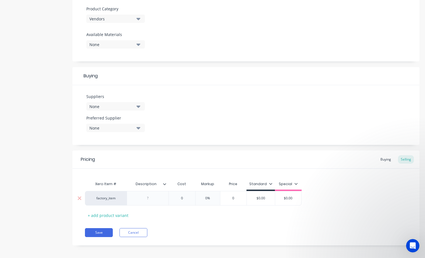
click at [152, 198] on div at bounding box center [148, 197] width 28 height 7
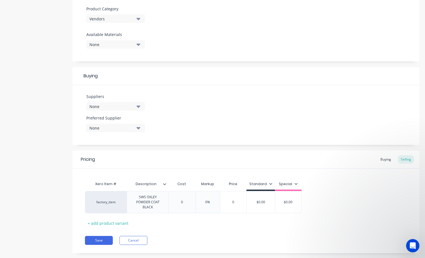
click at [205, 225] on div "Pricing Buying Selling Xero Item # Description Cost Markup Price Standard Speci…" at bounding box center [245, 201] width 347 height 103
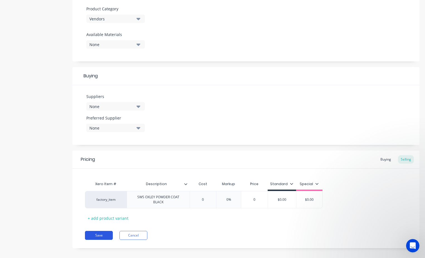
click at [100, 234] on button "Save" at bounding box center [99, 234] width 28 height 9
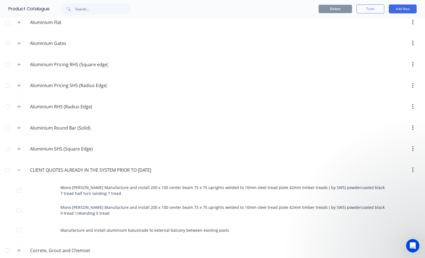
scroll to position [279, 0]
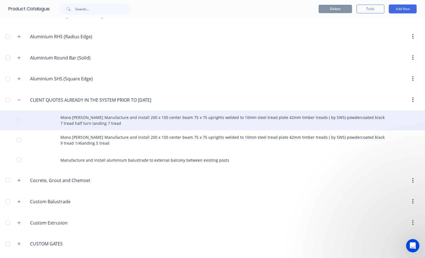
click at [93, 116] on div "Mono stringer Manufacture and install 200 x 100 center beam 75 x 75 uprights we…" at bounding box center [212, 120] width 425 height 20
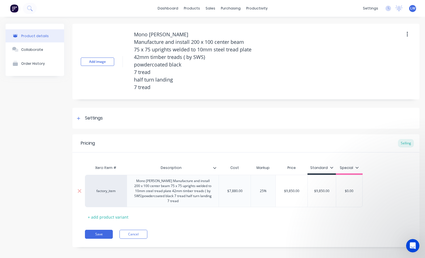
drag, startPoint x: 244, startPoint y: 190, endPoint x: 222, endPoint y: 190, distance: 21.7
click at [222, 190] on input "$7,880.00" at bounding box center [235, 190] width 32 height 5
drag, startPoint x: 261, startPoint y: 192, endPoint x: 254, endPoint y: 191, distance: 7.1
click at [254, 191] on input "25%" at bounding box center [258, 190] width 28 height 5
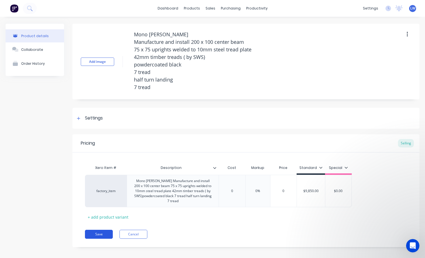
click at [105, 235] on button "Save" at bounding box center [99, 233] width 28 height 9
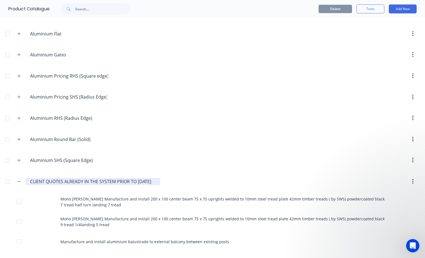
scroll to position [223, 0]
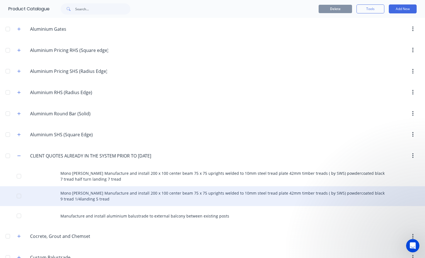
click at [89, 193] on div "Mono stringer Manufacture and install 200 x 100 center beam 75 x 75 uprights we…" at bounding box center [212, 196] width 425 height 20
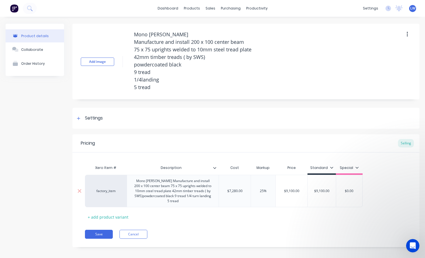
drag, startPoint x: 243, startPoint y: 191, endPoint x: 207, endPoint y: 192, distance: 36.0
click at [207, 192] on div "factory_item Mono stringer Manufacture and install 200 x 100 center beam 75 x 7…" at bounding box center [224, 190] width 278 height 32
drag, startPoint x: 264, startPoint y: 191, endPoint x: 248, endPoint y: 191, distance: 16.2
click at [248, 191] on input "25%" at bounding box center [258, 190] width 28 height 5
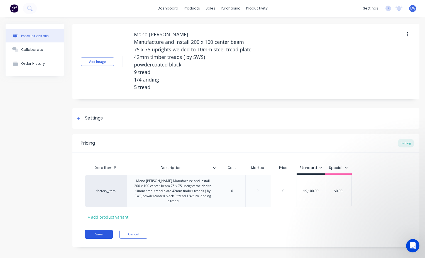
click at [105, 234] on button "Save" at bounding box center [99, 233] width 28 height 9
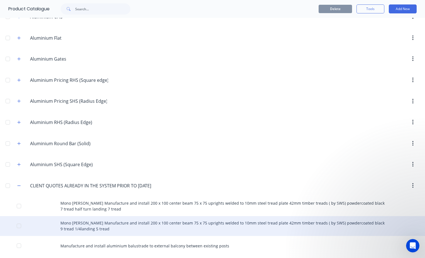
scroll to position [195, 0]
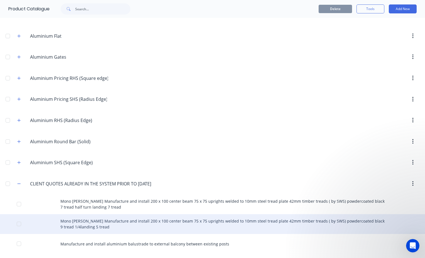
click at [82, 224] on div "Mono stringer Manufacture and install 200 x 100 center beam 75 x 75 uprights we…" at bounding box center [212, 224] width 425 height 20
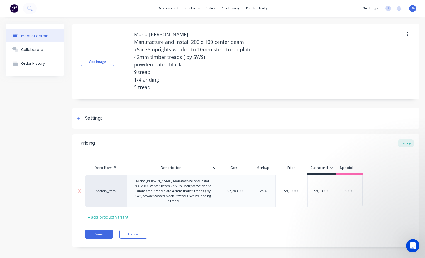
drag, startPoint x: 270, startPoint y: 191, endPoint x: 239, endPoint y: 190, distance: 31.5
click at [239, 191] on div "factory_item Mono stringer Manufacture and install 200 x 100 center beam 75 x 7…" at bounding box center [224, 190] width 278 height 32
drag, startPoint x: 246, startPoint y: 191, endPoint x: 202, endPoint y: 191, distance: 44.0
click at [202, 191] on div "factory_item Mono stringer Manufacture and install 200 x 100 center beam 75 x 7…" at bounding box center [224, 190] width 278 height 32
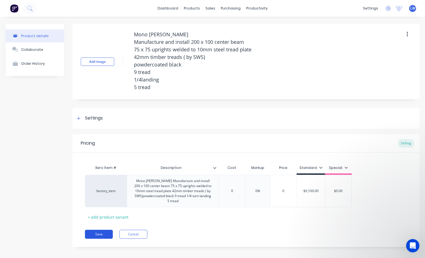
click at [108, 236] on button "Save" at bounding box center [99, 233] width 28 height 9
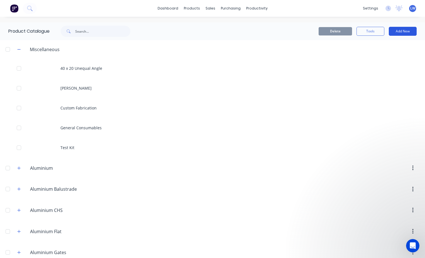
click at [395, 31] on button "Add New" at bounding box center [403, 31] width 28 height 9
click at [378, 46] on div "Category" at bounding box center [390, 46] width 43 height 8
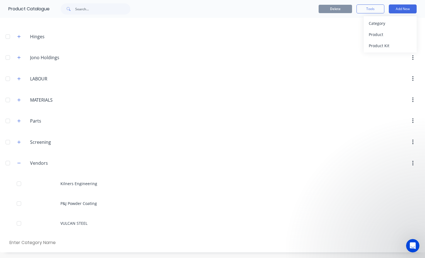
click at [59, 242] on input "text" at bounding box center [39, 242] width 63 height 8
click at [393, 8] on button "Add New" at bounding box center [403, 8] width 28 height 9
click at [373, 34] on div "Product" at bounding box center [390, 34] width 43 height 8
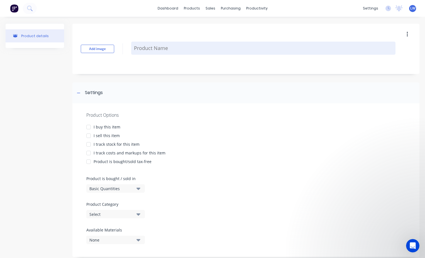
click at [156, 45] on textarea at bounding box center [263, 48] width 264 height 13
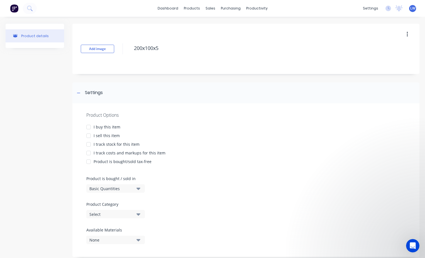
click at [89, 127] on div at bounding box center [88, 126] width 11 height 11
click at [88, 135] on div at bounding box center [88, 135] width 11 height 11
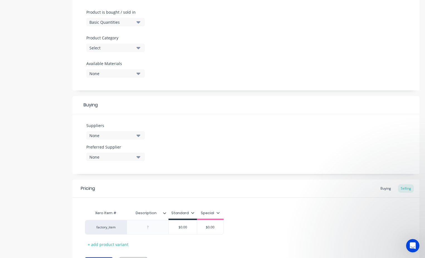
scroll to position [167, 0]
click at [139, 136] on icon "button" at bounding box center [139, 134] width 4 height 6
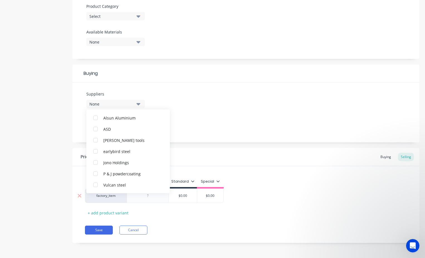
scroll to position [198, 0]
click at [94, 182] on div "button" at bounding box center [95, 184] width 11 height 11
click at [195, 104] on div "Suppliers 1 suppliers selected Vulcan steel Alsun Aluminium ASD Collins tools e…" at bounding box center [245, 112] width 347 height 60
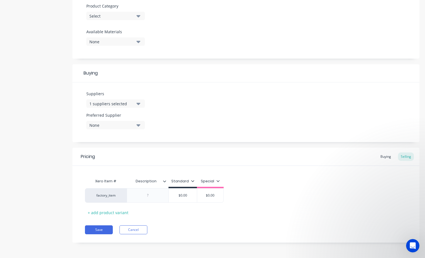
click at [140, 125] on icon "button" at bounding box center [139, 125] width 4 height 2
click at [114, 158] on div "Vulcan steel" at bounding box center [131, 155] width 56 height 6
click at [265, 106] on div "Suppliers 1 suppliers selected Preferred Supplier Vulcan steel Vulcan steel" at bounding box center [245, 112] width 347 height 60
click at [154, 190] on div at bounding box center [148, 195] width 42 height 14
click at [153, 195] on div at bounding box center [148, 194] width 28 height 7
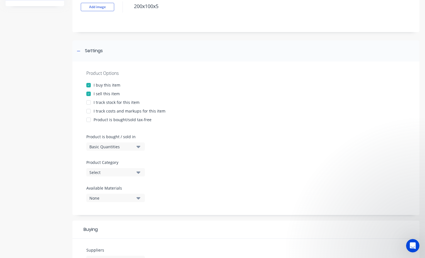
scroll to position [0, 0]
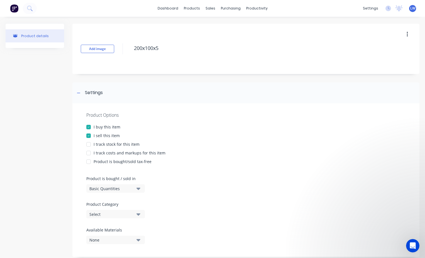
click at [89, 152] on div at bounding box center [88, 152] width 11 height 11
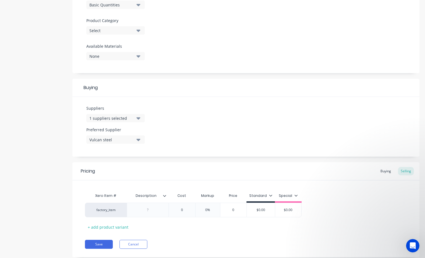
scroll to position [198, 0]
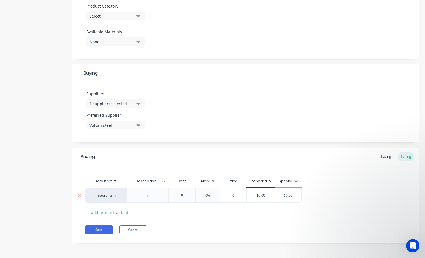
click at [185, 195] on input "0" at bounding box center [182, 195] width 28 height 5
drag, startPoint x: 185, startPoint y: 195, endPoint x: 178, endPoint y: 195, distance: 7.3
click at [178, 195] on input "0" at bounding box center [182, 195] width 28 height 5
drag, startPoint x: 192, startPoint y: 219, endPoint x: 195, endPoint y: 219, distance: 3.1
click at [192, 219] on div "Pricing Buying Selling Xero Item # Description Cost Markup Price Standard Speci…" at bounding box center [245, 194] width 347 height 95
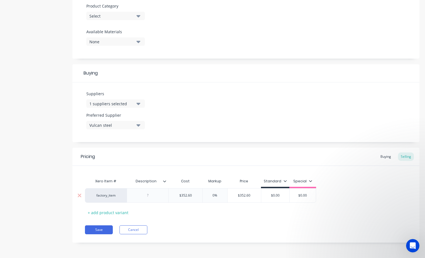
drag, startPoint x: 218, startPoint y: 194, endPoint x: 211, endPoint y: 194, distance: 7.2
click at [211, 194] on input "0%" at bounding box center [215, 195] width 28 height 5
click at [250, 205] on div "Xero Item # Description Cost Markup Price Standard Special factory_item $352.60…" at bounding box center [246, 195] width 322 height 41
drag, startPoint x: 281, startPoint y: 193, endPoint x: 260, endPoint y: 195, distance: 21.8
click at [260, 195] on div "factory_item $352.60 352.6 0% 0% $352.60 $0.00 $0.00 $0.00" at bounding box center [200, 195] width 231 height 14
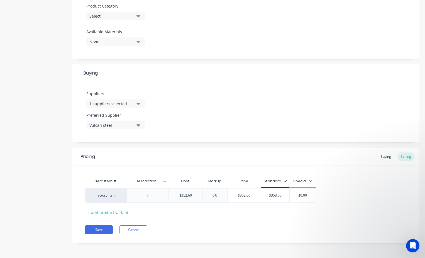
click at [234, 218] on div "Pricing Buying Selling Xero Item # Description Cost Markup Price Standard Speci…" at bounding box center [245, 194] width 347 height 95
click at [102, 212] on div "+ add product variant" at bounding box center [108, 212] width 46 height 9
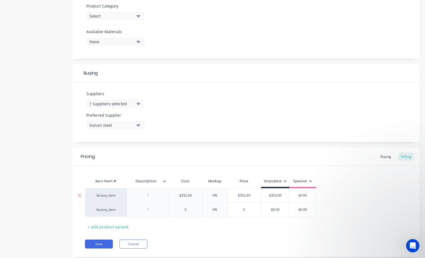
click at [152, 197] on div at bounding box center [148, 194] width 28 height 7
click at [159, 208] on div at bounding box center [148, 209] width 28 height 7
click at [188, 211] on input "0" at bounding box center [186, 210] width 34 height 5
drag, startPoint x: 284, startPoint y: 210, endPoint x: 256, endPoint y: 213, distance: 28.8
click at [256, 213] on div "factory_item Freight $105.00 105 0% $105.00 $0.00 $0.00 $0.00" at bounding box center [200, 210] width 231 height 17
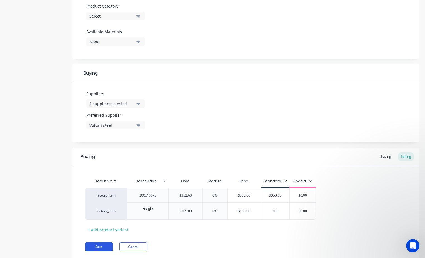
click at [104, 247] on button "Save" at bounding box center [99, 246] width 28 height 9
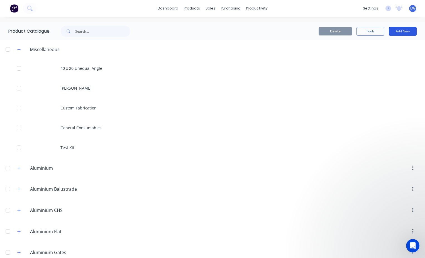
click at [398, 31] on button "Add New" at bounding box center [403, 31] width 28 height 9
click at [383, 44] on div "Category" at bounding box center [390, 46] width 43 height 8
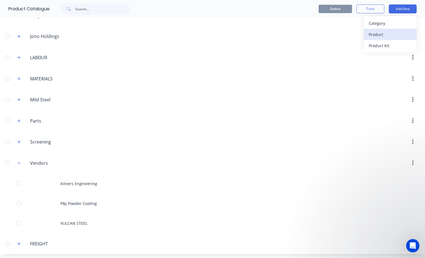
click at [385, 33] on div "Product" at bounding box center [390, 34] width 43 height 8
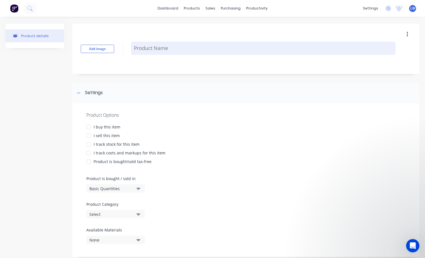
click at [178, 49] on textarea at bounding box center [263, 48] width 264 height 13
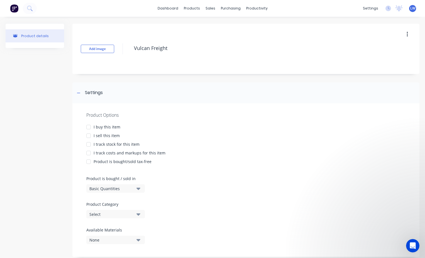
drag, startPoint x: 86, startPoint y: 128, endPoint x: 88, endPoint y: 131, distance: 3.6
click at [87, 127] on div at bounding box center [88, 126] width 11 height 11
click at [88, 135] on div at bounding box center [88, 135] width 11 height 11
click at [89, 153] on div at bounding box center [88, 152] width 11 height 11
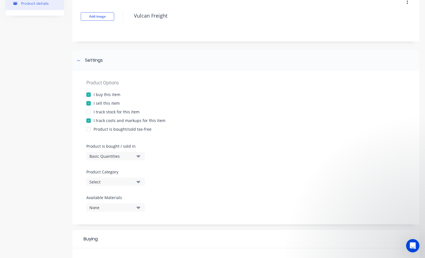
scroll to position [139, 0]
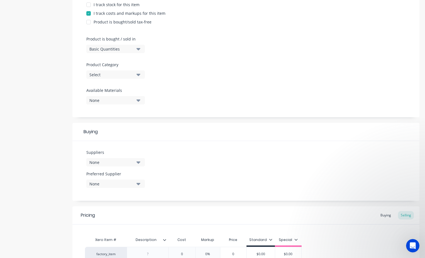
click at [138, 74] on icon "button" at bounding box center [139, 74] width 4 height 6
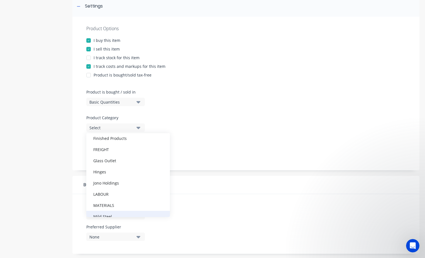
scroll to position [184, 0]
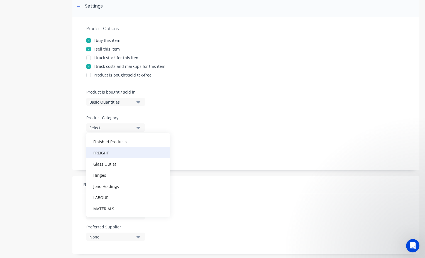
click at [110, 149] on div "FREIGHT" at bounding box center [128, 152] width 84 height 11
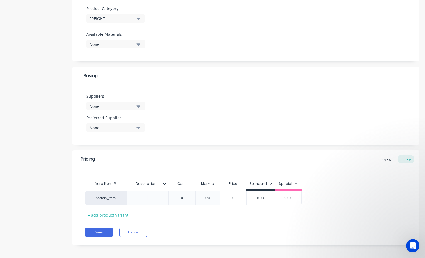
scroll to position [198, 0]
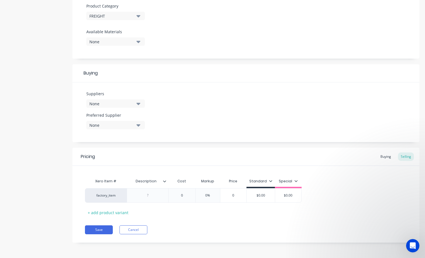
click at [138, 102] on icon "button" at bounding box center [139, 103] width 4 height 6
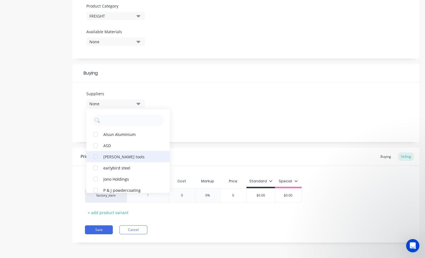
scroll to position [17, 0]
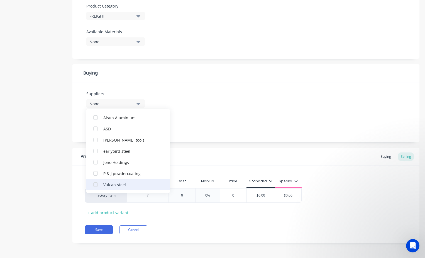
click at [96, 186] on div "button" at bounding box center [95, 184] width 11 height 11
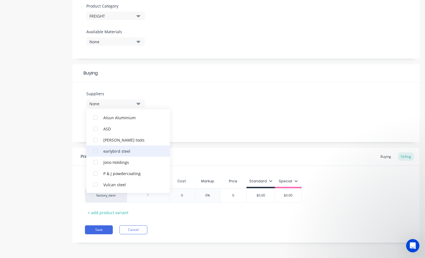
scroll to position [0, 0]
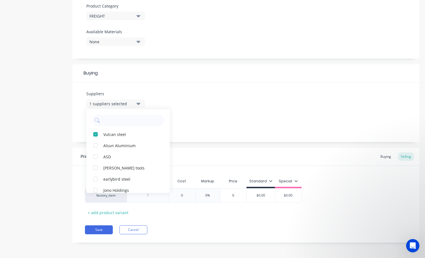
click at [236, 123] on div "Suppliers 1 suppliers selected Vulcan steel Alsun Aluminium ASD Collins tools e…" at bounding box center [245, 112] width 347 height 60
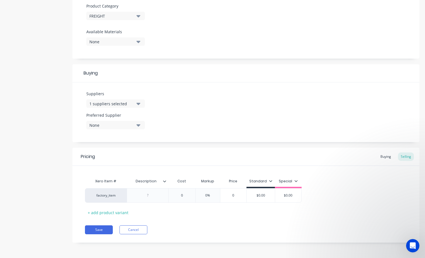
click at [111, 123] on div "None" at bounding box center [111, 125] width 45 height 6
click at [112, 156] on div "Vulcan steel" at bounding box center [131, 155] width 56 height 6
click at [249, 111] on div "Suppliers 1 suppliers selected Preferred Supplier Vulcan steel Vulcan steel" at bounding box center [245, 112] width 347 height 60
click at [154, 197] on div at bounding box center [148, 194] width 28 height 7
click at [184, 196] on input "0" at bounding box center [182, 195] width 28 height 5
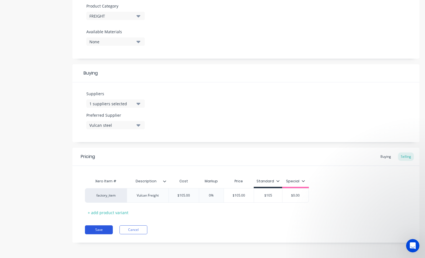
click at [105, 230] on button "Save" at bounding box center [99, 229] width 28 height 9
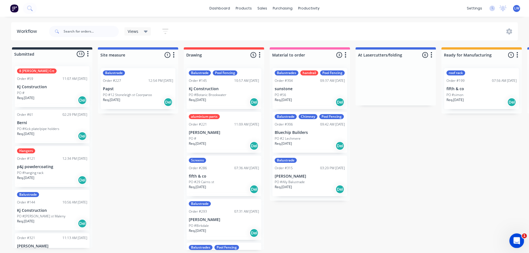
click at [425, 239] on icon "Open Intercom Messenger" at bounding box center [515, 240] width 9 height 9
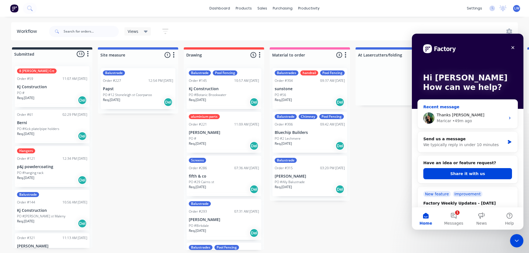
click at [425, 118] on div "Maricar • 49m ago" at bounding box center [470, 121] width 69 height 6
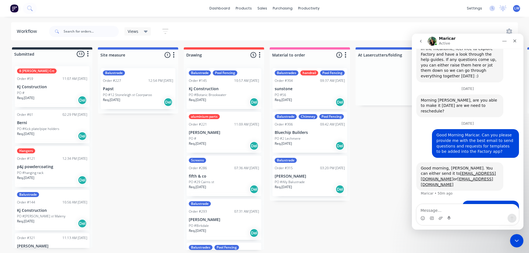
scroll to position [214, 0]
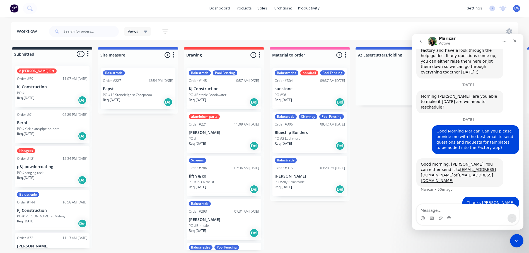
click at [425, 208] on textarea "Message…" at bounding box center [467, 209] width 102 height 9
type textarea "Hi Maricar,"
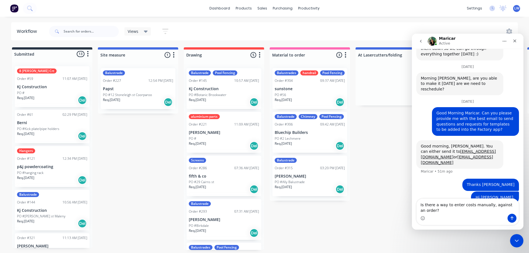
scroll to position [238, 0]
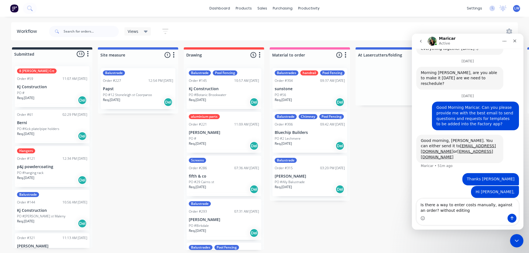
type textarea "Is there a way to enter costs manually, against an order? without editing?"
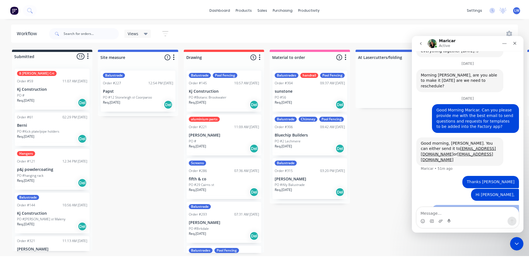
scroll to position [250, 0]
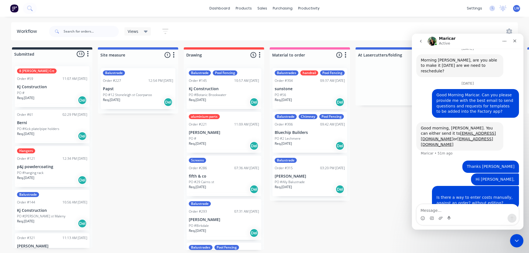
click at [425, 8] on span "LW" at bounding box center [516, 8] width 5 height 5
click at [264, 10] on div "sales" at bounding box center [261, 8] width 15 height 8
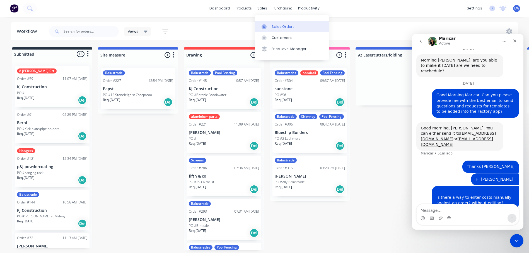
click at [273, 26] on div "Sales Orders" at bounding box center [282, 26] width 23 height 5
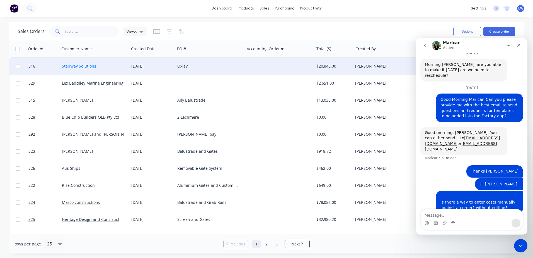
click at [81, 65] on link "Stairway Solutions" at bounding box center [79, 65] width 34 height 5
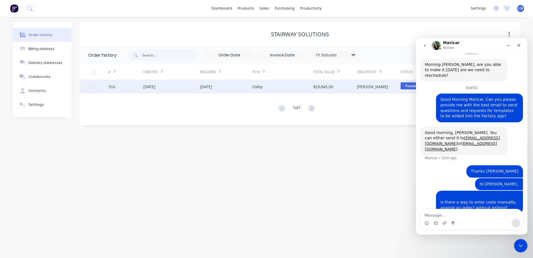
click at [290, 86] on div "Oxley" at bounding box center [282, 86] width 61 height 14
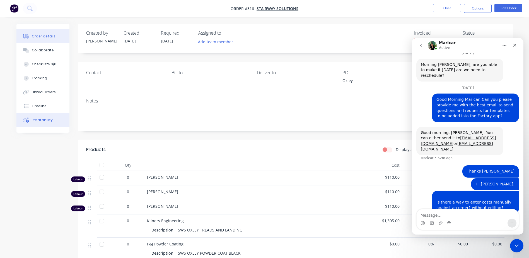
click at [36, 122] on div "Profitability" at bounding box center [42, 119] width 21 height 5
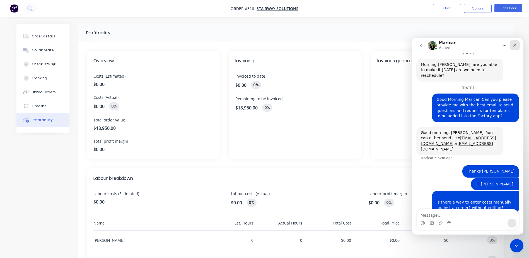
click at [425, 45] on icon "Close" at bounding box center [514, 45] width 4 height 4
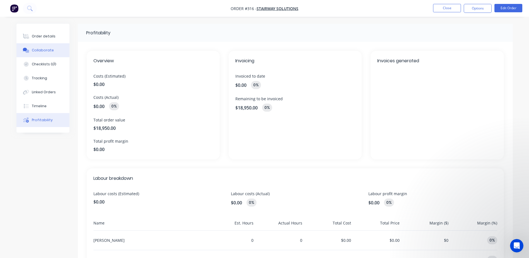
click at [46, 50] on div "Collaborate" at bounding box center [43, 50] width 22 height 5
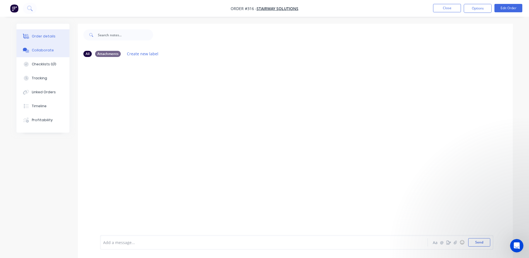
click at [45, 37] on div "Order details" at bounding box center [44, 36] width 24 height 5
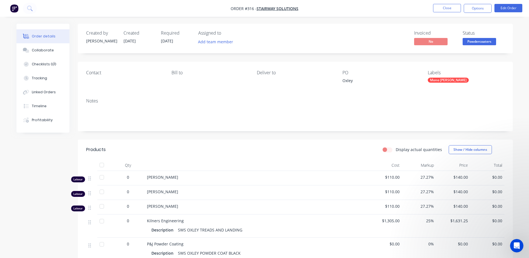
click at [101, 179] on div at bounding box center [101, 176] width 11 height 11
click at [103, 175] on div at bounding box center [101, 176] width 11 height 11
click at [103, 192] on div at bounding box center [101, 191] width 11 height 11
click at [102, 177] on div at bounding box center [101, 176] width 11 height 11
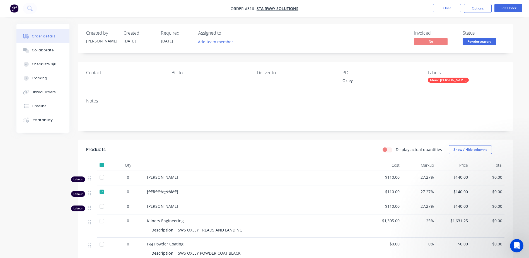
drag, startPoint x: 101, startPoint y: 192, endPoint x: 121, endPoint y: 197, distance: 20.8
click at [101, 192] on div at bounding box center [101, 191] width 11 height 11
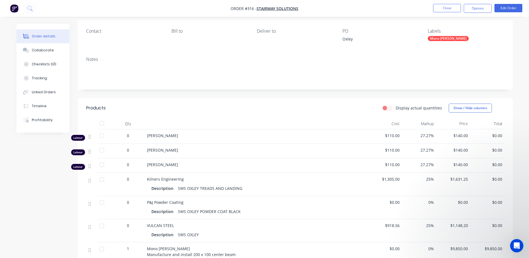
scroll to position [41, 0]
click at [425, 245] on icon "Open Intercom Messenger" at bounding box center [515, 244] width 9 height 9
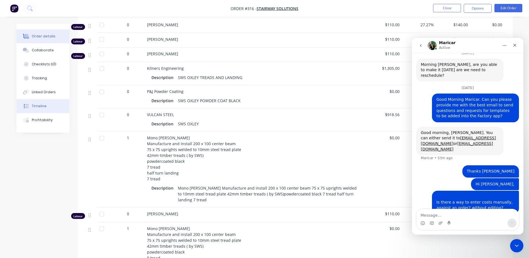
scroll to position [272, 0]
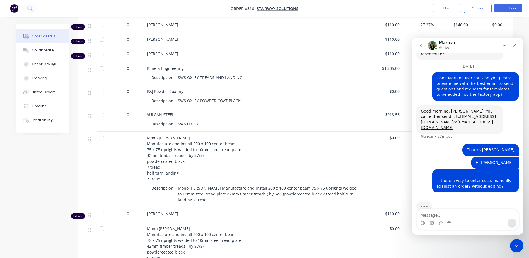
click at [66, 160] on div "Created by Rick Created 14/07/25 Required 14/07/25 Assigned to Add team member …" at bounding box center [264, 134] width 496 height 525
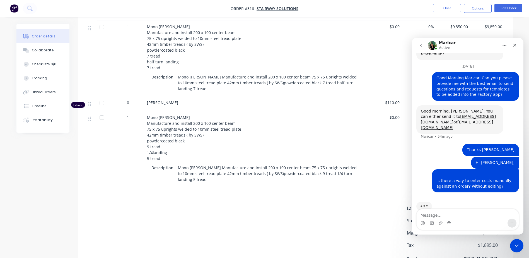
scroll to position [292, 0]
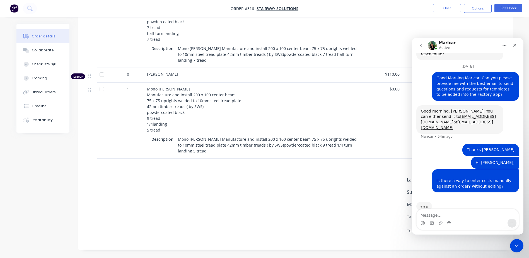
click at [420, 47] on icon "go back" at bounding box center [420, 45] width 4 height 4
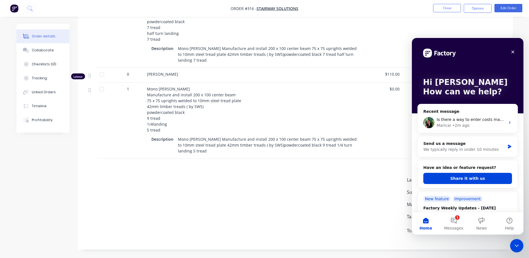
scroll to position [0, 0]
click at [425, 220] on button "1 Messages" at bounding box center [453, 223] width 28 height 22
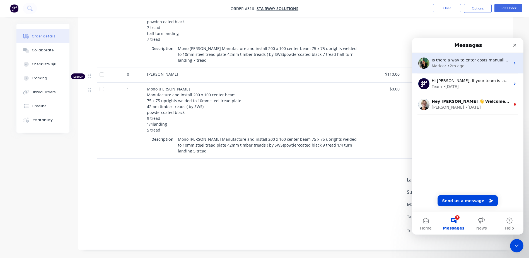
click at [425, 66] on div "• 2m ago" at bounding box center [455, 66] width 17 height 6
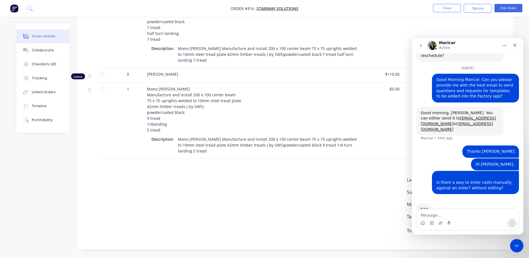
scroll to position [272, 0]
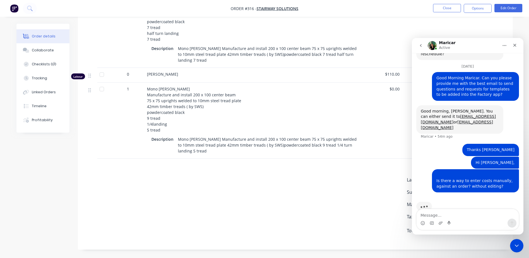
click at [363, 191] on div "Labour $0.00 Sub total $18,950.00 Margin $0.00 ( 0.00 %) Tax $1,895.00 Total $2…" at bounding box center [295, 208] width 418 height 65
click at [425, 247] on div "Close Intercom Messenger" at bounding box center [515, 244] width 13 height 13
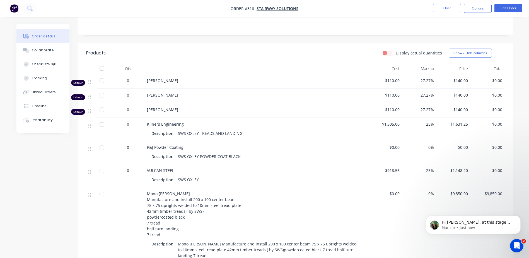
scroll to position [283, 0]
click at [425, 225] on p "Maricar • Just now" at bounding box center [477, 227] width 72 height 5
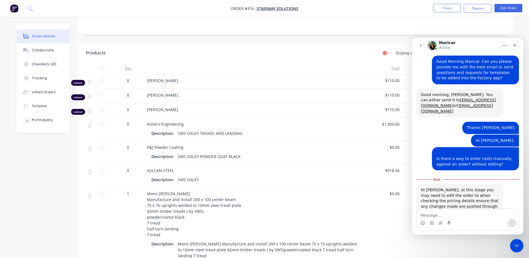
scroll to position [292, 0]
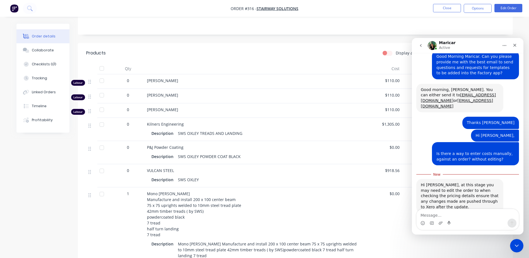
click at [425, 215] on textarea "Message…" at bounding box center [467, 213] width 102 height 9
type textarea "do you have time for a call or zoom?"
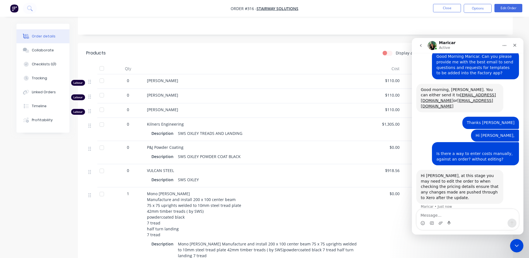
scroll to position [300, 0]
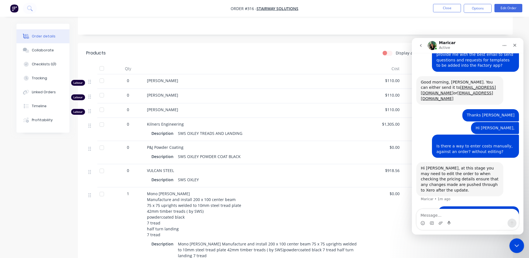
click at [425, 246] on icon "Close Intercom Messenger" at bounding box center [515, 244] width 7 height 7
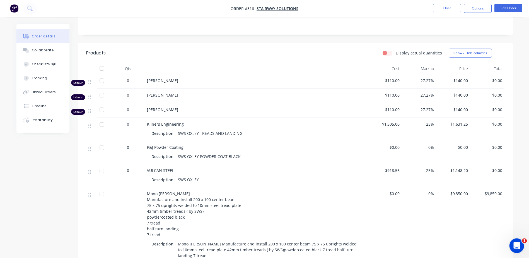
click at [425, 243] on icon "Open Intercom Messenger" at bounding box center [515, 244] width 9 height 9
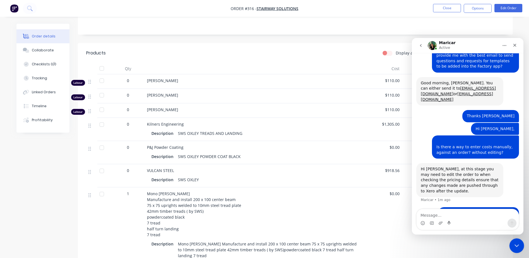
click at [425, 243] on div "Close Intercom Messenger" at bounding box center [515, 244] width 13 height 13
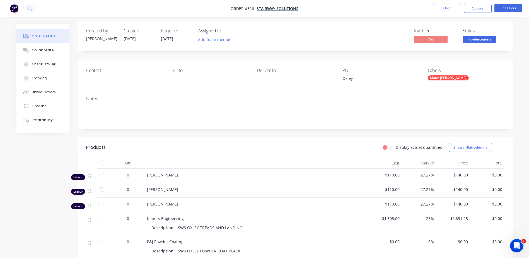
scroll to position [0, 0]
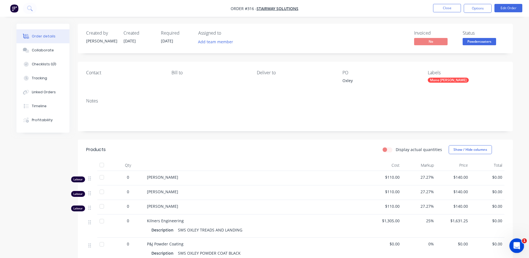
click at [425, 244] on icon "Open Intercom Messenger" at bounding box center [515, 244] width 9 height 9
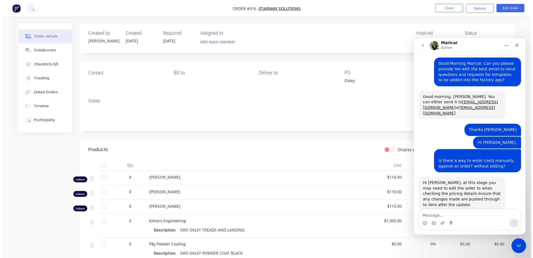
scroll to position [300, 0]
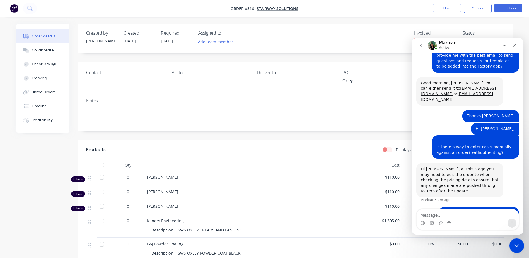
click at [425, 244] on icon "Close Intercom Messenger" at bounding box center [515, 244] width 7 height 7
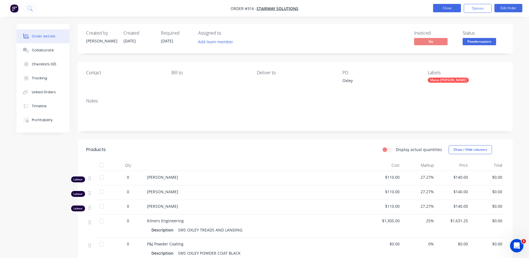
click at [425, 9] on button "Close" at bounding box center [447, 8] width 28 height 8
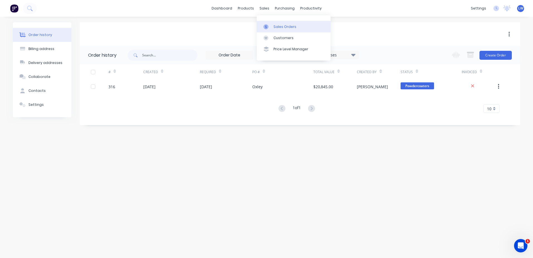
click at [276, 25] on div "Sales Orders" at bounding box center [284, 26] width 23 height 5
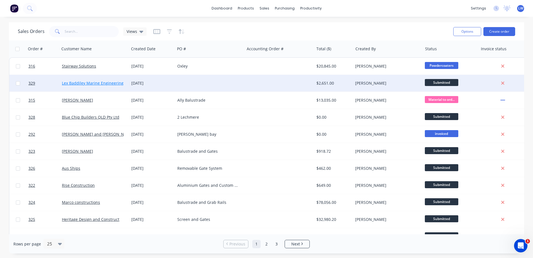
click at [110, 82] on link "Lex Baddiley Marine Engineering" at bounding box center [93, 82] width 62 height 5
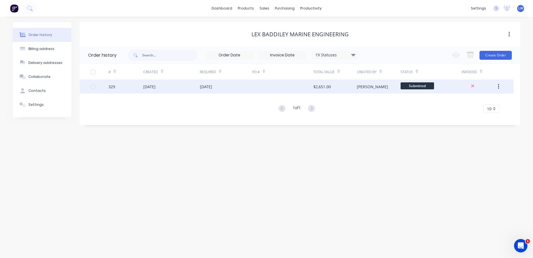
click at [334, 86] on div "$2,651.00" at bounding box center [334, 86] width 43 height 14
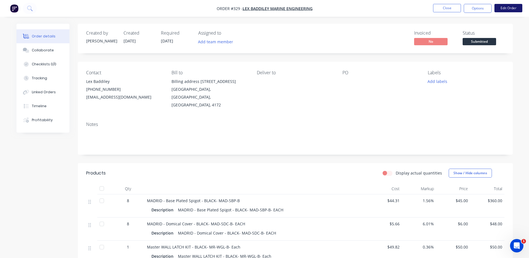
click at [425, 7] on button "Edit Order" at bounding box center [508, 8] width 28 height 8
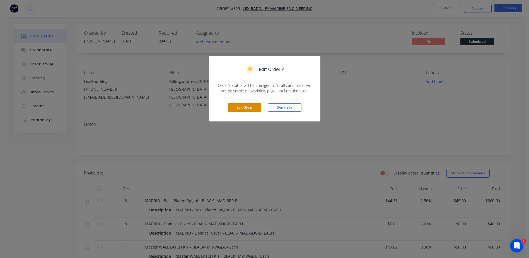
click at [255, 111] on button "Edit Order" at bounding box center [244, 107] width 33 height 8
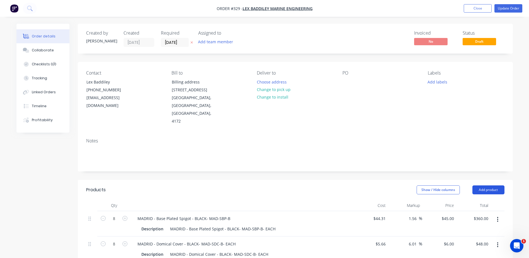
click at [425, 185] on button "Add product" at bounding box center [488, 189] width 32 height 9
click at [425, 200] on div "Product catalogue" at bounding box center [477, 204] width 43 height 8
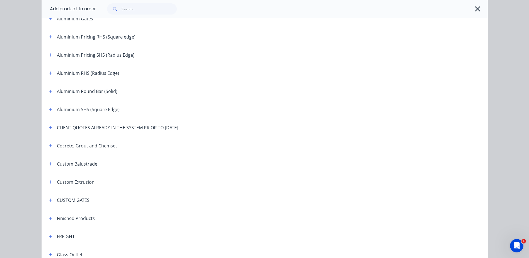
scroll to position [111, 0]
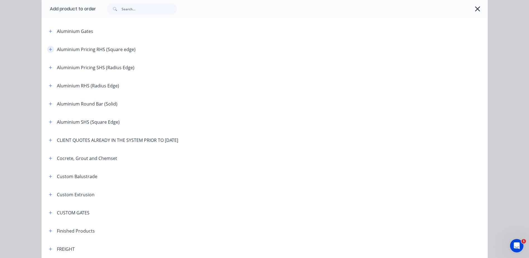
click at [47, 48] on button "button" at bounding box center [50, 49] width 7 height 7
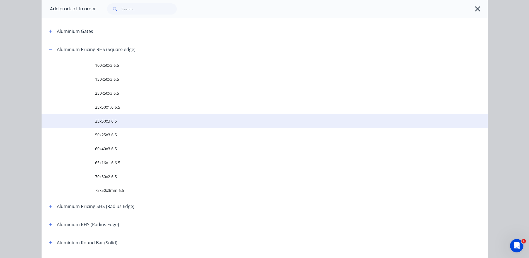
click at [110, 122] on span "25x50x3 6.5" at bounding box center [252, 121] width 314 height 6
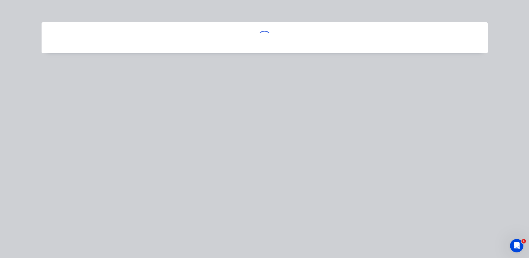
scroll to position [0, 0]
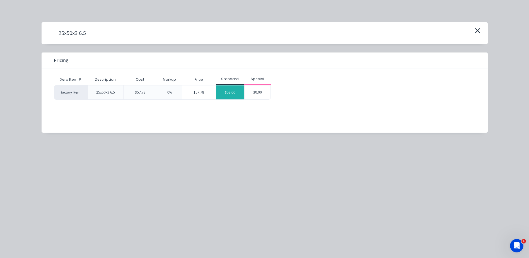
click at [228, 93] on div "$58.00" at bounding box center [230, 92] width 28 height 14
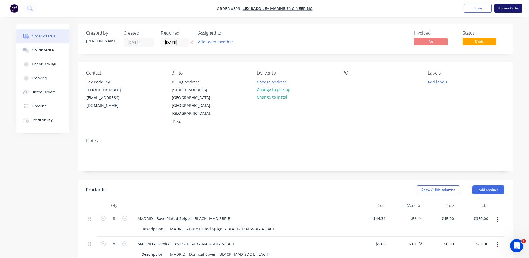
click at [425, 7] on button "Update Order" at bounding box center [508, 8] width 28 height 8
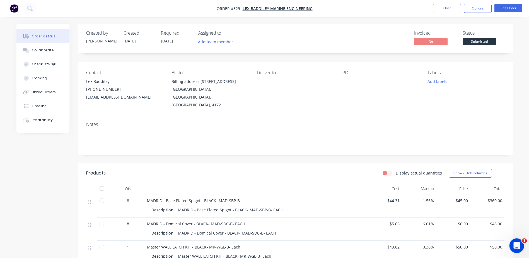
click at [425, 242] on icon "Open Intercom Messenger" at bounding box center [515, 244] width 9 height 9
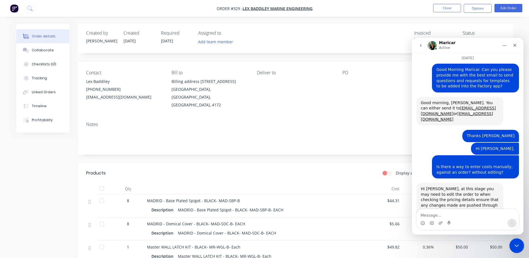
scroll to position [300, 0]
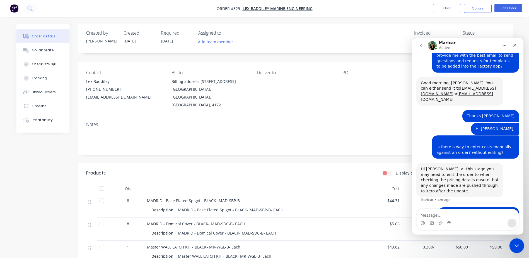
click at [425, 242] on icon "Close Intercom Messenger" at bounding box center [515, 244] width 7 height 7
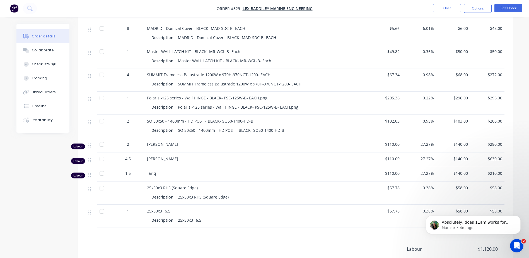
scroll to position [317, 0]
click at [425, 225] on p "Maricar • 4m ago" at bounding box center [477, 227] width 72 height 5
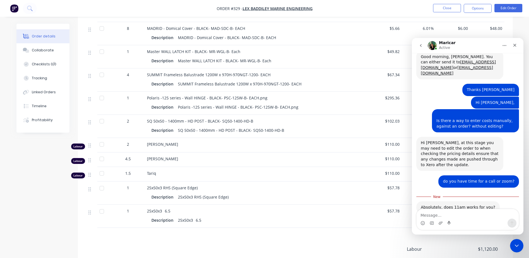
scroll to position [326, 0]
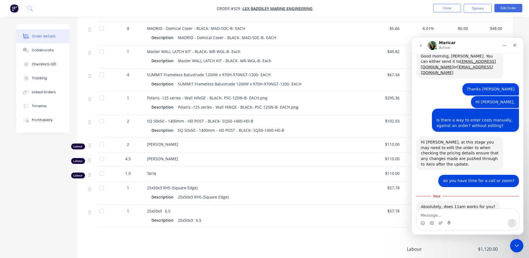
click at [425, 214] on textarea "Message…" at bounding box center [467, 213] width 102 height 9
type textarea "yes, thanks"
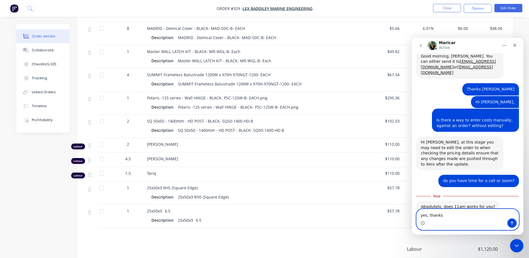
click at [425, 223] on icon "Send a message…" at bounding box center [511, 222] width 4 height 4
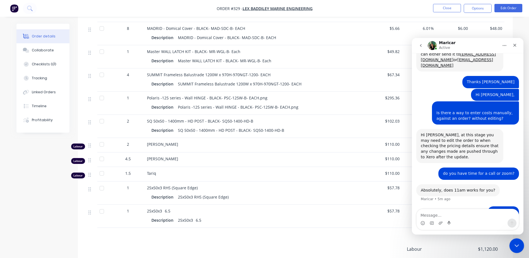
click at [425, 242] on icon "Close Intercom Messenger" at bounding box center [515, 244] width 7 height 7
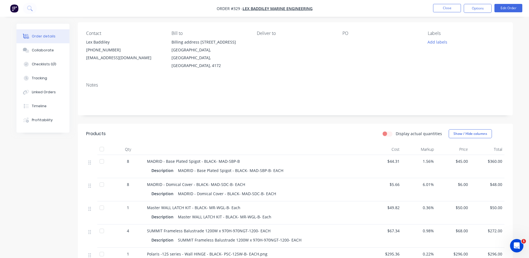
scroll to position [0, 0]
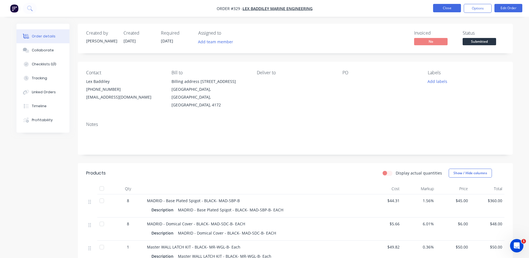
click at [425, 11] on button "Close" at bounding box center [447, 8] width 28 height 8
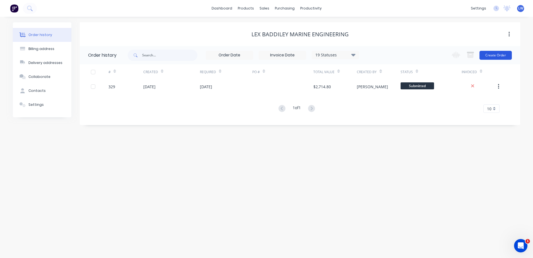
click at [425, 57] on button "Create Order" at bounding box center [495, 55] width 32 height 9
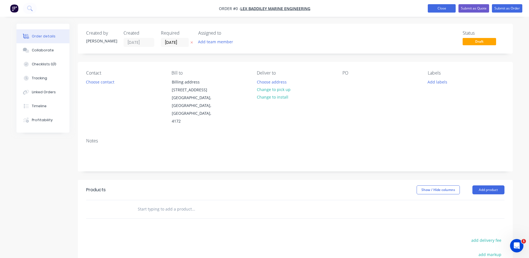
click at [425, 12] on button "Close" at bounding box center [442, 8] width 28 height 8
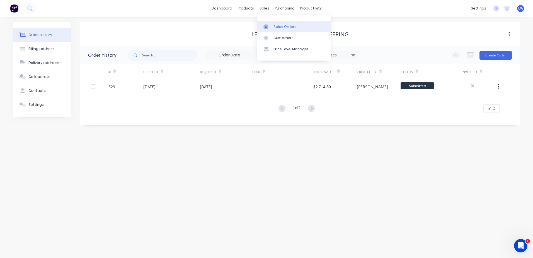
click at [274, 28] on div "Sales Orders" at bounding box center [284, 26] width 23 height 5
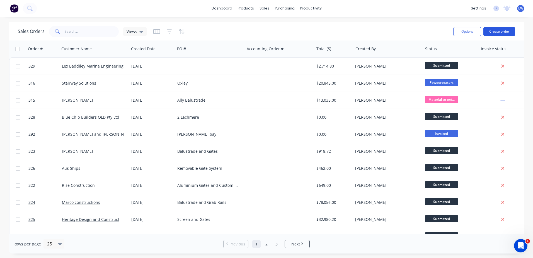
click at [425, 31] on button "Create order" at bounding box center [499, 31] width 32 height 9
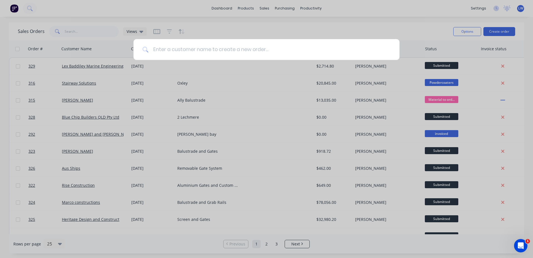
click at [221, 51] on input at bounding box center [270, 49] width 242 height 21
click at [160, 84] on div at bounding box center [266, 129] width 533 height 258
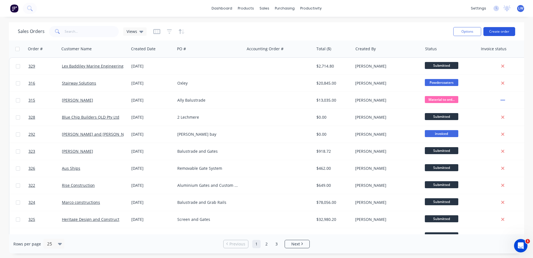
click at [425, 33] on button "Create order" at bounding box center [499, 31] width 32 height 9
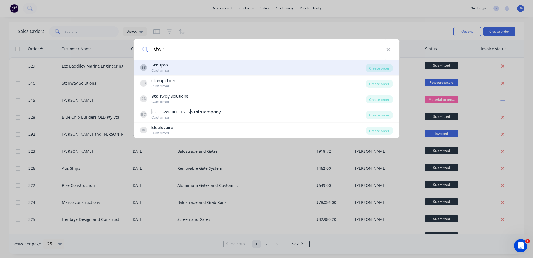
type input "stair"
click at [162, 70] on div "Customer" at bounding box center [160, 70] width 18 height 5
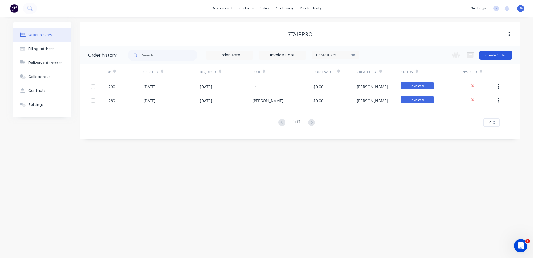
click at [425, 55] on button "Create Order" at bounding box center [495, 55] width 32 height 9
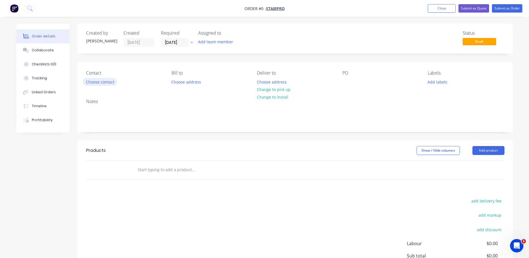
click at [108, 85] on button "Choose contact" at bounding box center [100, 82] width 34 height 8
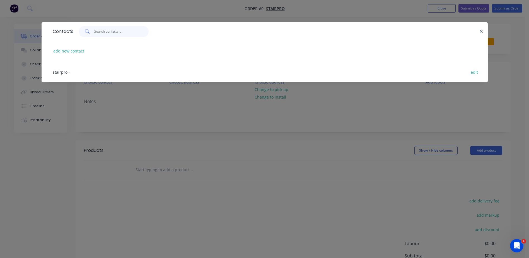
click at [112, 32] on input "text" at bounding box center [121, 31] width 54 height 11
click at [81, 51] on button "add new contact" at bounding box center [68, 51] width 37 height 8
select select "AU"
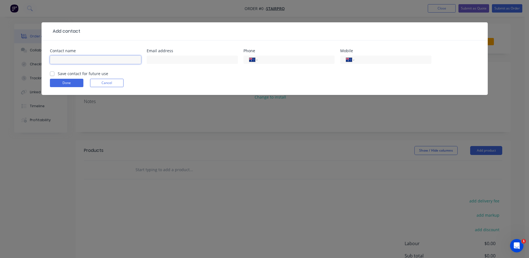
click at [64, 59] on input "text" at bounding box center [95, 59] width 91 height 8
paste input "Damian Heffernan"
type input "Damian Heffernan"
click at [166, 55] on div at bounding box center [192, 62] width 91 height 16
click at [164, 64] on div at bounding box center [192, 62] width 91 height 16
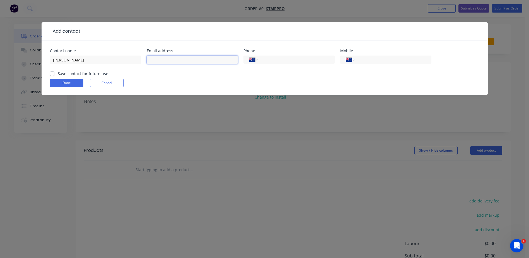
click at [162, 60] on input "text" at bounding box center [192, 59] width 91 height 8
paste input "damian@stairpro.com.au"
type input "damian@stairpro.com.au"
click at [368, 59] on input "tel" at bounding box center [391, 60] width 67 height 6
paste input "0418 198 151"
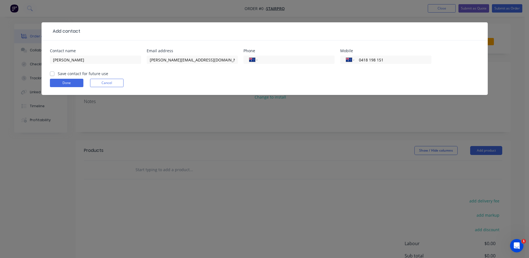
type input "0418 198 151"
click at [58, 73] on label "Save contact for future use" at bounding box center [83, 74] width 50 height 6
click at [53, 73] on input "Save contact for future use" at bounding box center [52, 73] width 4 height 5
checkbox input "true"
click at [61, 81] on button "Done" at bounding box center [66, 83] width 33 height 8
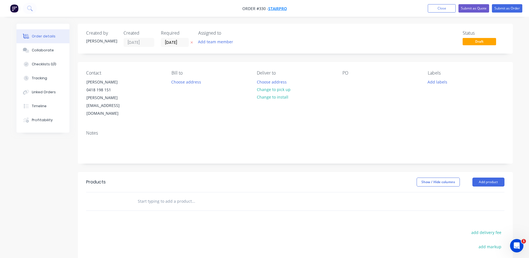
click at [276, 9] on span "Stairpro" at bounding box center [277, 8] width 19 height 5
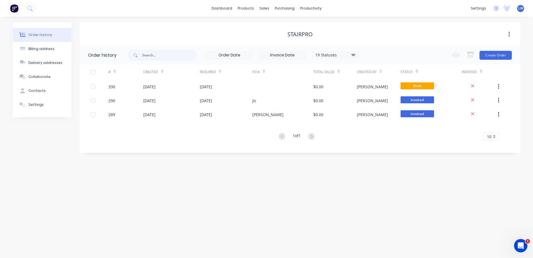
click at [425, 36] on button "button" at bounding box center [508, 34] width 13 height 10
click at [373, 35] on div "Stairpro" at bounding box center [300, 34] width 440 height 7
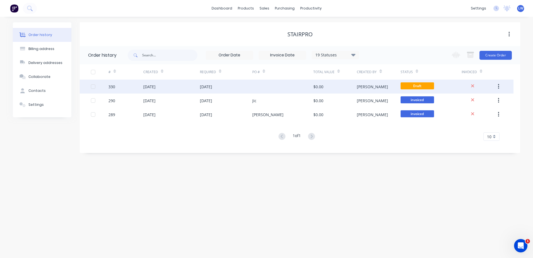
click at [212, 87] on div "04 Sep 2025" at bounding box center [206, 87] width 12 height 6
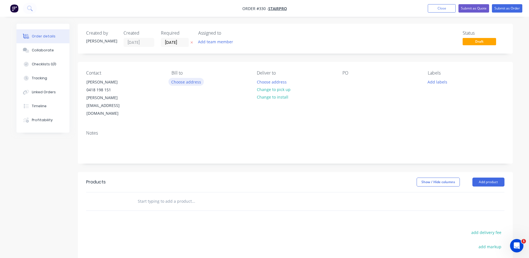
click at [183, 82] on button "Choose address" at bounding box center [186, 82] width 36 height 8
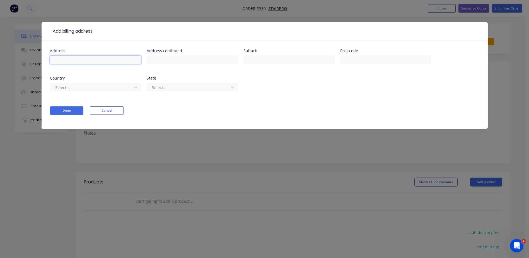
click at [103, 59] on input "text" at bounding box center [95, 59] width 91 height 8
click at [64, 58] on input "text" at bounding box center [95, 59] width 91 height 8
paste input "PO Box 2305, Mansfield, Qld, 4205"
drag, startPoint x: 95, startPoint y: 60, endPoint x: 79, endPoint y: 59, distance: 16.5
click at [79, 59] on input "PO Box 2305, Mansfield, Qld, 4205" at bounding box center [95, 59] width 91 height 8
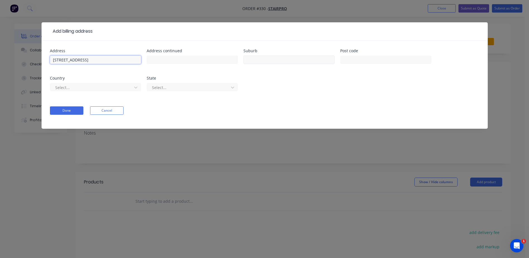
type input "PO Box 2305, , Qld, 4205"
drag, startPoint x: 282, startPoint y: 57, endPoint x: 282, endPoint y: 60, distance: 3.4
click at [282, 59] on input "text" at bounding box center [288, 59] width 91 height 8
paste input "Mansfield"
type input "Mansfield"
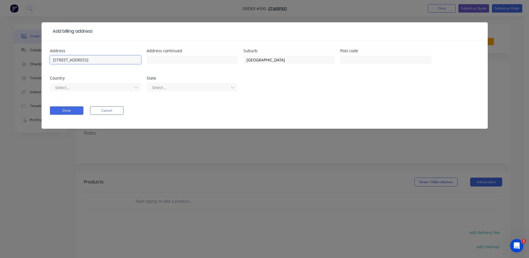
drag, startPoint x: 98, startPoint y: 61, endPoint x: 88, endPoint y: 61, distance: 9.5
click at [88, 61] on input "PO Box 2305, , Qld, 4205" at bounding box center [95, 59] width 91 height 8
type input "PO Box 2305, , Qld,"
click at [349, 60] on input "text" at bounding box center [385, 59] width 91 height 8
paste input "4205"
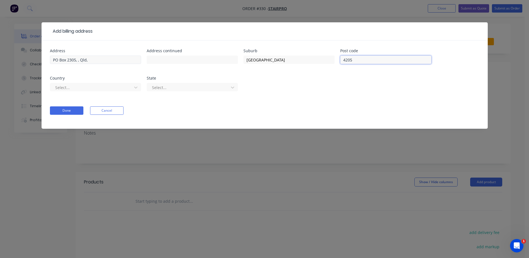
type input "4205"
drag, startPoint x: 100, startPoint y: 61, endPoint x: 80, endPoint y: 60, distance: 20.1
click at [80, 60] on input "PO Box 2305, , Qld," at bounding box center [95, 59] width 91 height 8
type input "PO Box 2305"
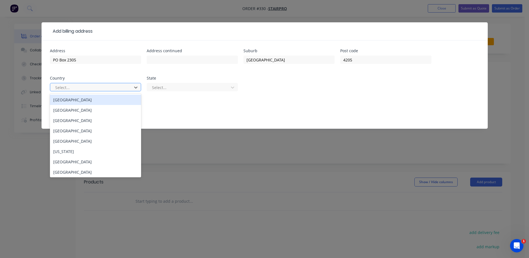
click at [95, 98] on div "Australia" at bounding box center [95, 99] width 91 height 10
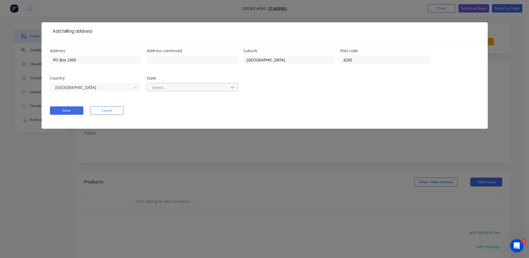
click at [231, 86] on icon at bounding box center [233, 87] width 6 height 6
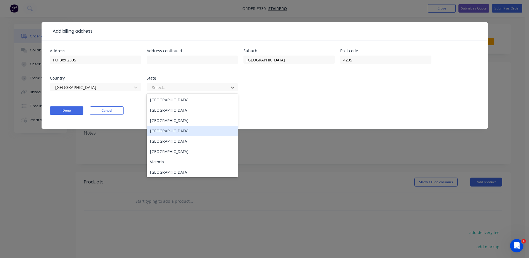
click at [159, 130] on div "Queensland" at bounding box center [192, 130] width 91 height 10
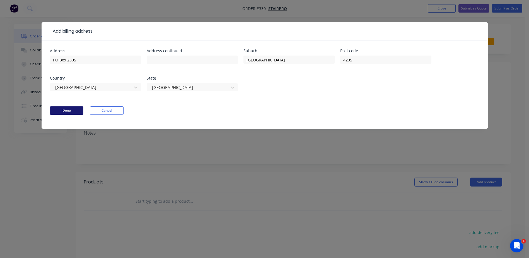
click at [74, 108] on button "Done" at bounding box center [66, 110] width 33 height 8
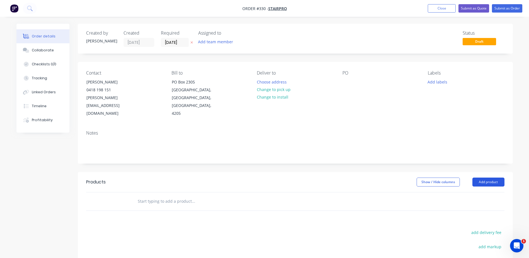
click at [425, 177] on button "Add product" at bounding box center [488, 181] width 32 height 9
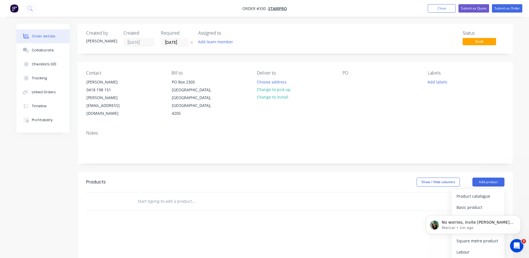
scroll to position [350, 0]
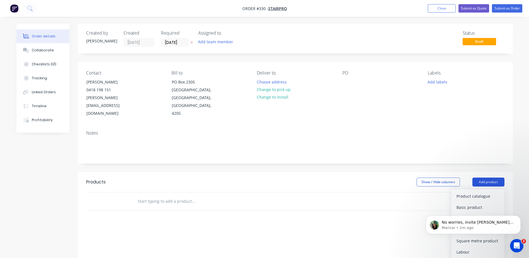
click at [425, 177] on button "Add product" at bounding box center [488, 181] width 32 height 9
click at [425, 192] on div "Product catalogue" at bounding box center [477, 196] width 43 height 8
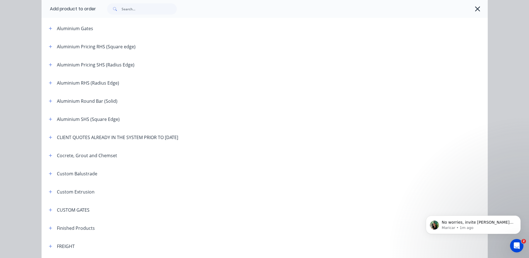
scroll to position [167, 0]
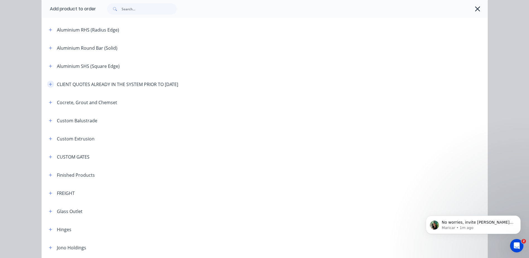
click at [49, 84] on icon "button" at bounding box center [50, 84] width 3 height 4
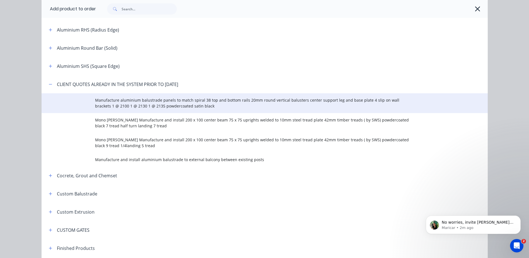
click at [145, 99] on span "Manufacture aluminium balustrade panels to match spiral 38 top and bottom rails…" at bounding box center [252, 103] width 314 height 12
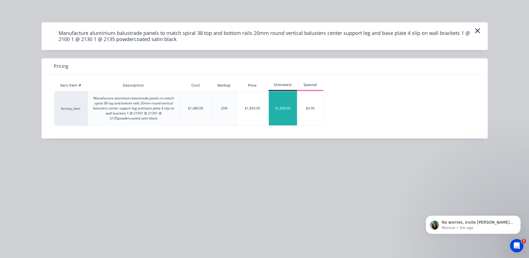
click at [278, 110] on div "$1,850.00" at bounding box center [283, 108] width 28 height 34
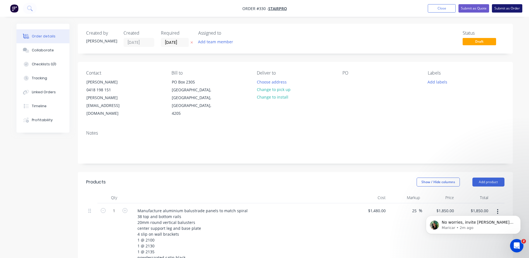
click at [425, 9] on button "Submit as Order" at bounding box center [507, 8] width 30 height 8
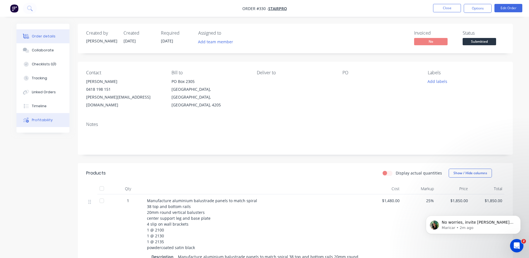
click at [42, 116] on button "Profitability" at bounding box center [42, 120] width 53 height 14
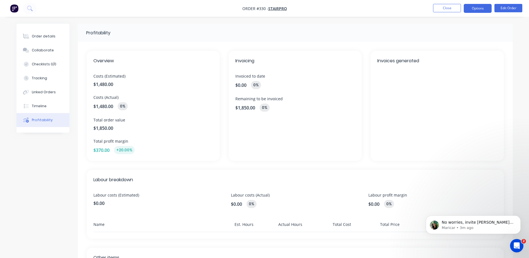
click at [425, 9] on button "Options" at bounding box center [477, 8] width 28 height 9
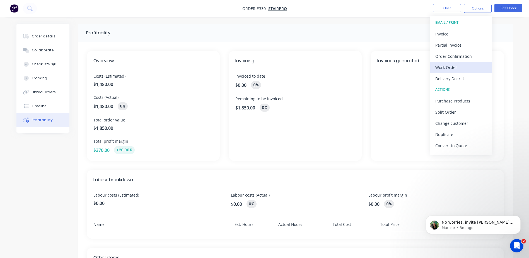
click at [425, 68] on div "Work Order" at bounding box center [460, 67] width 51 height 8
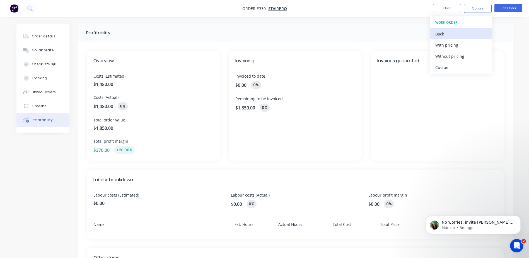
click at [425, 33] on div "Back" at bounding box center [460, 34] width 51 height 8
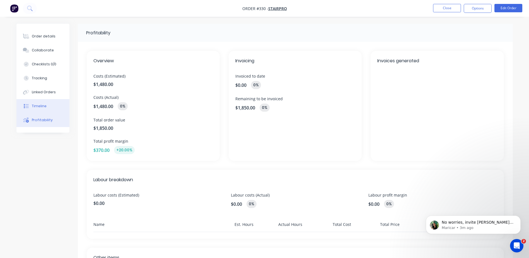
click at [40, 105] on div "Timeline" at bounding box center [39, 105] width 15 height 5
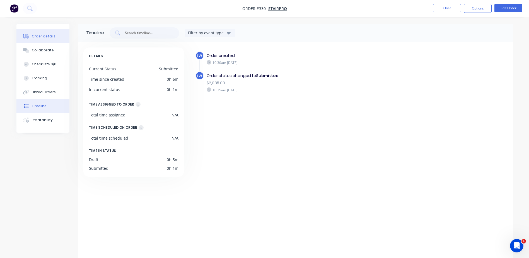
click at [41, 38] on div "Order details" at bounding box center [44, 36] width 24 height 5
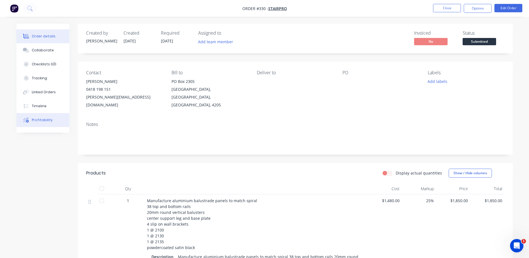
click at [45, 122] on div "Profitability" at bounding box center [42, 119] width 21 height 5
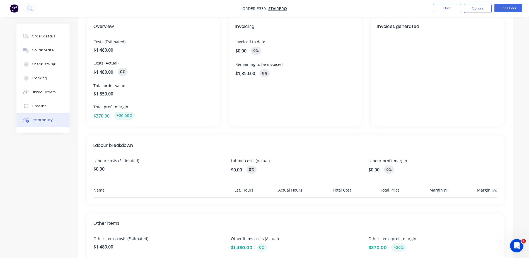
scroll to position [111, 0]
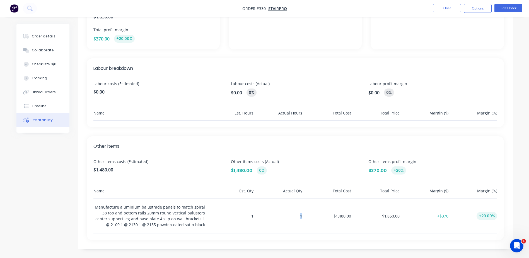
drag, startPoint x: 302, startPoint y: 216, endPoint x: 297, endPoint y: 217, distance: 5.0
click at [297, 217] on div "1" at bounding box center [279, 215] width 47 height 35
click at [180, 161] on span "Other items costs (Estimated)" at bounding box center [157, 161] width 128 height 6
click at [37, 107] on div "Timeline" at bounding box center [39, 105] width 15 height 5
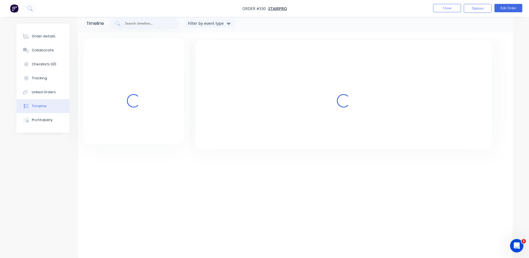
scroll to position [9, 0]
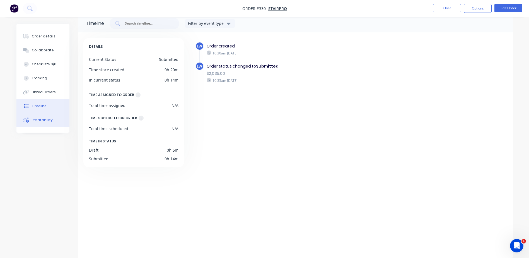
click at [42, 122] on div "Profitability" at bounding box center [42, 119] width 21 height 5
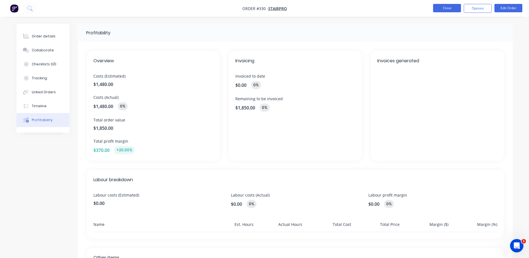
click at [425, 9] on button "Close" at bounding box center [447, 8] width 28 height 8
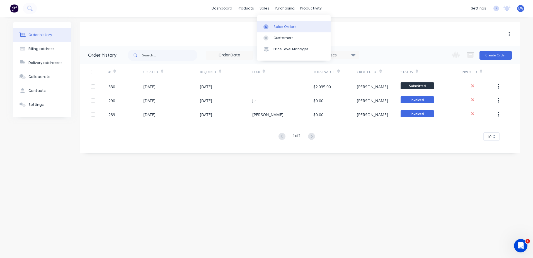
click at [274, 23] on link "Sales Orders" at bounding box center [294, 26] width 74 height 11
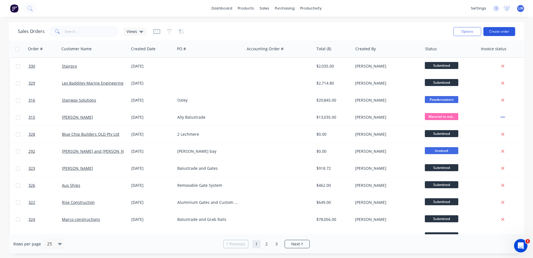
click at [425, 31] on button "Create order" at bounding box center [499, 31] width 32 height 9
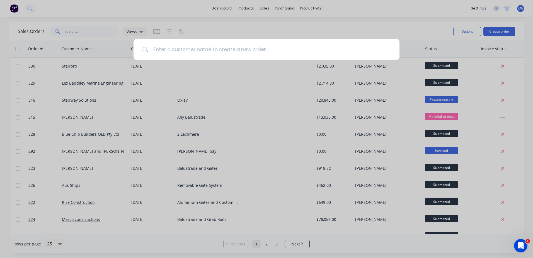
click at [202, 51] on input at bounding box center [270, 49] width 242 height 21
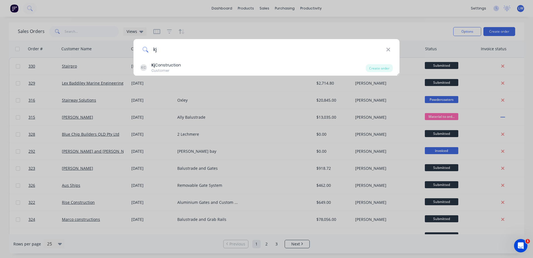
type input "kj"
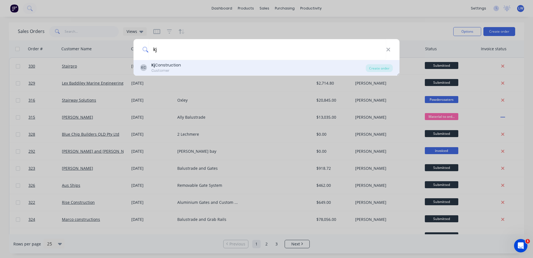
click at [161, 66] on div "Kj Construction" at bounding box center [166, 65] width 30 height 6
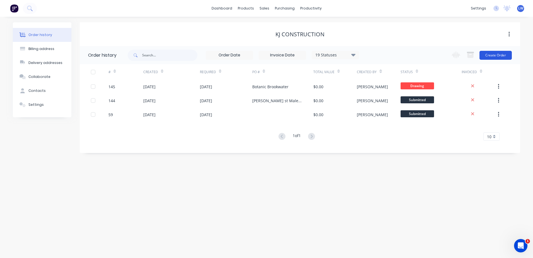
click at [425, 54] on button "Create Order" at bounding box center [495, 55] width 32 height 9
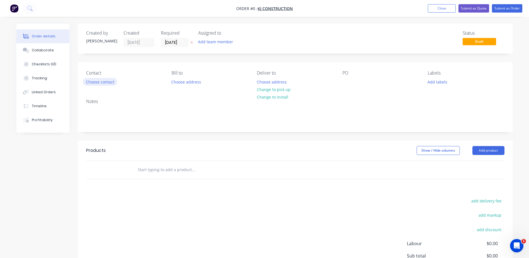
click at [106, 82] on button "Choose contact" at bounding box center [100, 82] width 34 height 8
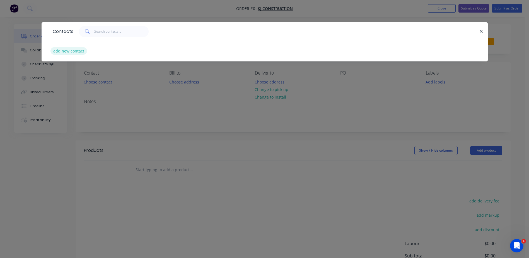
click at [73, 49] on button "add new contact" at bounding box center [68, 51] width 37 height 8
select select "AU"
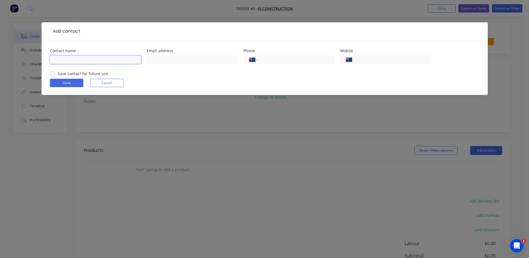
click at [101, 62] on input "text" at bounding box center [95, 59] width 91 height 8
click at [54, 60] on input "accounts" at bounding box center [95, 59] width 91 height 8
type input "Accounts"
click at [160, 60] on input "text" at bounding box center [192, 59] width 91 height 8
type input "accounts@kjconstructions.com.au"
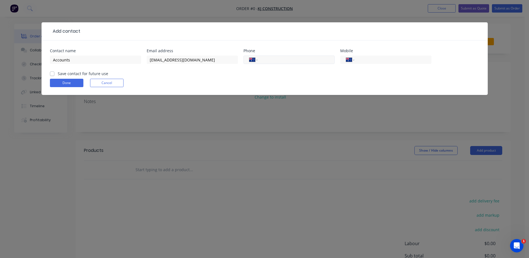
click at [265, 61] on input "tel" at bounding box center [294, 60] width 67 height 6
type input "0"
click at [366, 60] on input "tel" at bounding box center [391, 60] width 67 height 6
type input "0400 140 002"
click at [58, 74] on label "Save contact for future use" at bounding box center [83, 74] width 50 height 6
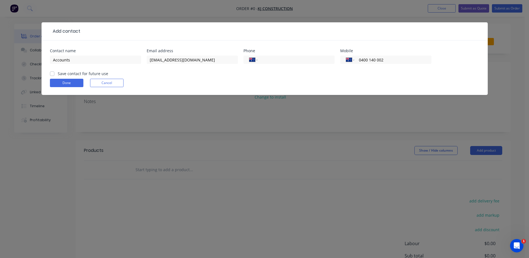
click at [52, 74] on input "Save contact for future use" at bounding box center [52, 73] width 4 height 5
checkbox input "true"
click at [67, 83] on button "Done" at bounding box center [66, 83] width 33 height 8
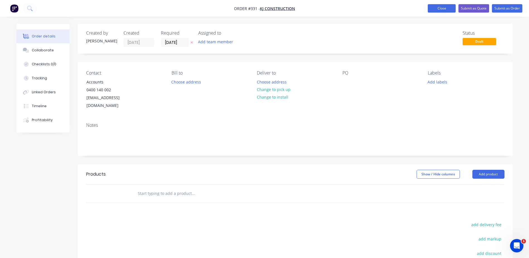
click at [425, 9] on button "Close" at bounding box center [442, 8] width 28 height 8
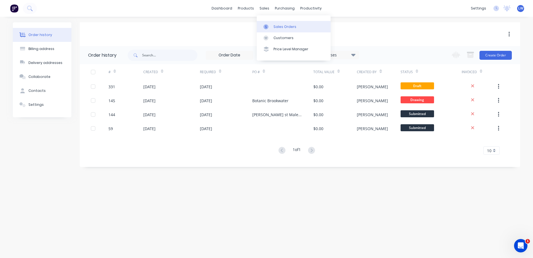
click at [277, 26] on div "Sales Orders" at bounding box center [284, 26] width 23 height 5
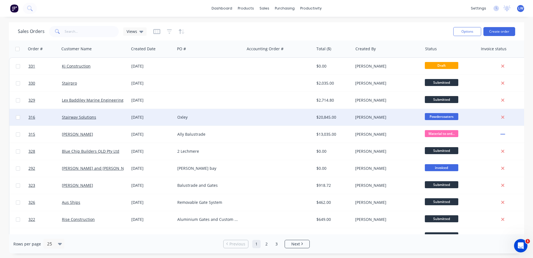
click at [89, 120] on div "Stairway Solutions" at bounding box center [94, 117] width 69 height 17
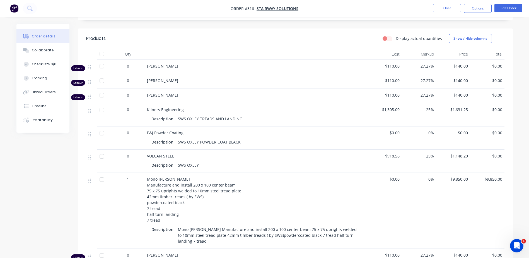
scroll to position [96, 0]
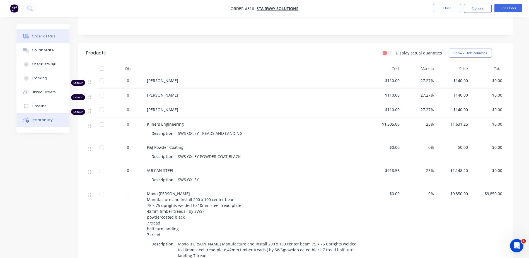
click at [39, 122] on div "Profitability" at bounding box center [42, 119] width 21 height 5
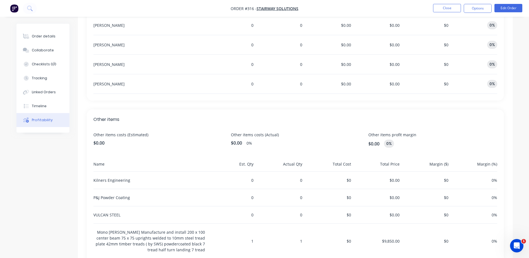
scroll to position [275, 0]
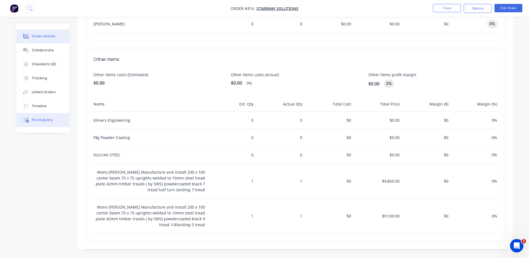
click at [43, 38] on div "Order details" at bounding box center [44, 36] width 24 height 5
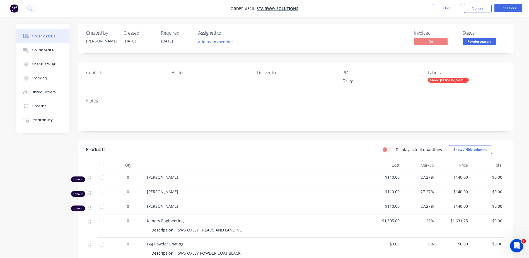
click at [395, 150] on label "Display actual quantities" at bounding box center [418, 149] width 46 height 6
click at [387, 150] on input "Display actual quantities" at bounding box center [384, 148] width 4 height 5
checkbox input "true"
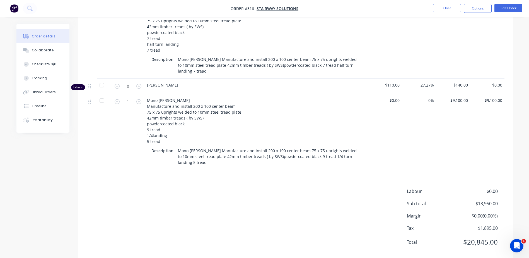
scroll to position [295, 0]
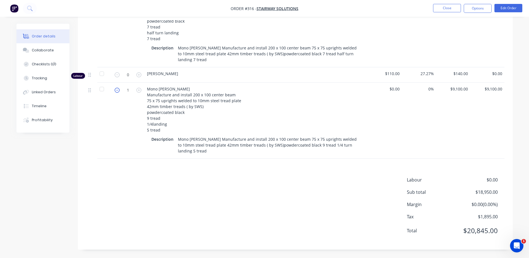
click at [118, 90] on icon "button" at bounding box center [117, 90] width 5 height 5
click at [116, 91] on icon "button" at bounding box center [117, 90] width 5 height 5
click at [138, 91] on icon "button" at bounding box center [138, 90] width 5 height 5
click at [117, 91] on icon "button" at bounding box center [117, 90] width 5 height 5
type input "1"
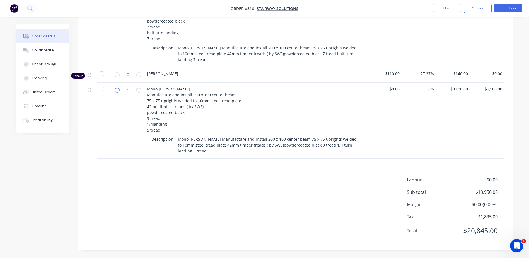
click at [117, 91] on icon "button" at bounding box center [117, 90] width 5 height 5
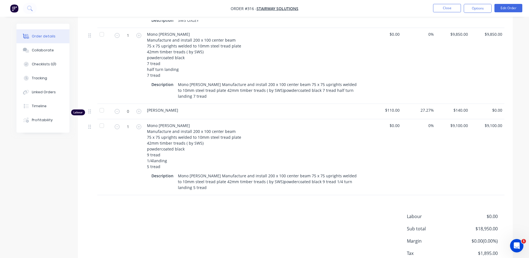
scroll to position [183, 0]
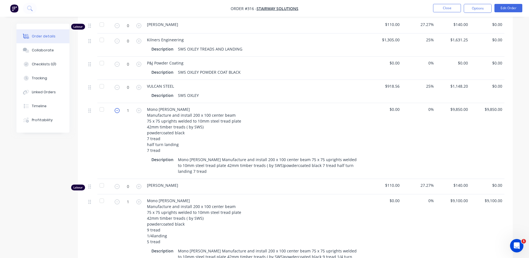
click at [116, 111] on icon "button" at bounding box center [117, 110] width 5 height 5
click at [138, 88] on icon "button" at bounding box center [138, 87] width 5 height 5
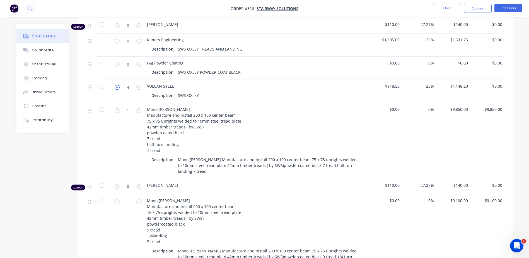
click at [118, 87] on icon "button" at bounding box center [117, 87] width 5 height 5
type input "1"
click at [118, 87] on icon "button" at bounding box center [117, 87] width 5 height 5
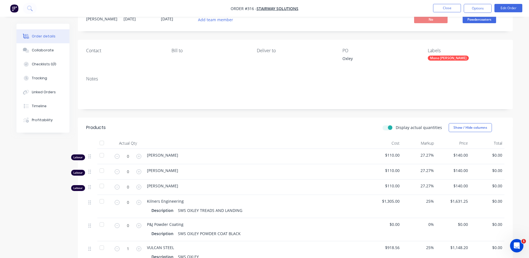
scroll to position [16, 0]
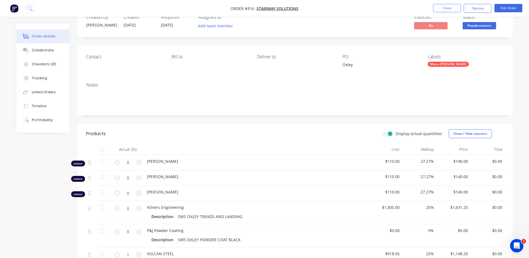
click at [395, 135] on label "Display actual quantities" at bounding box center [418, 133] width 46 height 6
click at [387, 135] on input "Display actual quantities" at bounding box center [384, 132] width 4 height 5
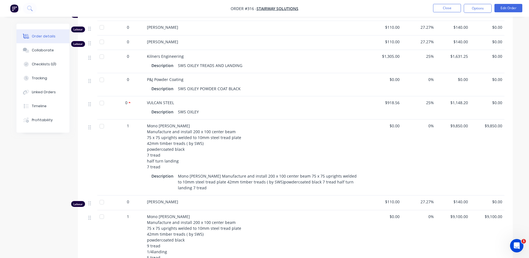
scroll to position [96, 0]
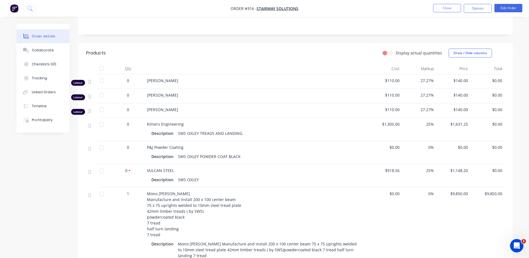
click at [395, 54] on label "Display actual quantities" at bounding box center [418, 53] width 46 height 6
click at [387, 54] on input "Display actual quantities" at bounding box center [384, 52] width 4 height 5
checkbox input "true"
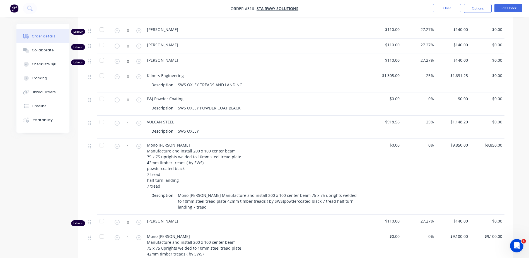
scroll to position [208, 0]
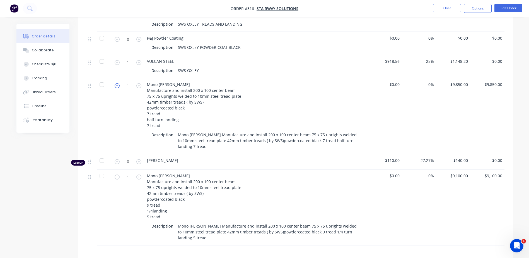
click at [117, 86] on icon "button" at bounding box center [117, 85] width 5 height 5
click at [116, 175] on icon "button" at bounding box center [117, 176] width 5 height 5
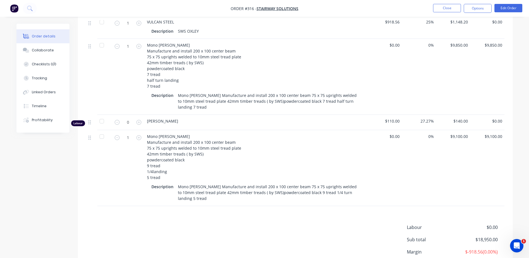
scroll to position [295, 0]
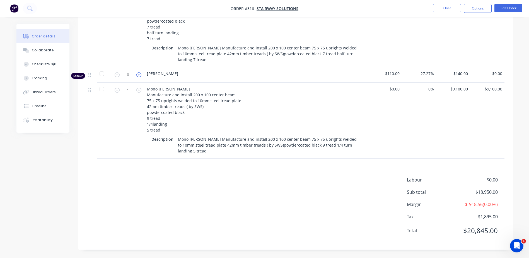
click at [137, 76] on icon "button" at bounding box center [138, 74] width 5 height 5
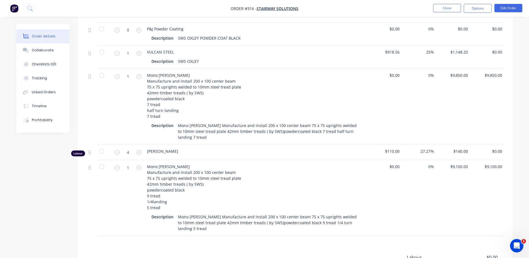
scroll to position [211, 0]
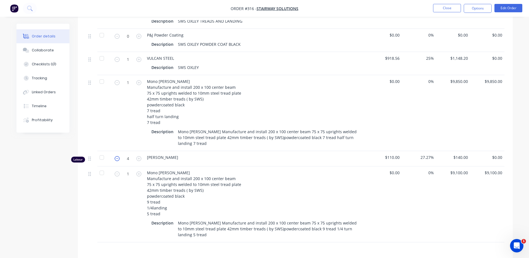
click at [116, 158] on icon "button" at bounding box center [117, 158] width 5 height 5
type input "1"
click at [116, 158] on icon "button" at bounding box center [117, 158] width 5 height 5
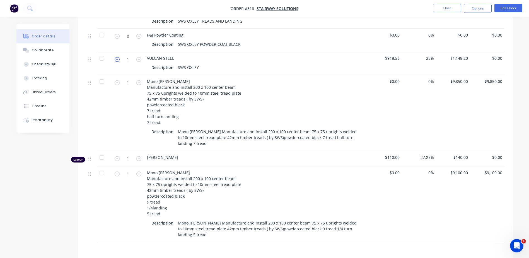
click at [116, 59] on icon "button" at bounding box center [117, 59] width 5 height 5
click at [118, 59] on icon "button" at bounding box center [117, 59] width 5 height 5
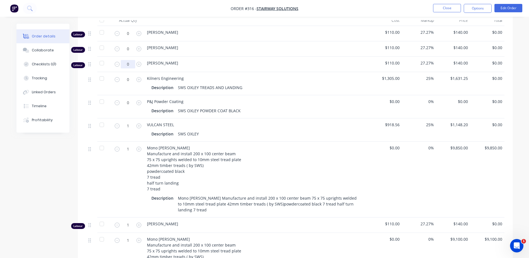
scroll to position [127, 0]
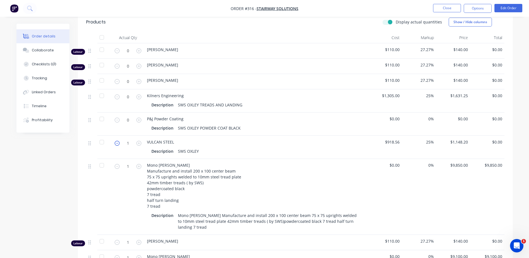
click at [115, 143] on icon "button" at bounding box center [117, 142] width 5 height 5
click at [117, 143] on icon "button" at bounding box center [117, 142] width 5 height 5
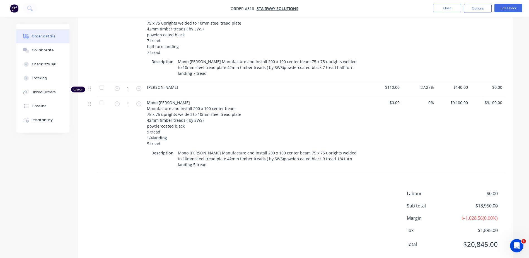
scroll to position [295, 0]
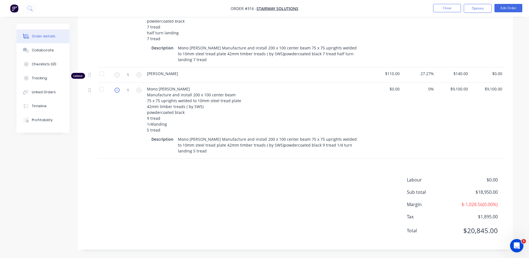
click at [117, 91] on icon "button" at bounding box center [117, 90] width 5 height 5
click at [118, 74] on icon "button" at bounding box center [117, 74] width 5 height 5
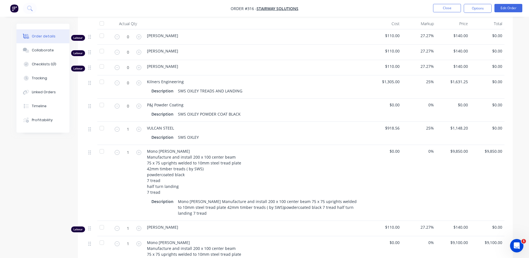
scroll to position [127, 0]
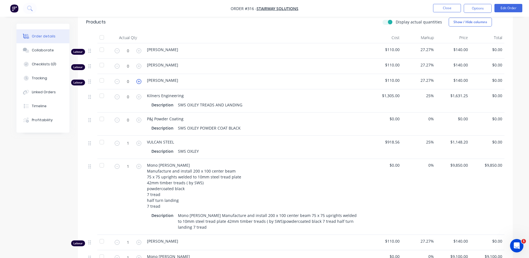
click at [139, 81] on icon "button" at bounding box center [138, 81] width 5 height 5
type input "2"
click at [140, 67] on icon "button" at bounding box center [138, 66] width 5 height 5
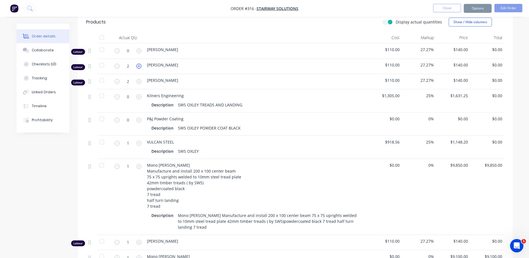
click at [140, 67] on icon "button" at bounding box center [138, 66] width 5 height 5
type input "3"
click at [138, 80] on icon "button" at bounding box center [138, 81] width 5 height 5
type input "4"
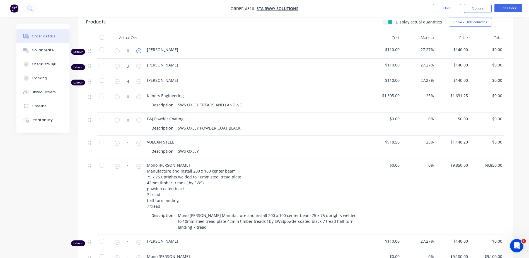
click at [138, 50] on icon "button" at bounding box center [138, 50] width 5 height 5
type input "3"
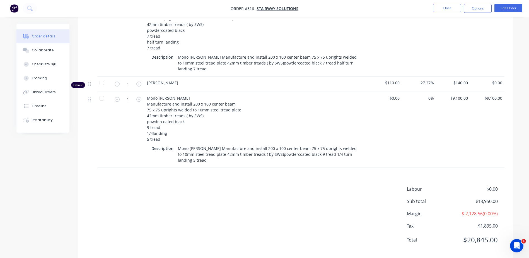
scroll to position [295, 0]
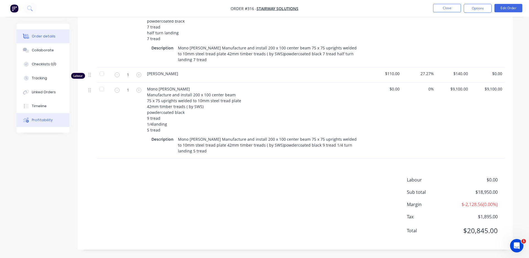
click at [50, 120] on div "Profitability" at bounding box center [42, 119] width 21 height 5
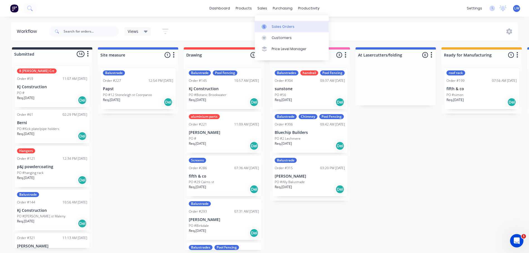
click at [269, 25] on div at bounding box center [265, 26] width 8 height 5
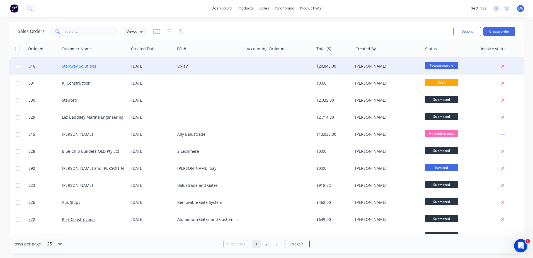
click at [88, 67] on link "Stairway Solutions" at bounding box center [79, 65] width 34 height 5
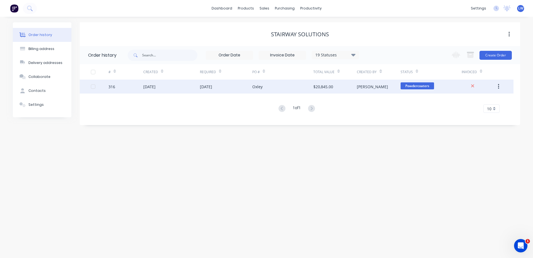
click at [291, 86] on div "Oxley" at bounding box center [282, 86] width 61 height 14
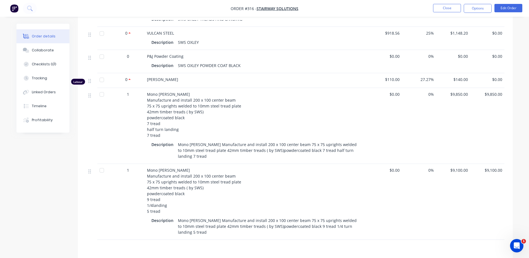
scroll to position [208, 0]
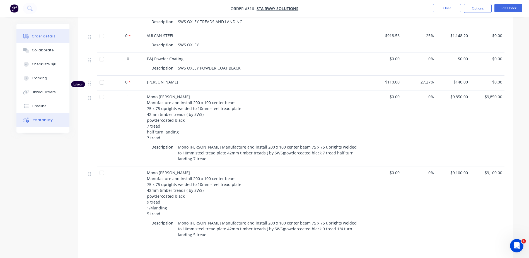
click at [34, 119] on div "Profitability" at bounding box center [42, 119] width 21 height 5
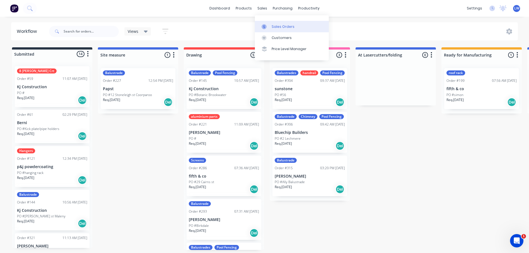
click at [276, 27] on div "Sales Orders" at bounding box center [282, 26] width 23 height 5
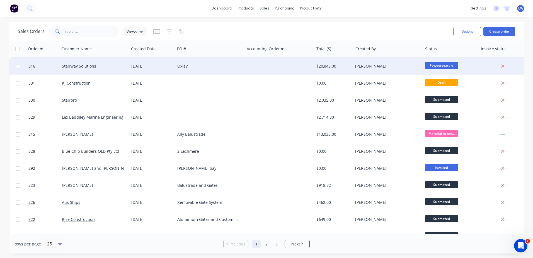
click at [108, 65] on div "Stairway Solutions" at bounding box center [93, 66] width 62 height 6
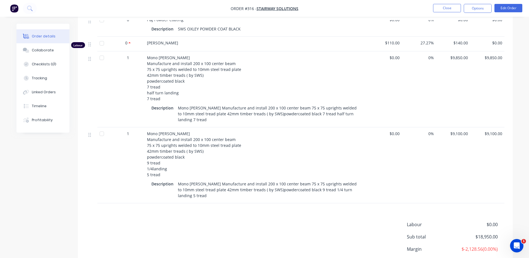
scroll to position [251, 0]
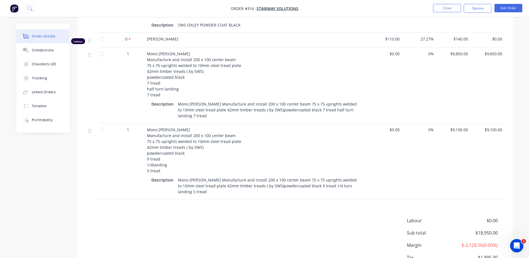
click at [181, 184] on div "Mono [PERSON_NAME] Manufacture and install 200 x 100 center beam 75 x 75 uprigh…" at bounding box center [268, 186] width 185 height 20
click at [154, 134] on span "Mono [PERSON_NAME] Manufacture and install 200 x 100 center beam 75 x 75 uprigh…" at bounding box center [194, 150] width 95 height 46
click at [131, 129] on div "1" at bounding box center [127, 130] width 29 height 6
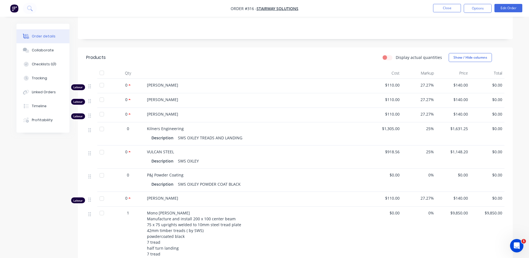
scroll to position [84, 0]
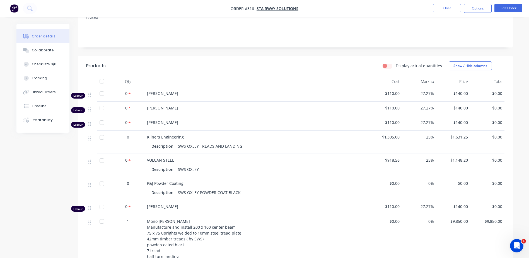
click at [395, 67] on label "Display actual quantities" at bounding box center [418, 66] width 46 height 6
click at [387, 67] on input "Display actual quantities" at bounding box center [384, 65] width 4 height 5
checkbox input "true"
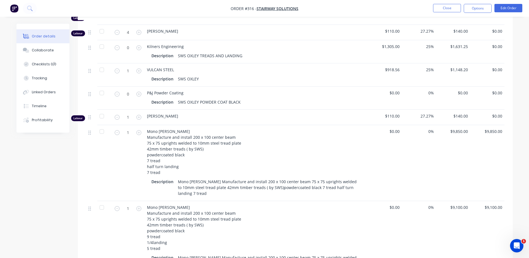
scroll to position [195, 0]
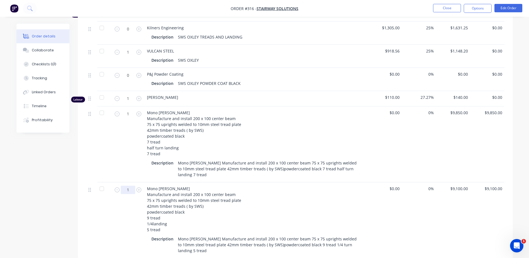
drag, startPoint x: 117, startPoint y: 190, endPoint x: 128, endPoint y: 189, distance: 10.7
click at [118, 190] on icon "button" at bounding box center [117, 189] width 5 height 5
click at [138, 190] on icon "button" at bounding box center [138, 189] width 5 height 5
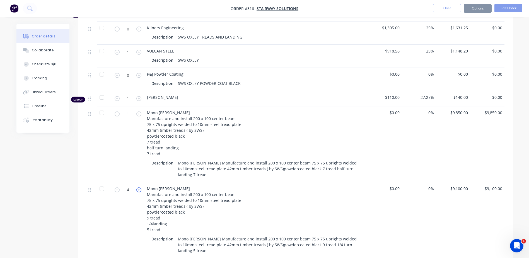
click at [138, 190] on icon "button" at bounding box center [138, 189] width 5 height 5
click at [117, 191] on icon "button" at bounding box center [117, 189] width 5 height 5
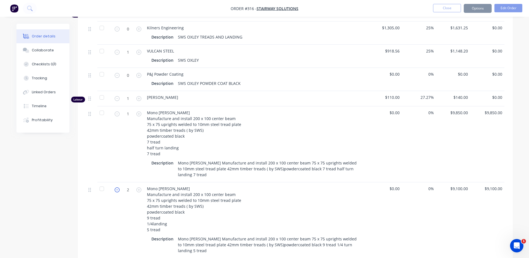
type input "1"
click at [117, 191] on icon "button" at bounding box center [117, 189] width 5 height 5
click at [117, 114] on icon "button" at bounding box center [117, 113] width 5 height 5
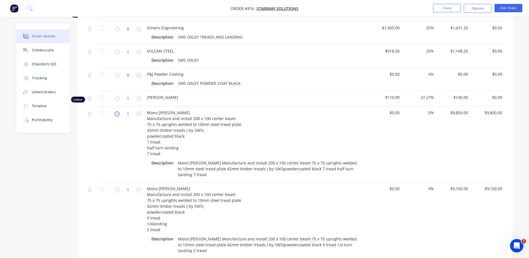
click at [117, 114] on icon "button" at bounding box center [117, 113] width 5 height 5
click at [139, 114] on icon "button" at bounding box center [138, 113] width 5 height 5
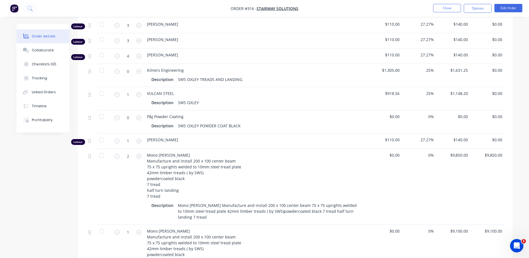
scroll to position [139, 0]
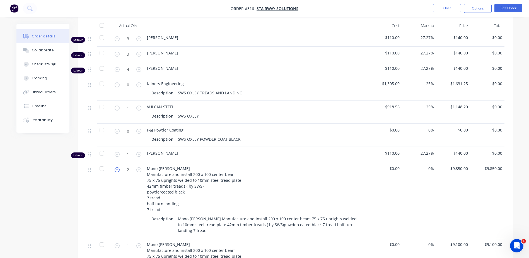
click at [116, 169] on icon "button" at bounding box center [117, 169] width 5 height 5
type input "1"
click at [116, 169] on icon "button" at bounding box center [117, 169] width 5 height 5
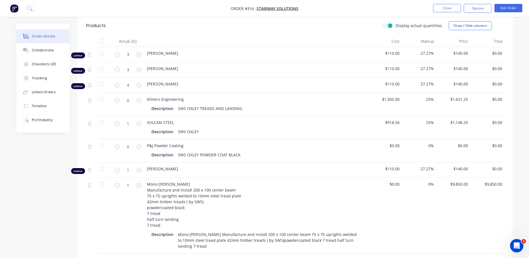
scroll to position [127, 0]
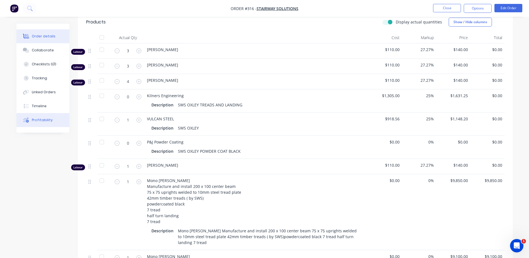
click at [46, 120] on div "Profitability" at bounding box center [42, 119] width 21 height 5
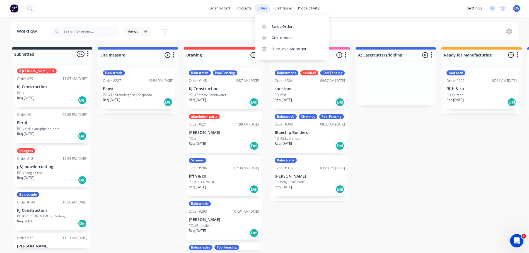
click at [262, 9] on div "sales" at bounding box center [261, 8] width 15 height 8
click at [272, 27] on div "Sales Orders" at bounding box center [282, 26] width 23 height 5
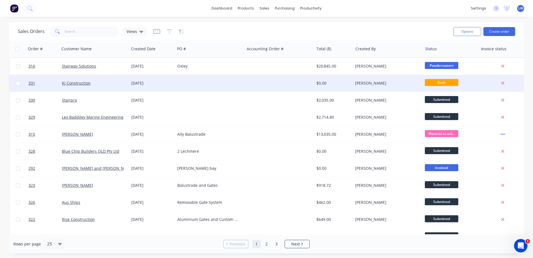
click at [103, 82] on div "Kj Construction" at bounding box center [93, 83] width 62 height 6
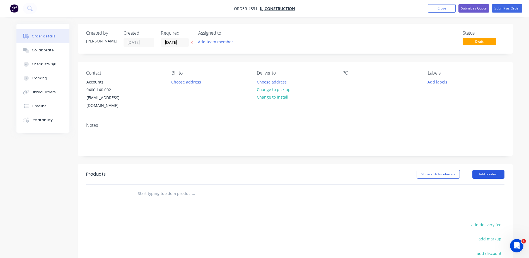
click at [489, 169] on button "Add product" at bounding box center [488, 173] width 32 height 9
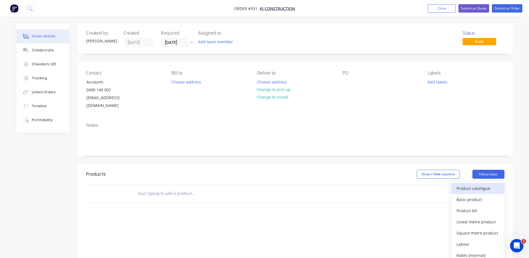
click at [471, 184] on div "Product catalogue" at bounding box center [477, 188] width 43 height 8
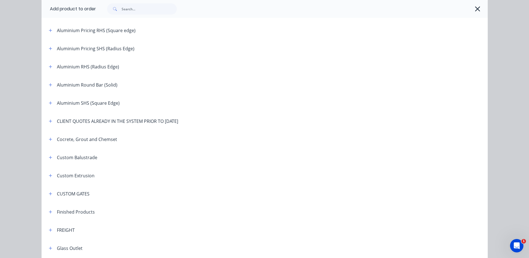
scroll to position [139, 0]
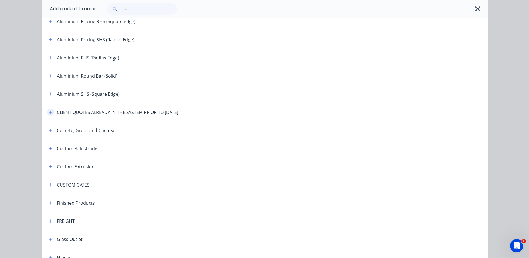
click at [49, 113] on icon "button" at bounding box center [50, 111] width 3 height 3
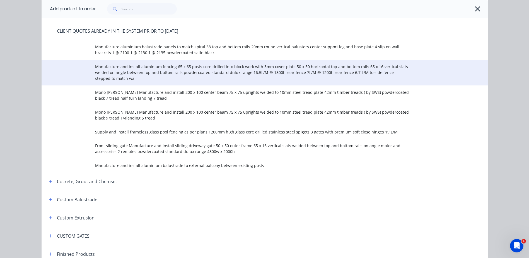
scroll to position [223, 0]
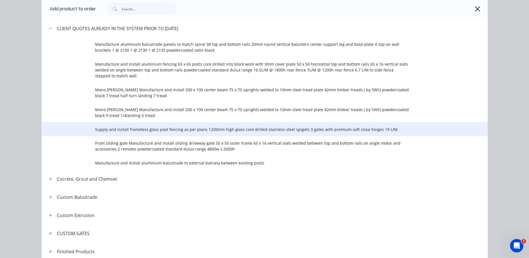
click at [138, 130] on span "Supply and install frameless glass pool fencing as per plans 1200mm high glass …" at bounding box center [252, 129] width 314 height 6
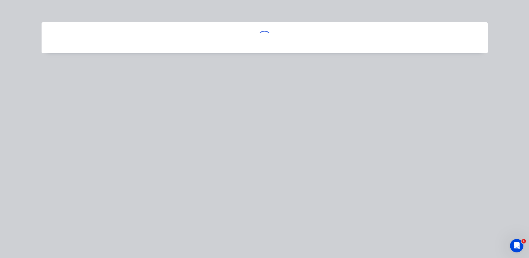
scroll to position [0, 0]
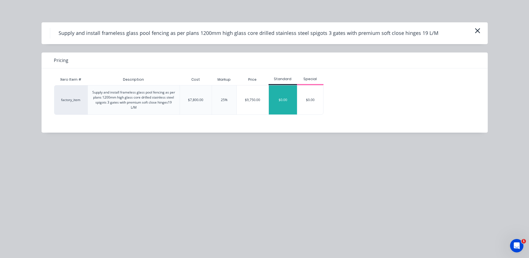
click at [280, 99] on div "$0.00" at bounding box center [283, 99] width 28 height 29
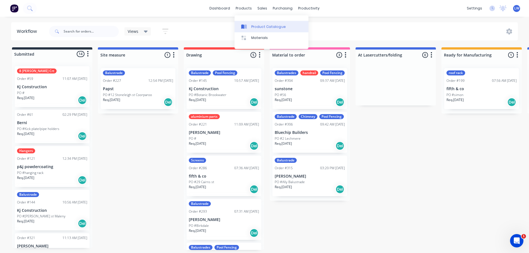
click at [252, 26] on div "Product Catalogue" at bounding box center [268, 26] width 35 height 5
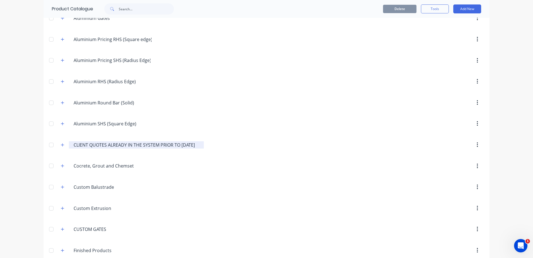
scroll to position [139, 0]
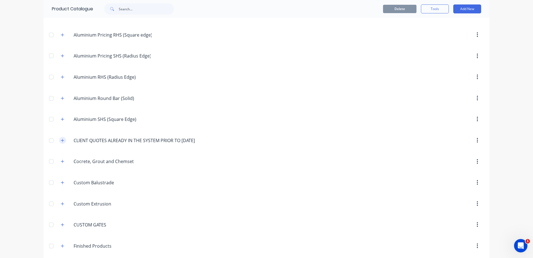
click at [61, 139] on icon "button" at bounding box center [62, 140] width 3 height 4
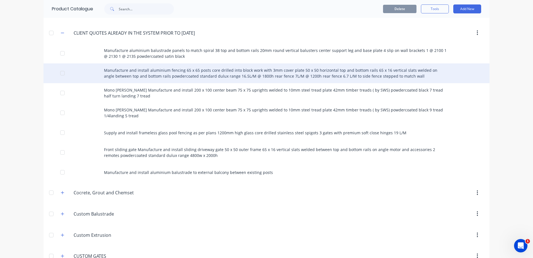
scroll to position [251, 0]
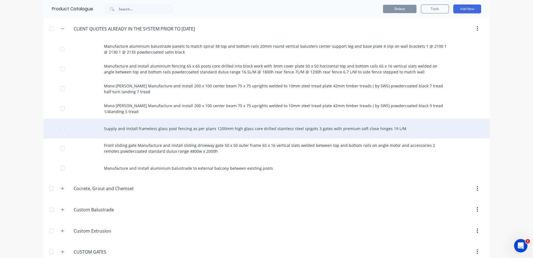
click at [118, 128] on div "Supply and install frameless glass pool fencing as per plans 1200mm high glass …" at bounding box center [266, 128] width 446 height 20
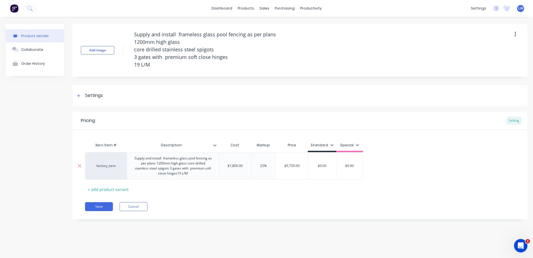
type input "$0.00"
click at [322, 167] on input "$0.00" at bounding box center [322, 165] width 28 height 5
drag, startPoint x: 328, startPoint y: 164, endPoint x: 315, endPoint y: 166, distance: 13.5
click at [315, 166] on input "$0.00" at bounding box center [322, 165] width 28 height 5
type textarea "x"
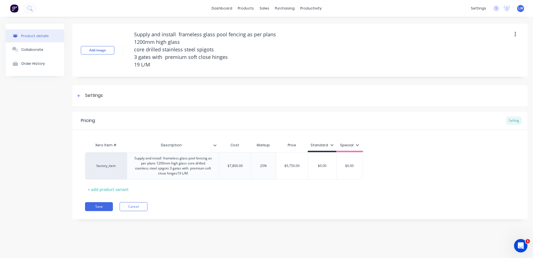
type input "9"
type textarea "x"
type input "97"
type textarea "x"
type input "975"
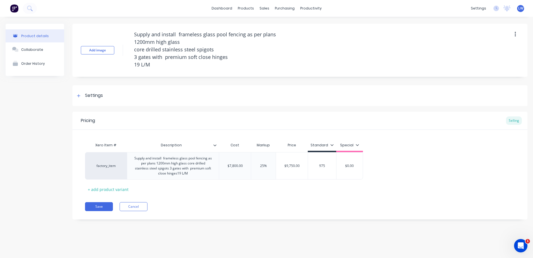
type textarea "x"
type input "9750"
click at [285, 203] on div "Save Cancel" at bounding box center [306, 206] width 442 height 9
type input "$7,800.00"
click at [244, 166] on input "$7,800.00" at bounding box center [235, 165] width 32 height 5
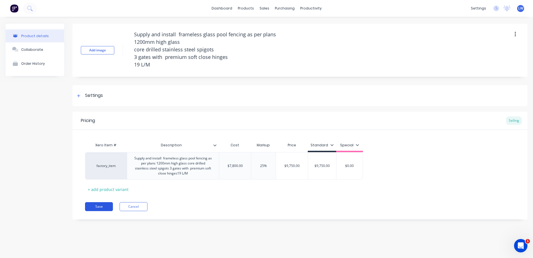
click at [107, 207] on button "Save" at bounding box center [99, 206] width 28 height 9
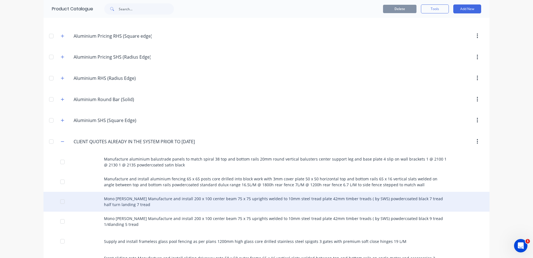
scroll to position [139, 0]
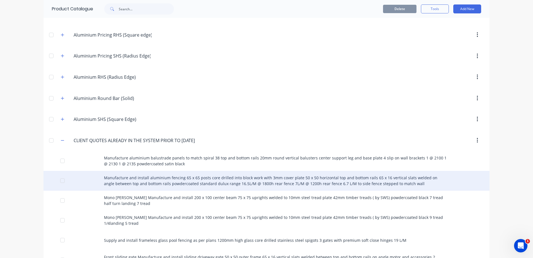
click at [131, 182] on div "Manufacture and install aluminium fencing 65 x 65 posts core drilled into block…" at bounding box center [266, 181] width 446 height 20
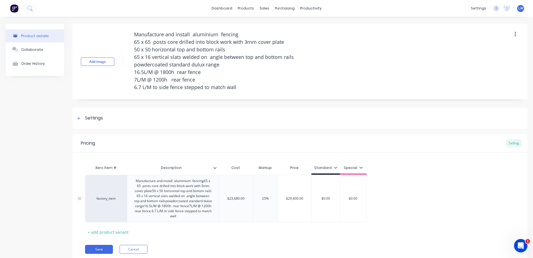
type textarea "x"
type input "$0.00"
click at [332, 197] on input "$0.00" at bounding box center [326, 198] width 28 height 5
drag, startPoint x: 332, startPoint y: 197, endPoint x: 312, endPoint y: 198, distance: 19.5
click at [312, 198] on input "$0.00" at bounding box center [326, 198] width 28 height 5
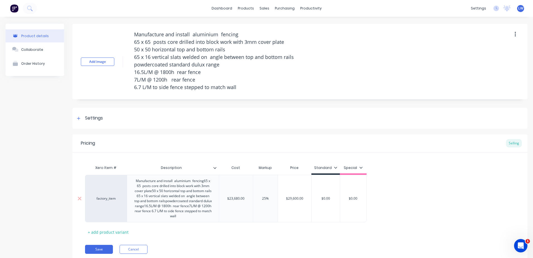
type textarea "x"
type input "2"
type textarea "x"
type input "29"
type textarea "x"
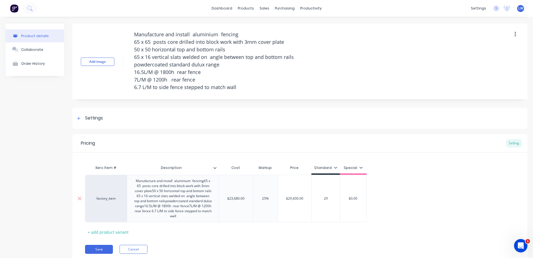
type input "296"
type textarea "x"
type input "2960"
type textarea "x"
type input "29600"
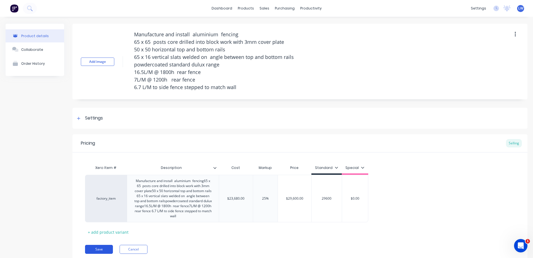
click at [102, 247] on button "Save" at bounding box center [99, 248] width 28 height 9
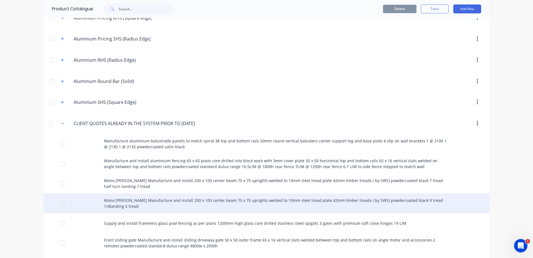
scroll to position [167, 0]
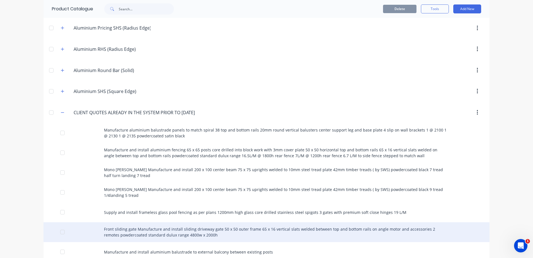
click at [120, 227] on div "Front sliding gate Manufacture and install sliding driveway gate 50 x 50 outer …" at bounding box center [266, 232] width 446 height 20
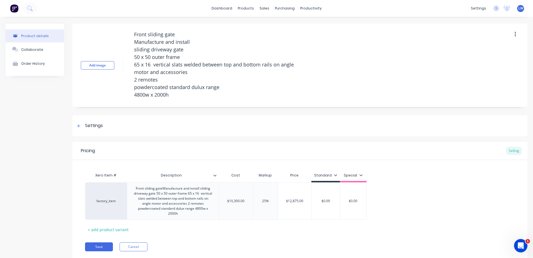
type textarea "x"
type input "$0.00"
drag, startPoint x: 334, startPoint y: 200, endPoint x: 304, endPoint y: 201, distance: 29.3
click at [304, 201] on div "factory_item Front sliding gateManufacture and install sliding driveway gate 50…" at bounding box center [225, 200] width 281 height 37
type textarea "x"
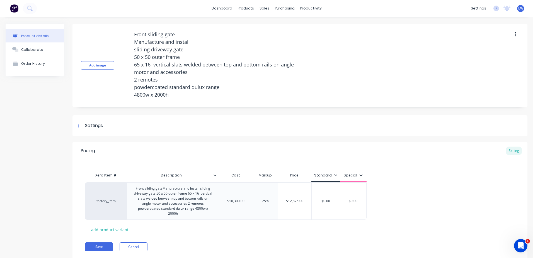
type input "1"
type textarea "x"
type input "12"
type textarea "x"
type input "128"
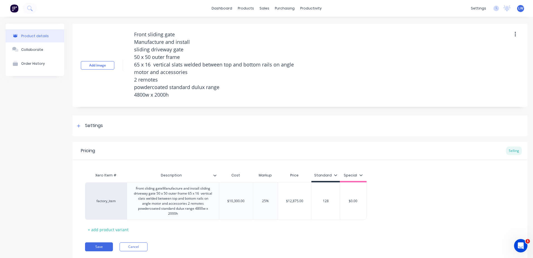
type textarea "x"
type input "1287"
type textarea "x"
type input "12875"
click at [296, 233] on div "Xero Item # Description Cost Markup Price Standard Special factory_item Front s…" at bounding box center [300, 201] width 430 height 64
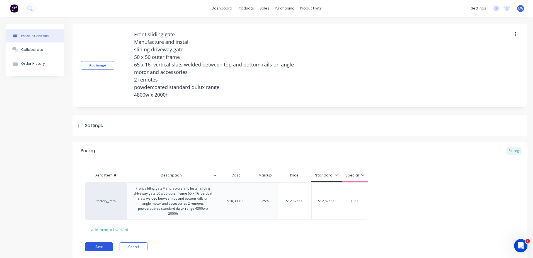
click at [103, 244] on button "Save" at bounding box center [99, 246] width 28 height 9
type textarea "x"
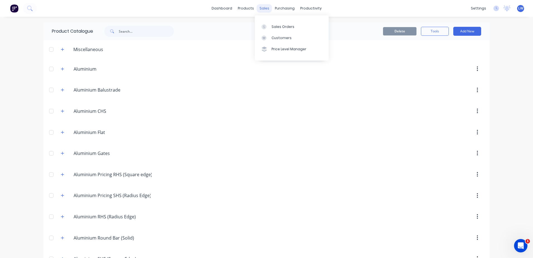
click at [259, 8] on div "sales" at bounding box center [264, 8] width 15 height 8
click at [274, 26] on div "Sales Orders" at bounding box center [282, 26] width 23 height 5
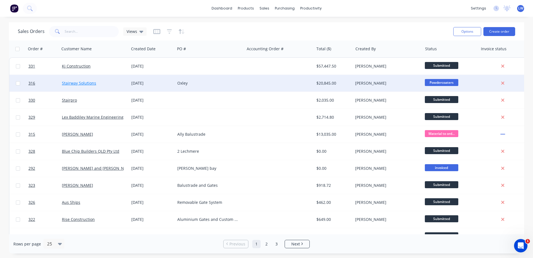
click at [85, 81] on link "Stairway Solutions" at bounding box center [79, 82] width 34 height 5
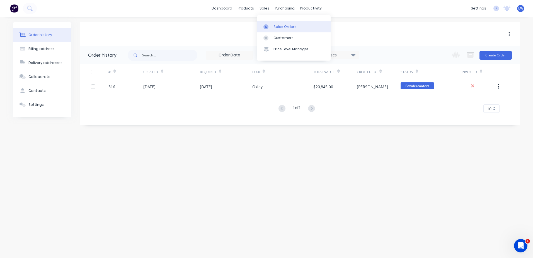
click at [270, 24] on div at bounding box center [267, 26] width 8 height 5
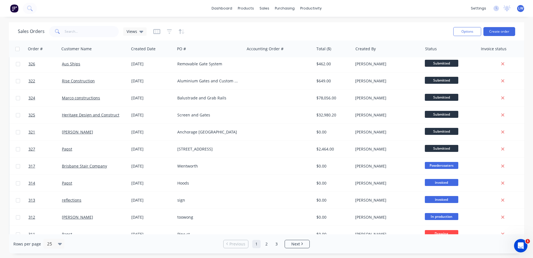
scroll to position [139, 0]
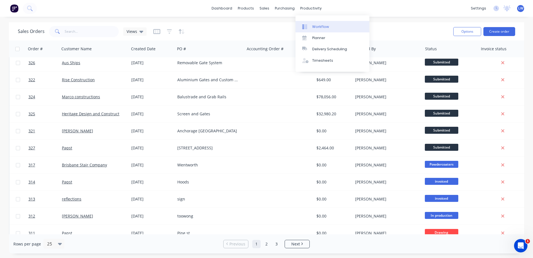
click at [315, 27] on div "Workflow" at bounding box center [320, 26] width 17 height 5
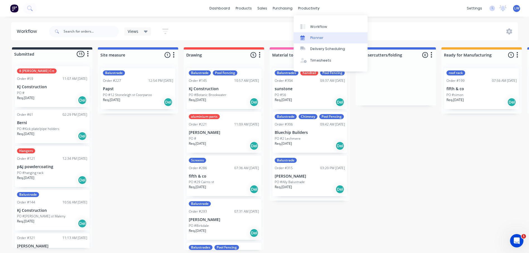
click at [313, 37] on div "Planner" at bounding box center [316, 37] width 13 height 5
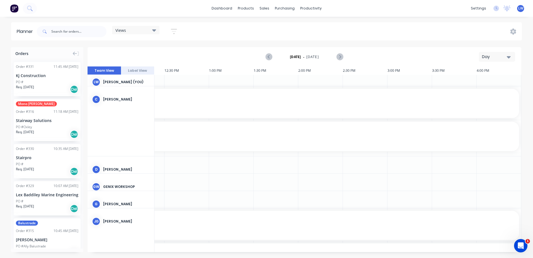
scroll to position [0, 572]
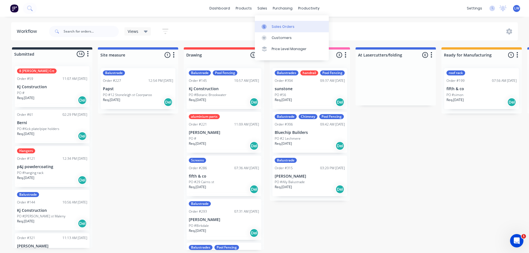
click at [272, 26] on div "Sales Orders" at bounding box center [282, 26] width 23 height 5
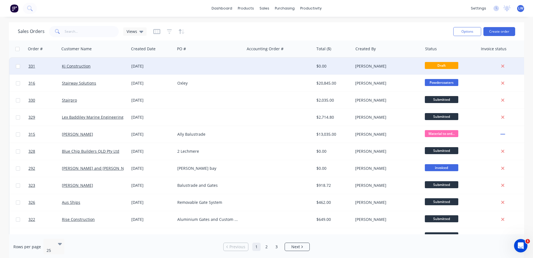
click at [142, 65] on div "[DATE]" at bounding box center [152, 66] width 42 height 6
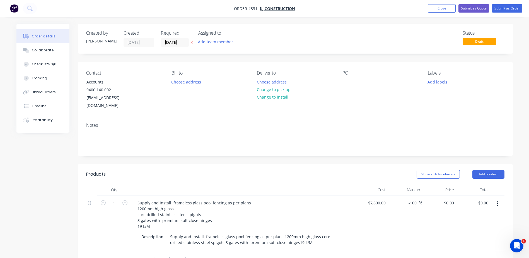
click at [497, 200] on icon "button" at bounding box center [497, 203] width 1 height 6
click at [460, 247] on div "Delete" at bounding box center [477, 251] width 43 height 8
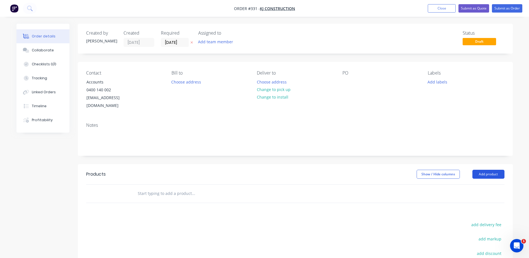
drag, startPoint x: 485, startPoint y: 166, endPoint x: 490, endPoint y: 166, distance: 4.7
click at [485, 169] on button "Add product" at bounding box center [488, 173] width 32 height 9
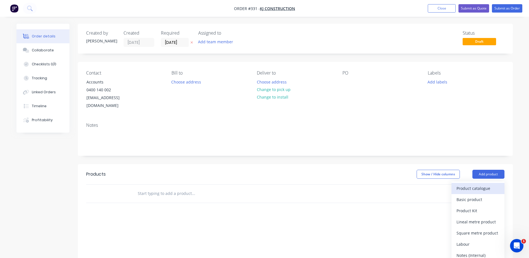
click at [475, 184] on div "Product catalogue" at bounding box center [477, 188] width 43 height 8
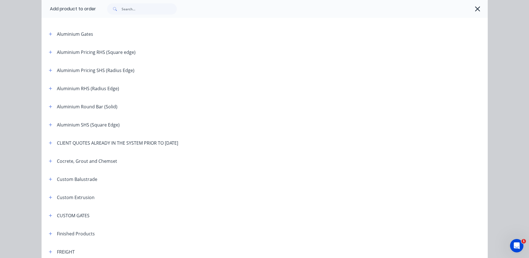
scroll to position [167, 0]
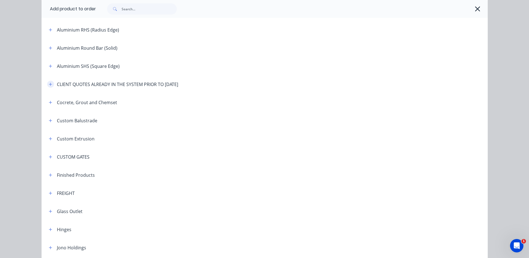
click at [49, 85] on icon "button" at bounding box center [50, 84] width 3 height 4
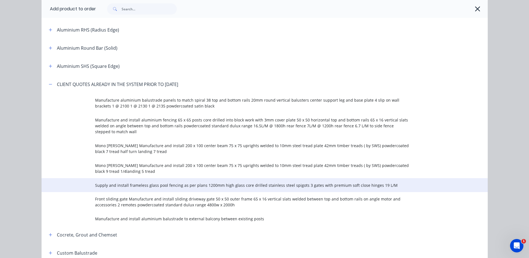
click at [113, 185] on span "Supply and install frameless glass pool fencing as per plans 1200mm high glass …" at bounding box center [252, 185] width 314 height 6
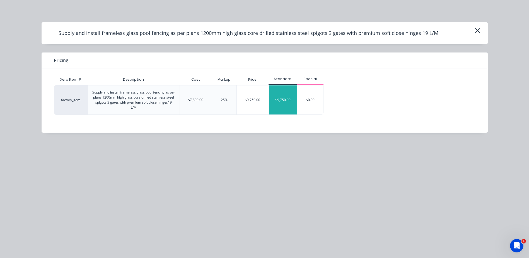
click at [285, 100] on div "$9,750.00" at bounding box center [283, 99] width 28 height 29
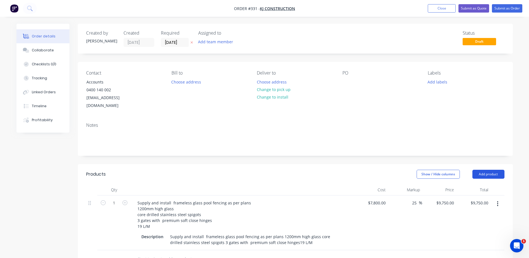
click at [480, 169] on button "Add product" at bounding box center [488, 173] width 32 height 9
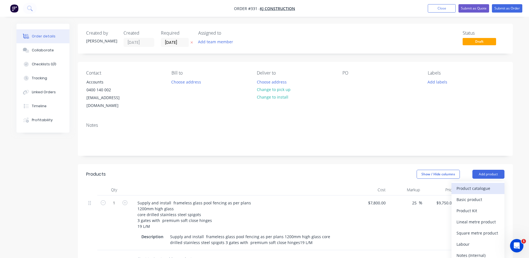
click at [472, 184] on div "Product catalogue" at bounding box center [477, 188] width 43 height 8
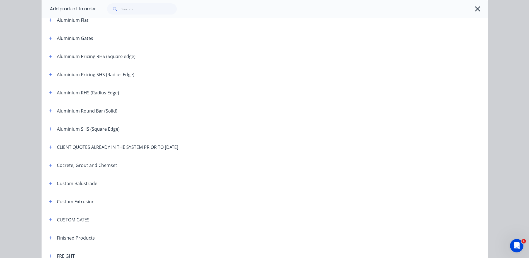
scroll to position [167, 0]
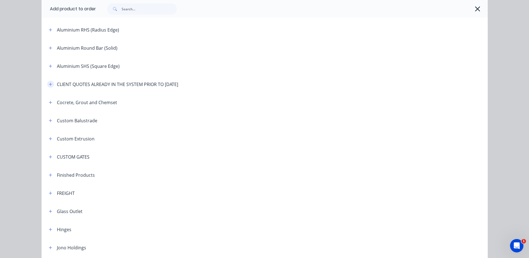
click at [49, 84] on icon "button" at bounding box center [50, 83] width 3 height 3
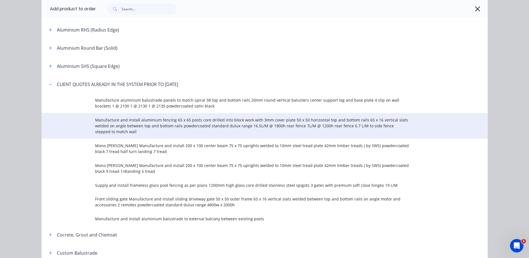
click at [116, 121] on span "Manufacture and install aluminium fencing 65 x 65 posts core drilled into block…" at bounding box center [252, 126] width 314 height 18
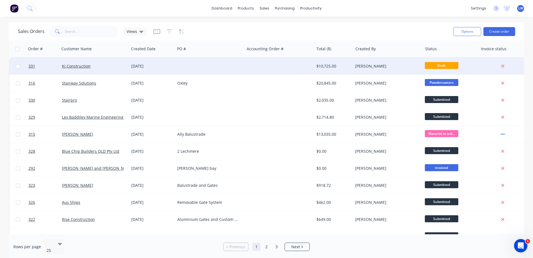
click at [111, 65] on div "Kj Construction" at bounding box center [93, 66] width 62 height 6
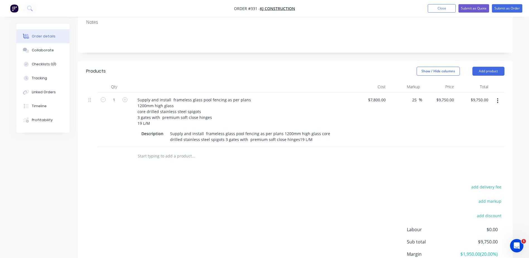
scroll to position [111, 0]
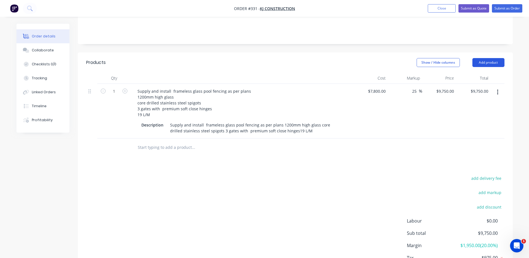
click at [490, 58] on button "Add product" at bounding box center [488, 62] width 32 height 9
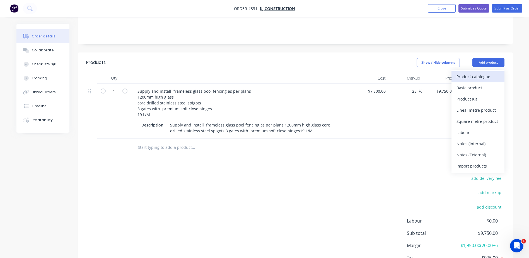
click at [472, 72] on div "Product catalogue" at bounding box center [477, 76] width 43 height 8
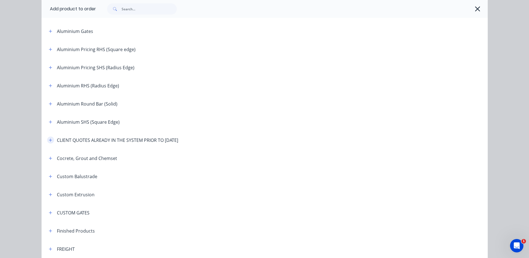
click at [49, 140] on icon "button" at bounding box center [50, 139] width 3 height 3
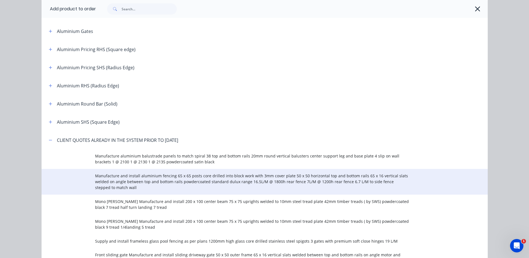
click at [119, 175] on span "Manufacture and install aluminium fencing 65 x 65 posts core drilled into block…" at bounding box center [252, 182] width 314 height 18
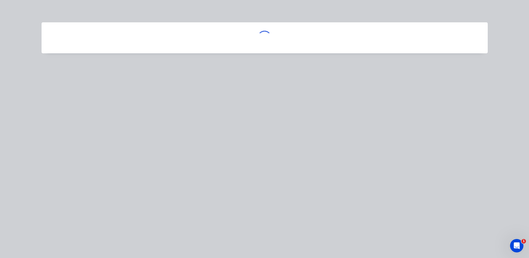
scroll to position [0, 0]
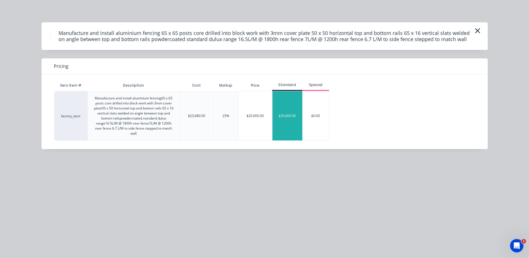
click at [285, 109] on div "$29,600.00" at bounding box center [287, 115] width 30 height 49
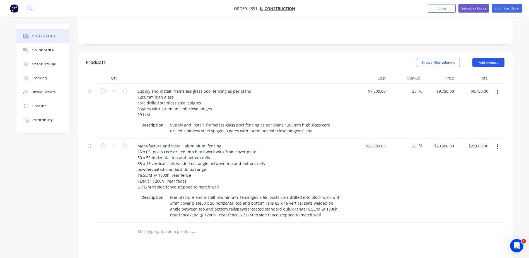
click at [485, 58] on button "Add product" at bounding box center [488, 62] width 32 height 9
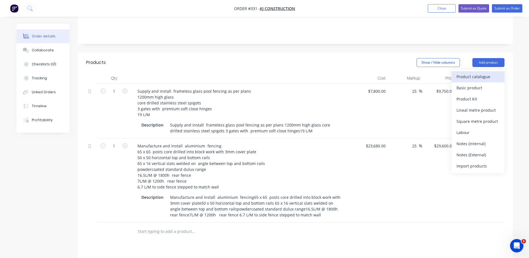
click at [472, 72] on div "Product catalogue" at bounding box center [477, 76] width 43 height 8
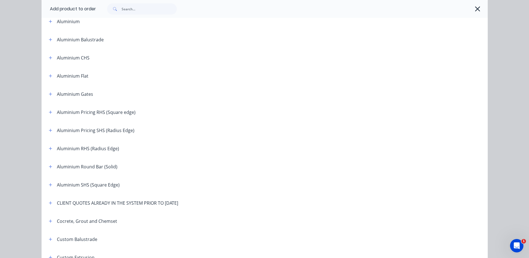
scroll to position [56, 0]
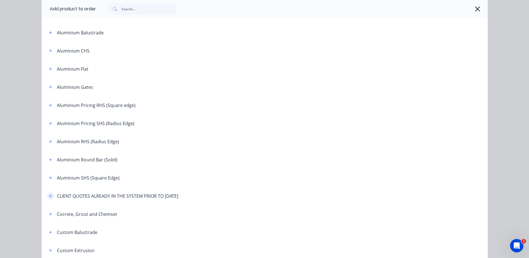
click at [49, 194] on icon "button" at bounding box center [50, 196] width 3 height 4
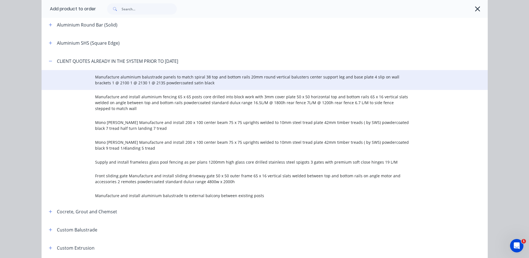
scroll to position [195, 0]
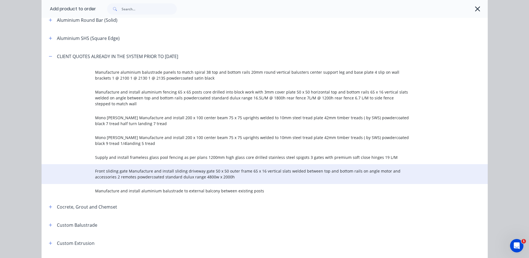
click at [116, 173] on span "Front sliding gate Manufacture and install sliding driveway gate 50 x 50 outer …" at bounding box center [252, 174] width 314 height 12
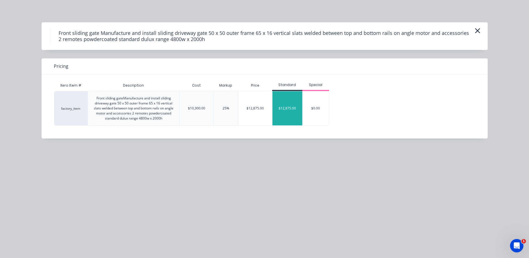
click at [290, 106] on div "$12,875.00" at bounding box center [287, 108] width 30 height 34
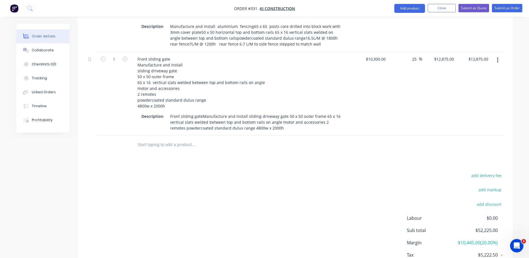
scroll to position [319, 0]
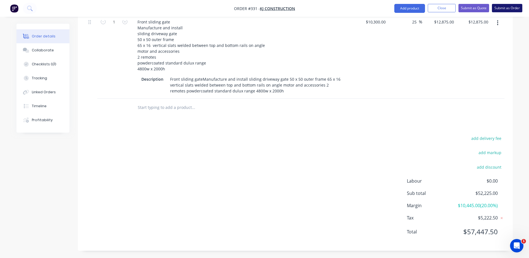
click at [505, 6] on button "Submit as Order" at bounding box center [507, 8] width 30 height 8
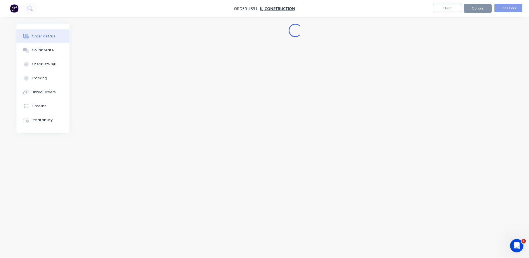
scroll to position [0, 0]
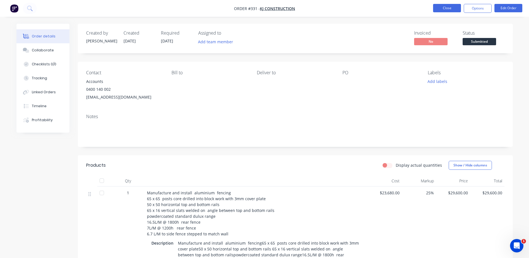
click at [441, 6] on button "Close" at bounding box center [447, 8] width 28 height 8
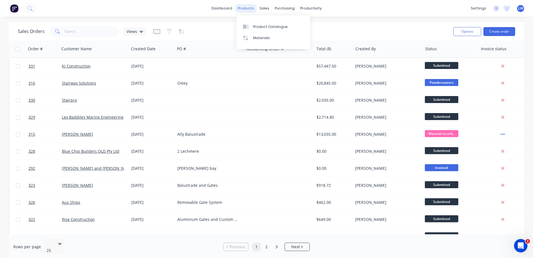
click at [244, 8] on div "products" at bounding box center [246, 8] width 22 height 8
click at [272, 26] on link "Sales Orders" at bounding box center [294, 26] width 74 height 11
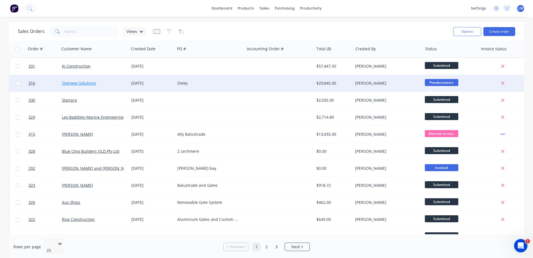
click at [87, 83] on link "Stairway Solutions" at bounding box center [79, 82] width 34 height 5
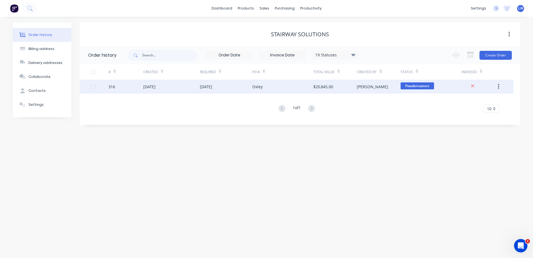
click at [318, 85] on div "$20,845.00" at bounding box center [323, 87] width 20 height 6
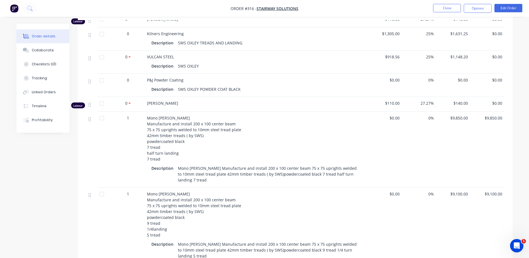
scroll to position [180, 0]
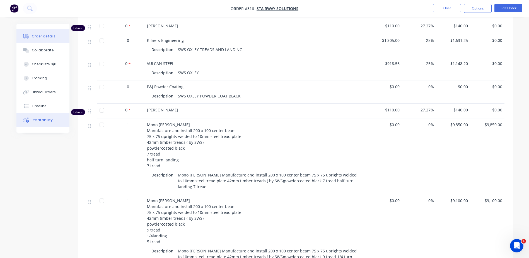
click at [45, 118] on div "Profitability" at bounding box center [42, 119] width 21 height 5
